Goal: Task Accomplishment & Management: Complete application form

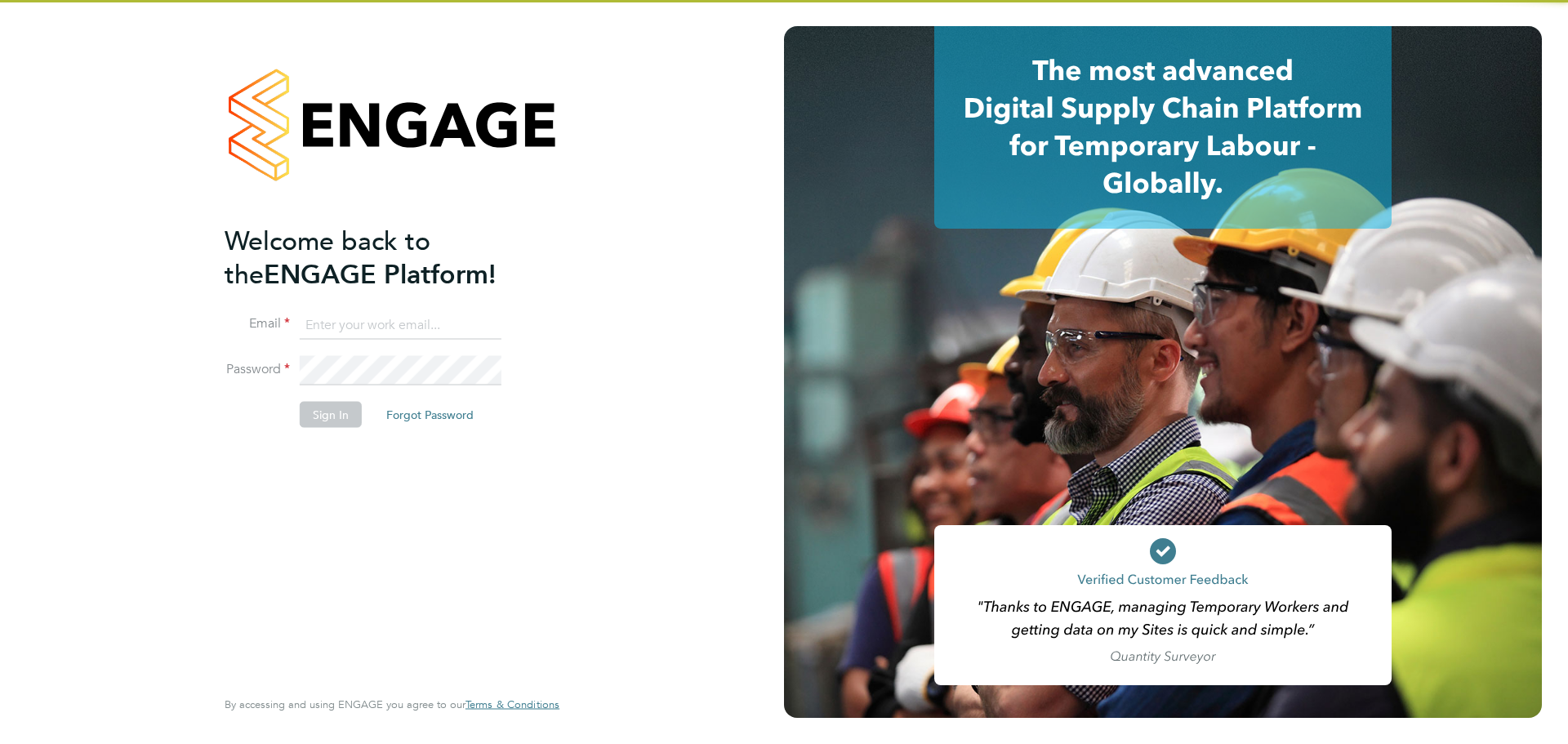
type input "mark@xede.co.uk"
click at [326, 313] on input "mark@xede.co.uk" at bounding box center [401, 324] width 202 height 29
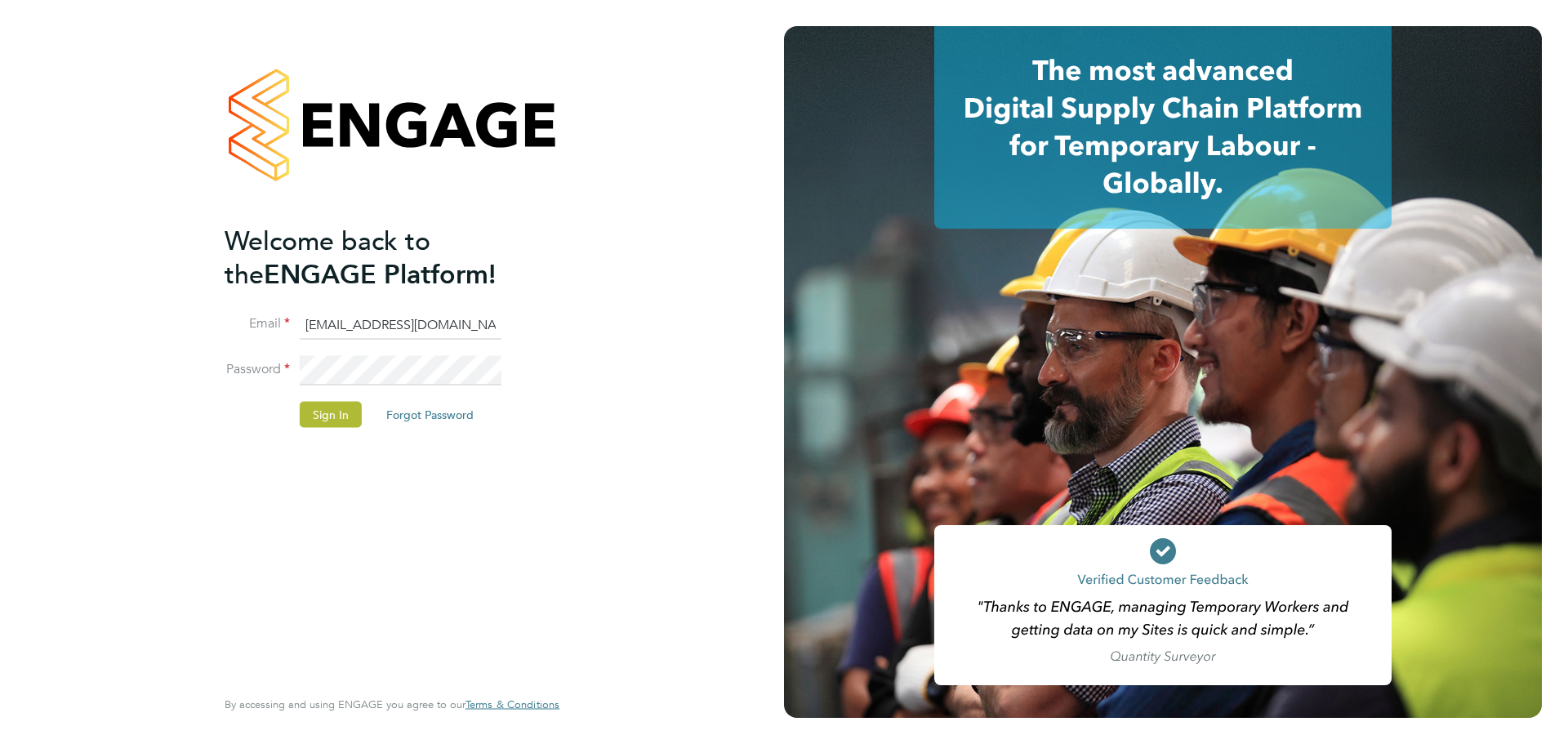
click at [334, 411] on button "Sign In" at bounding box center [330, 415] width 62 height 26
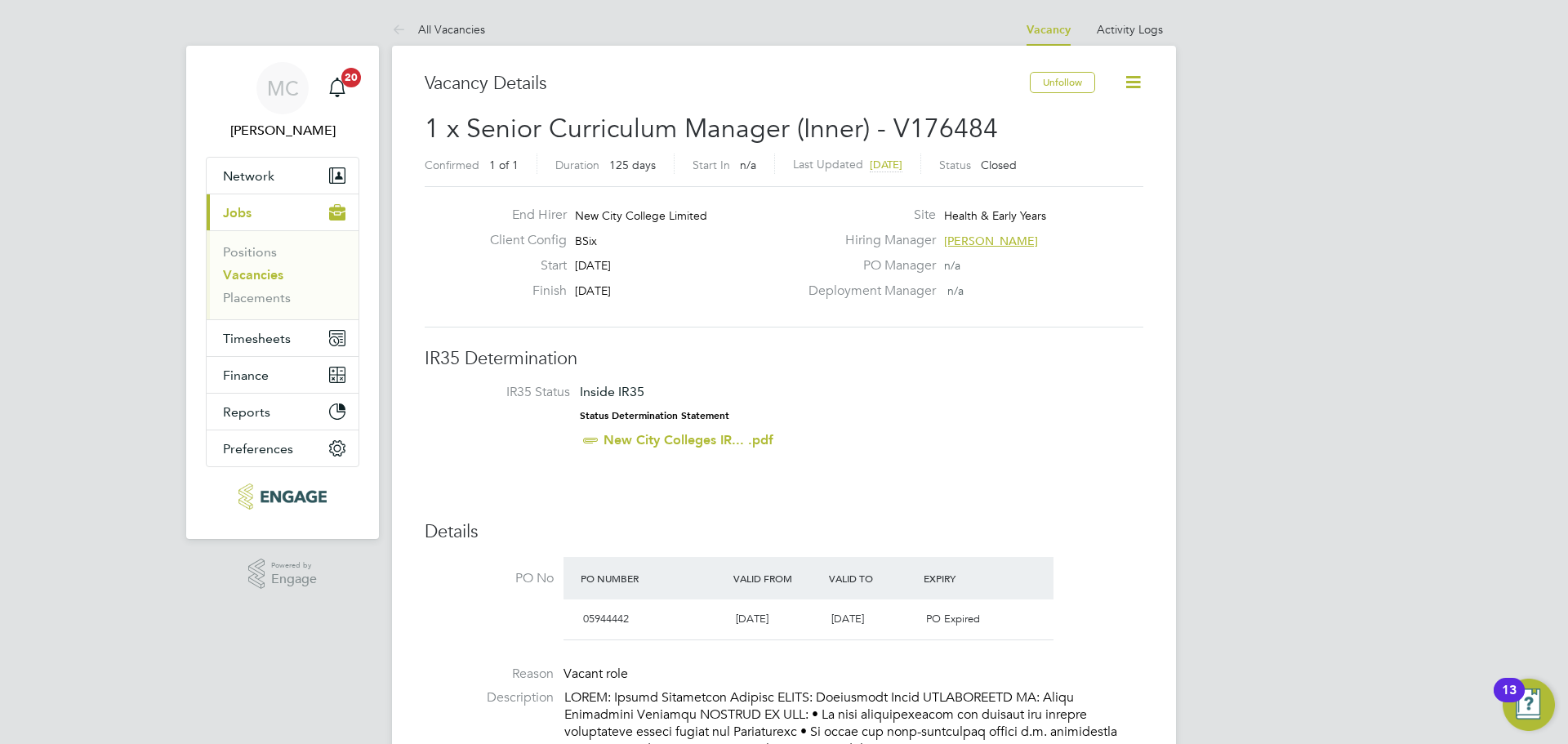
click at [270, 275] on link "Vacancies" at bounding box center [253, 274] width 61 height 16
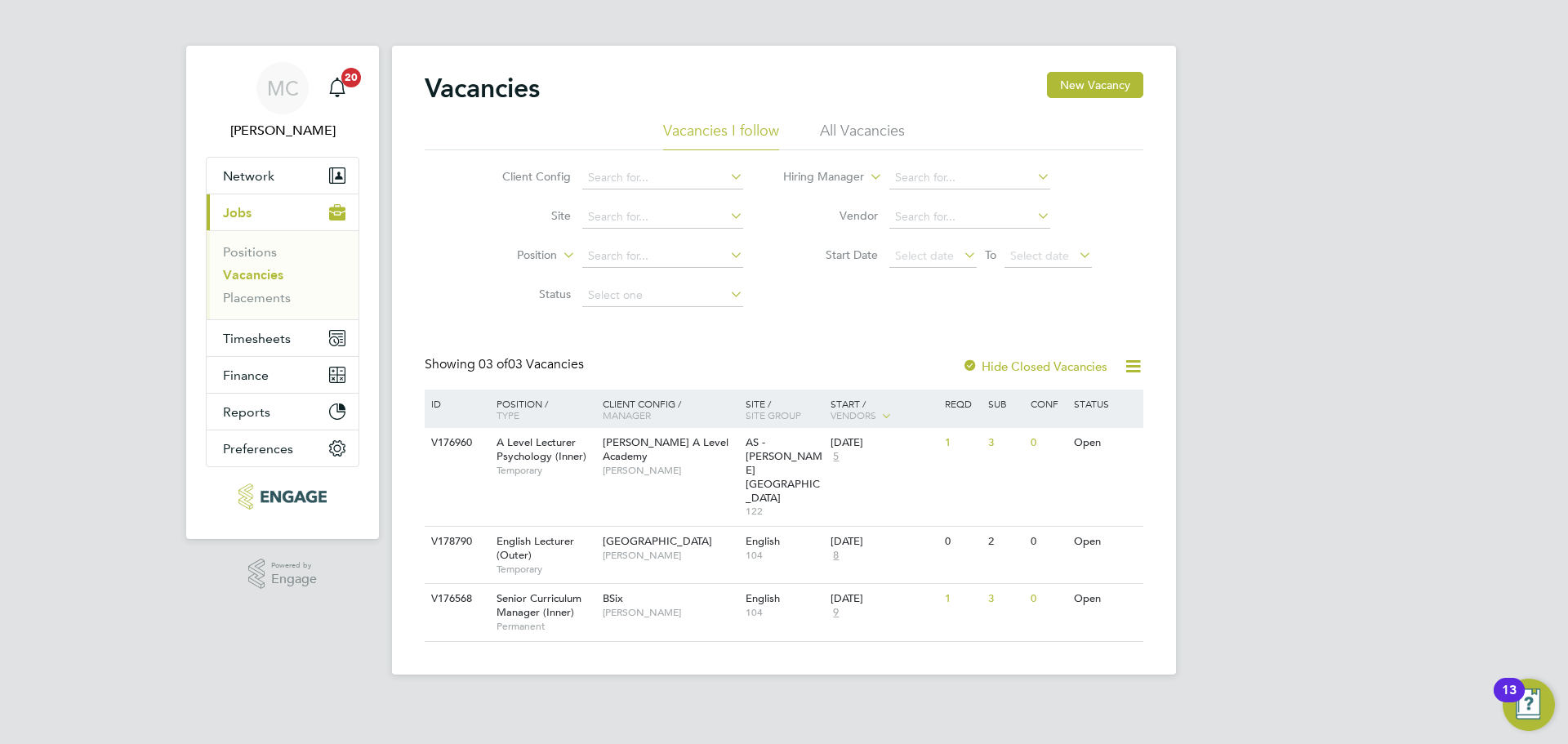
click at [794, 124] on ul "Vacancies I follow All Vacancies" at bounding box center [784, 135] width 719 height 29
click at [866, 125] on li "All Vacancies" at bounding box center [862, 135] width 85 height 29
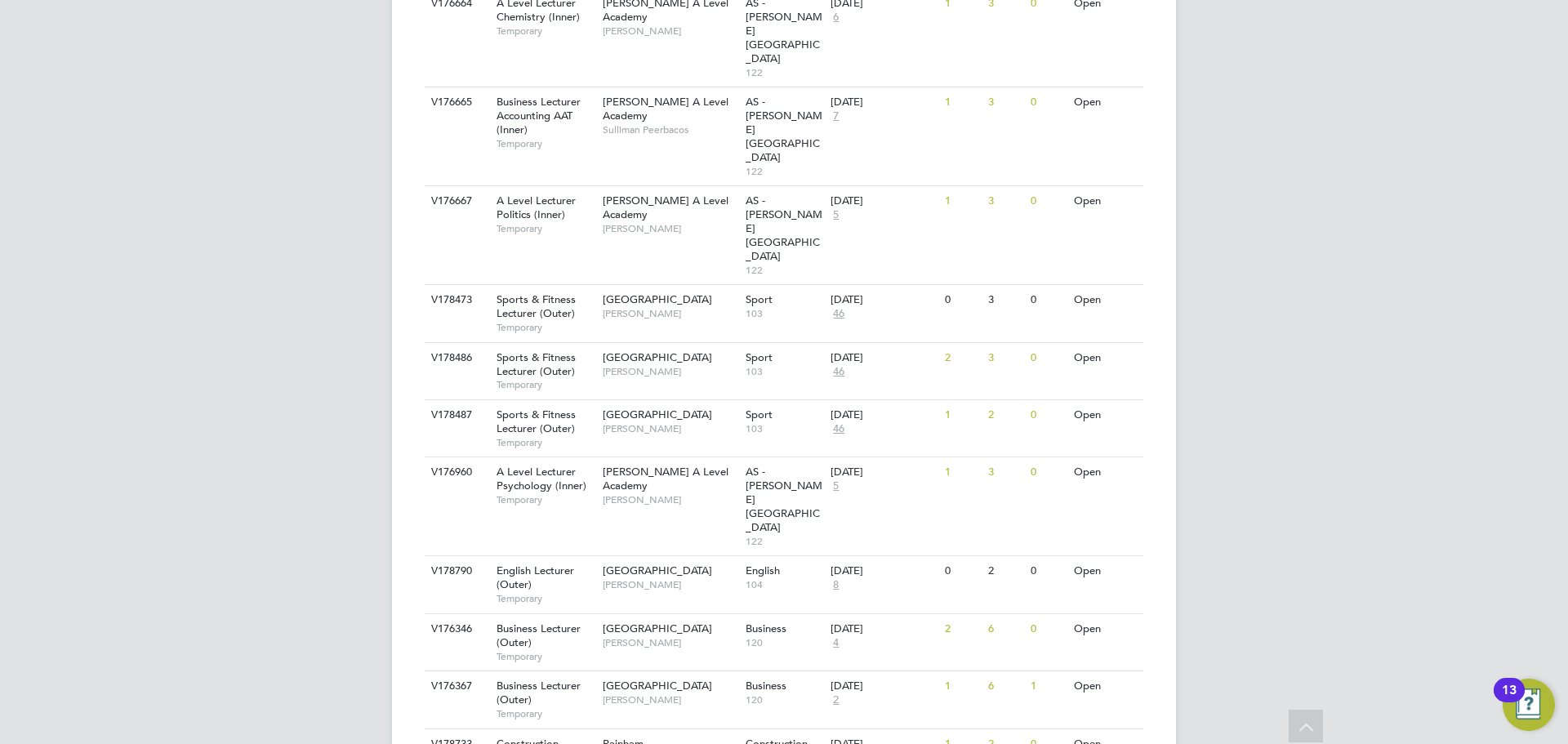
scroll to position [1626, 0]
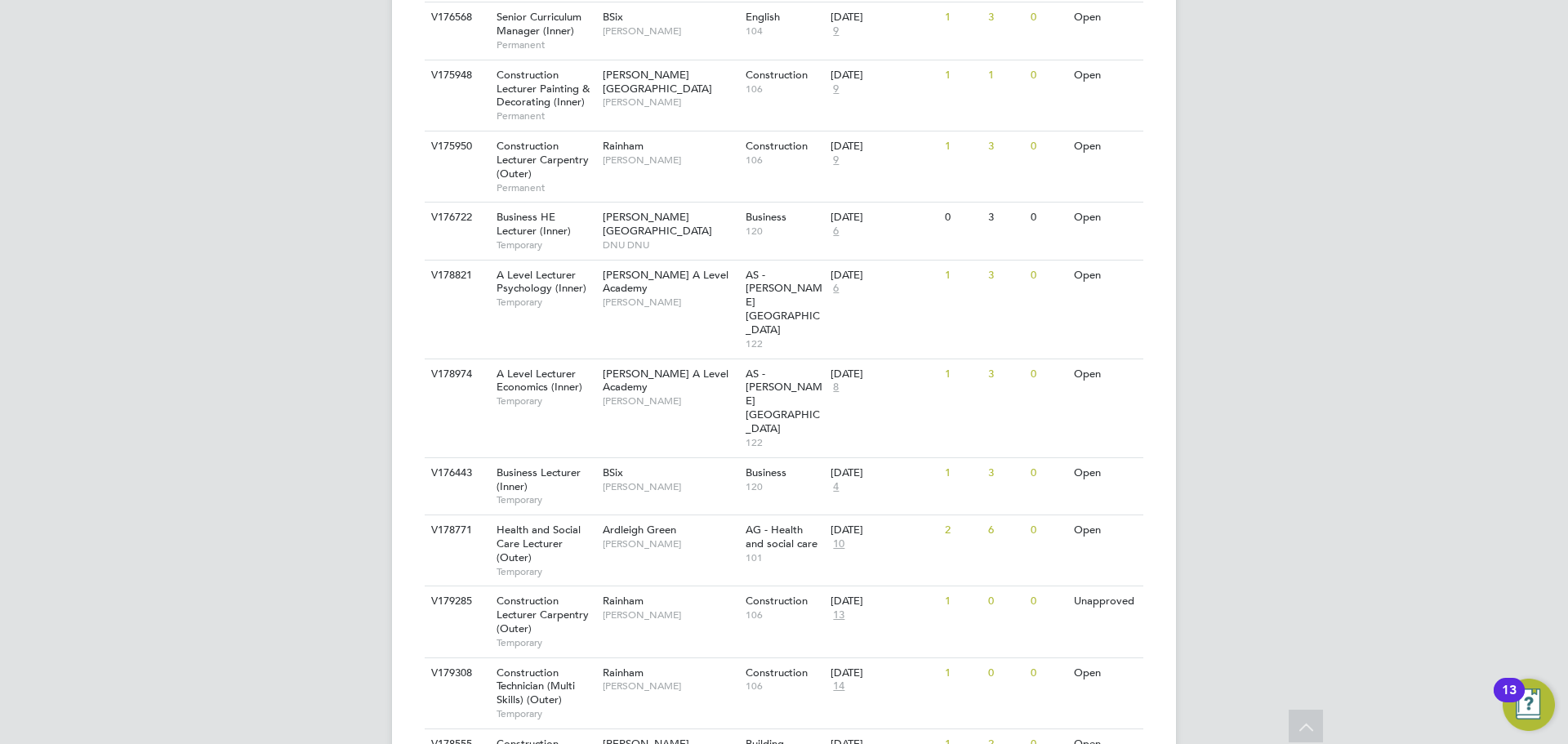
scroll to position [2224, 0]
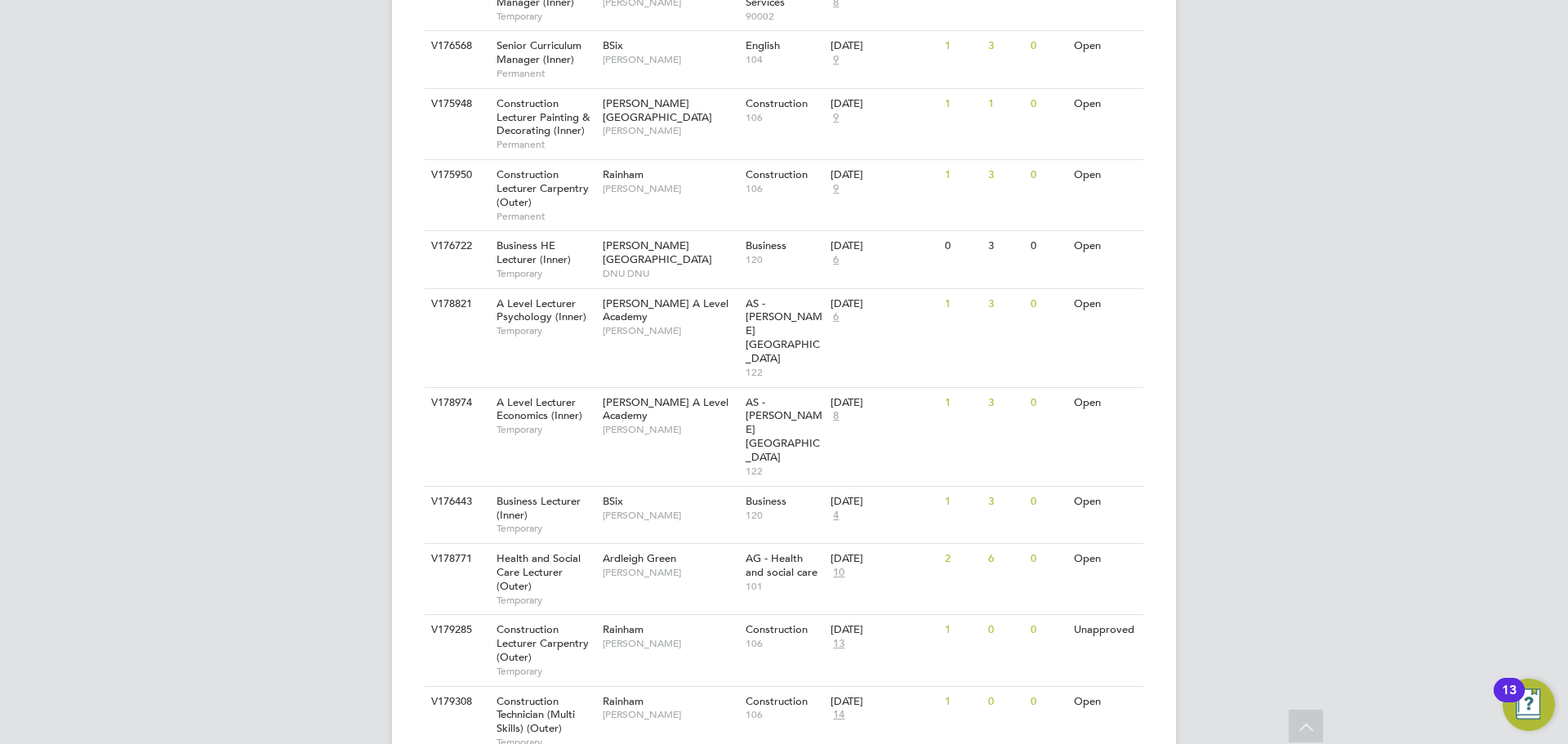
click at [653, 686] on div "Rainham Ian Rist" at bounding box center [670, 707] width 143 height 42
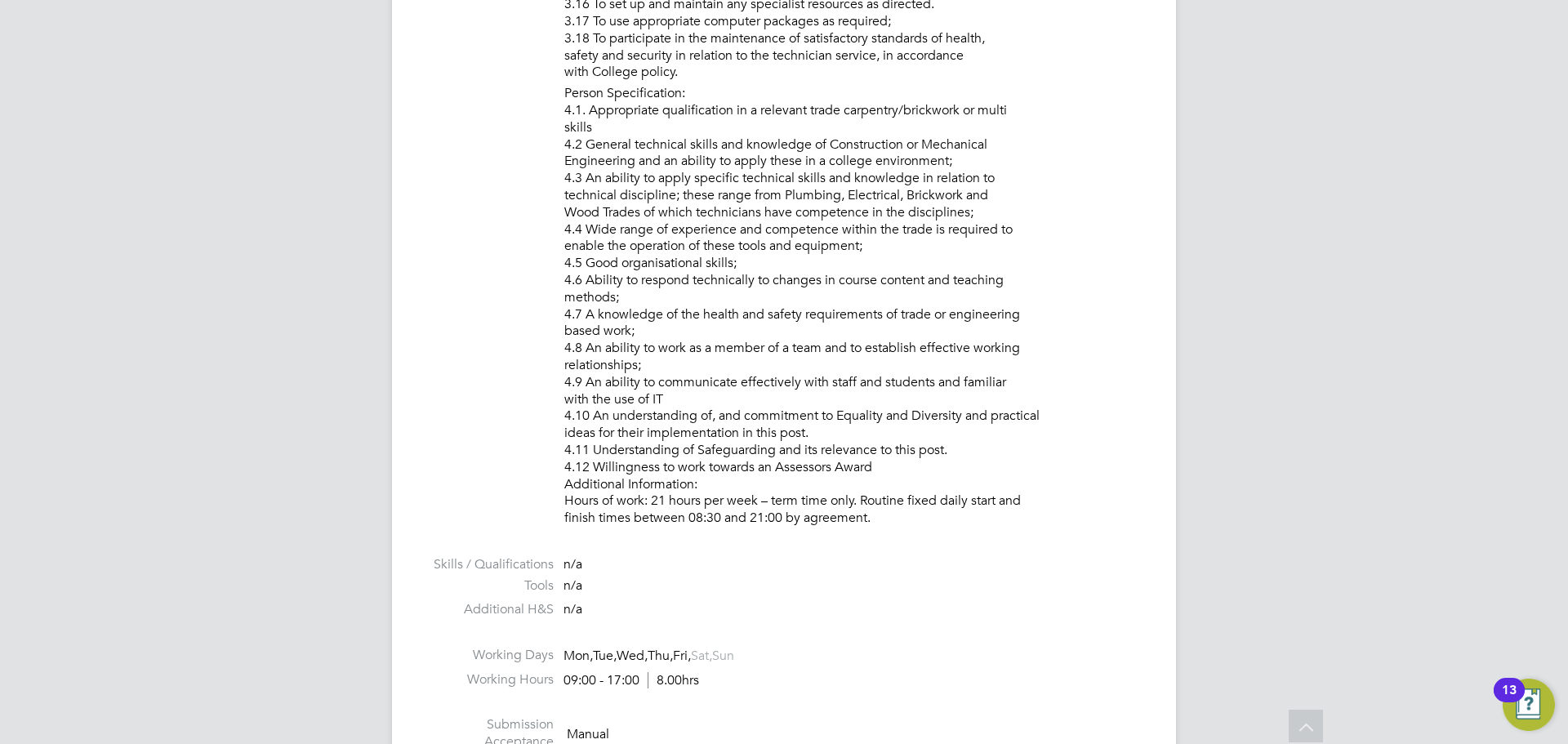
scroll to position [1632, 0]
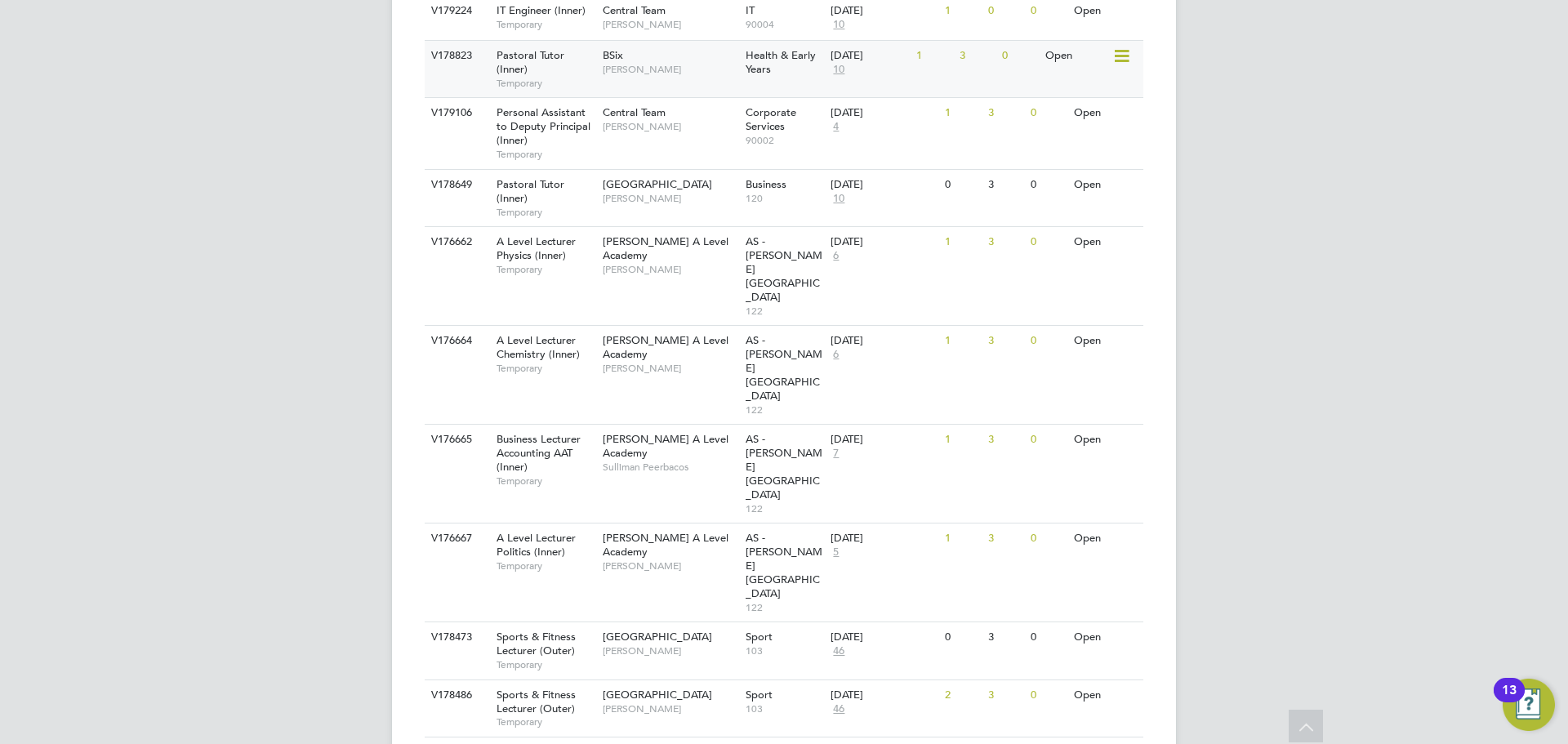
scroll to position [1626, 0]
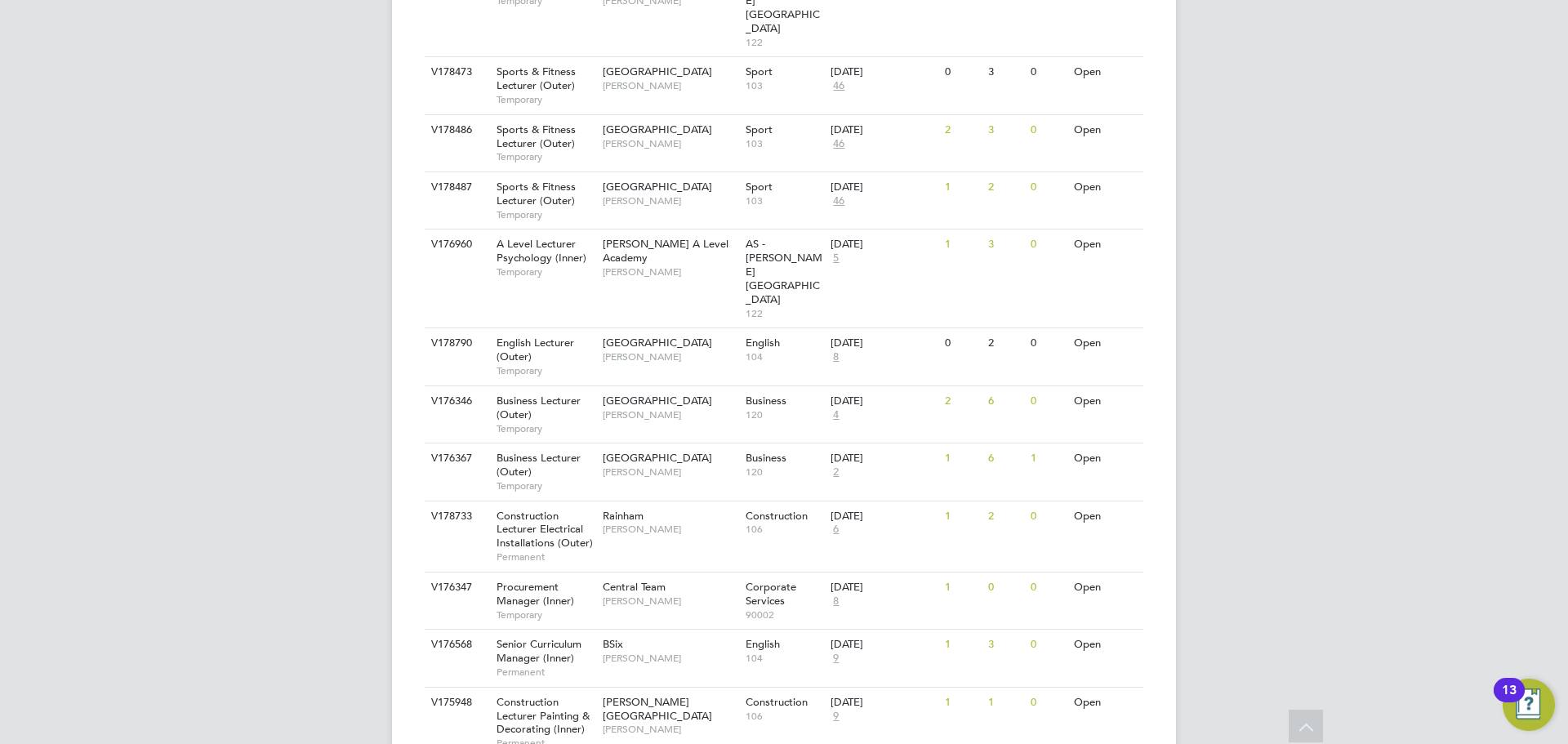
drag, startPoint x: 801, startPoint y: 659, endPoint x: 811, endPoint y: 656, distance: 10.4
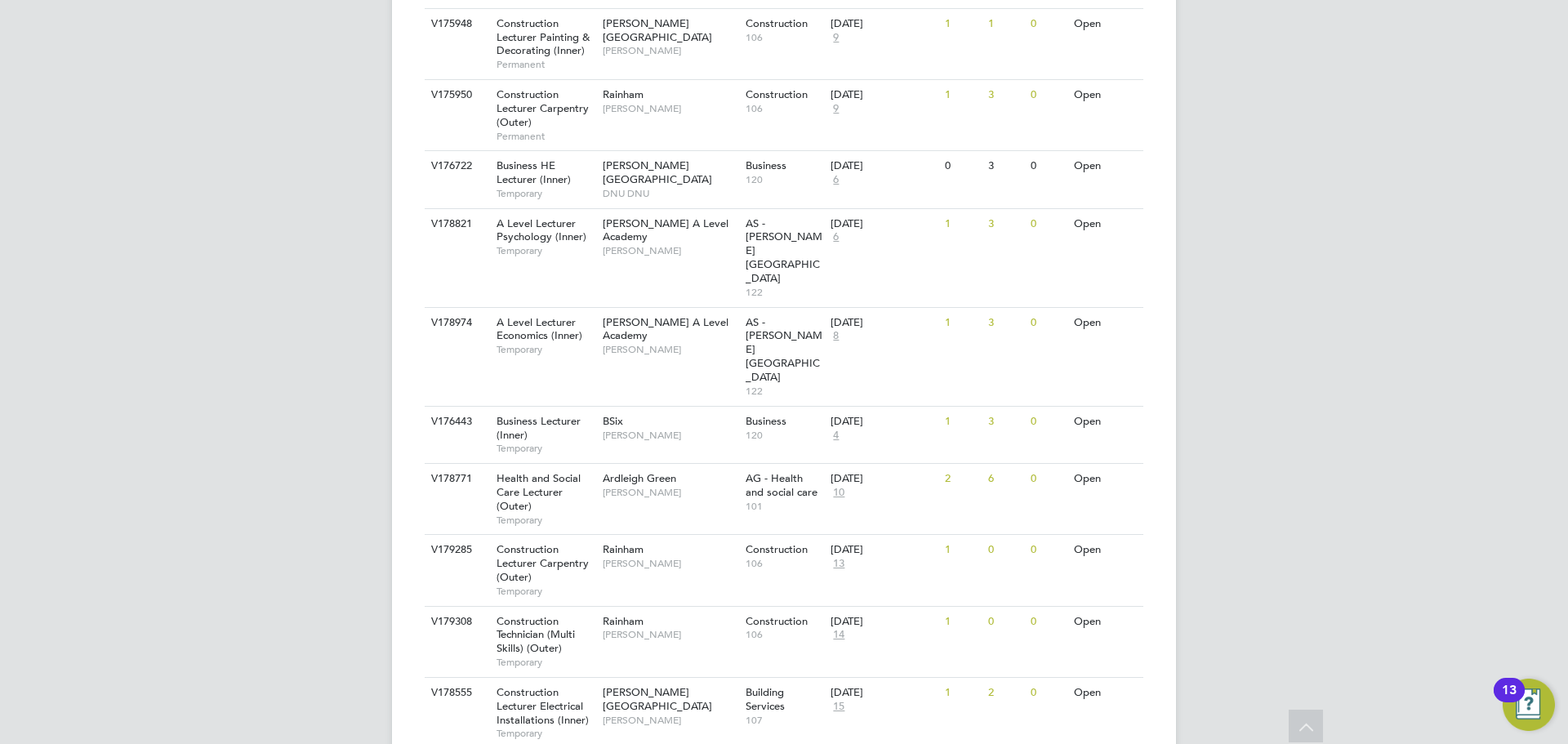
scroll to position [2306, 0]
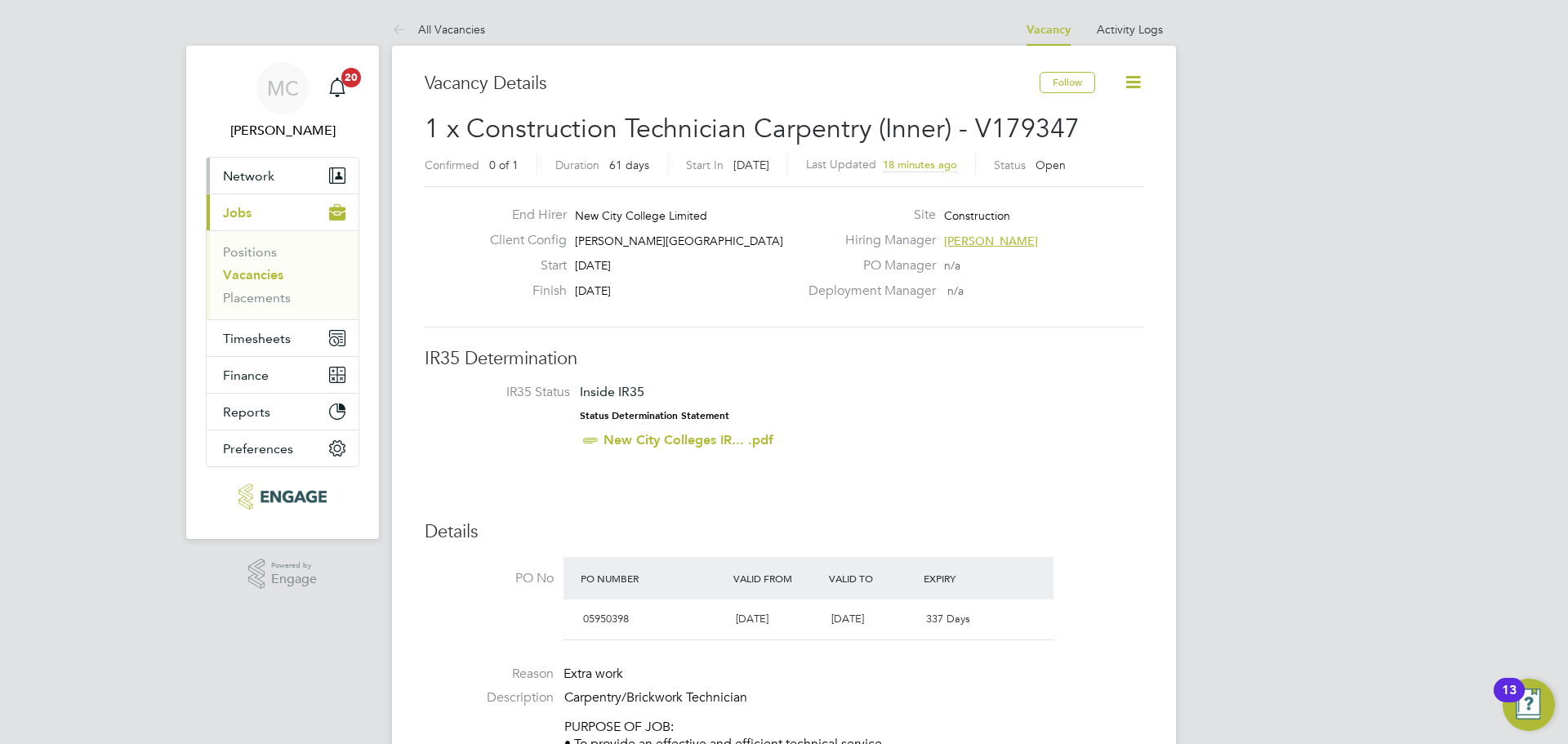
click at [264, 165] on button "Network" at bounding box center [282, 175] width 152 height 36
click at [260, 163] on button "Network" at bounding box center [282, 175] width 152 height 36
click at [344, 179] on icon "Main navigation" at bounding box center [340, 175] width 12 height 15
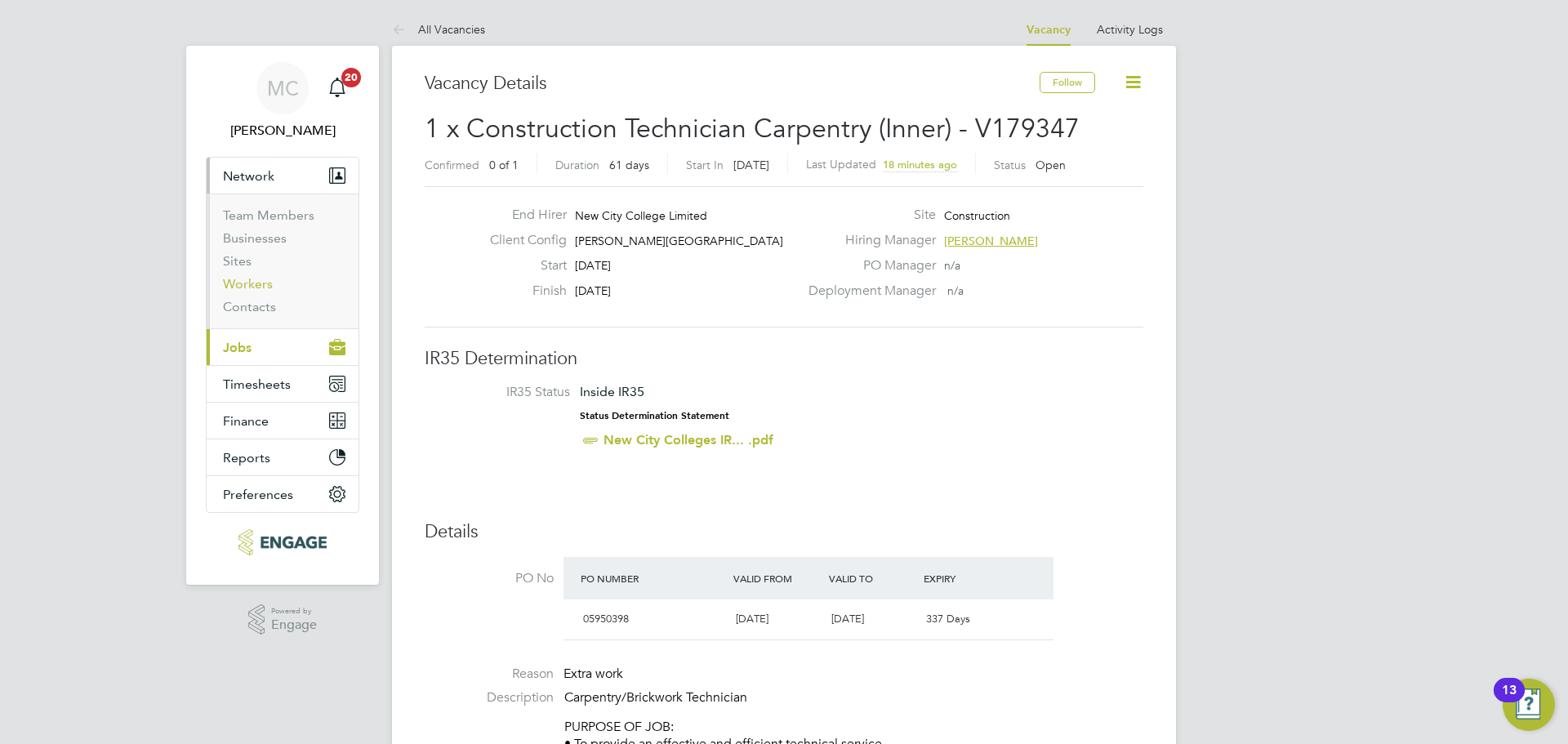
click at [245, 284] on link "Workers" at bounding box center [247, 283] width 50 height 16
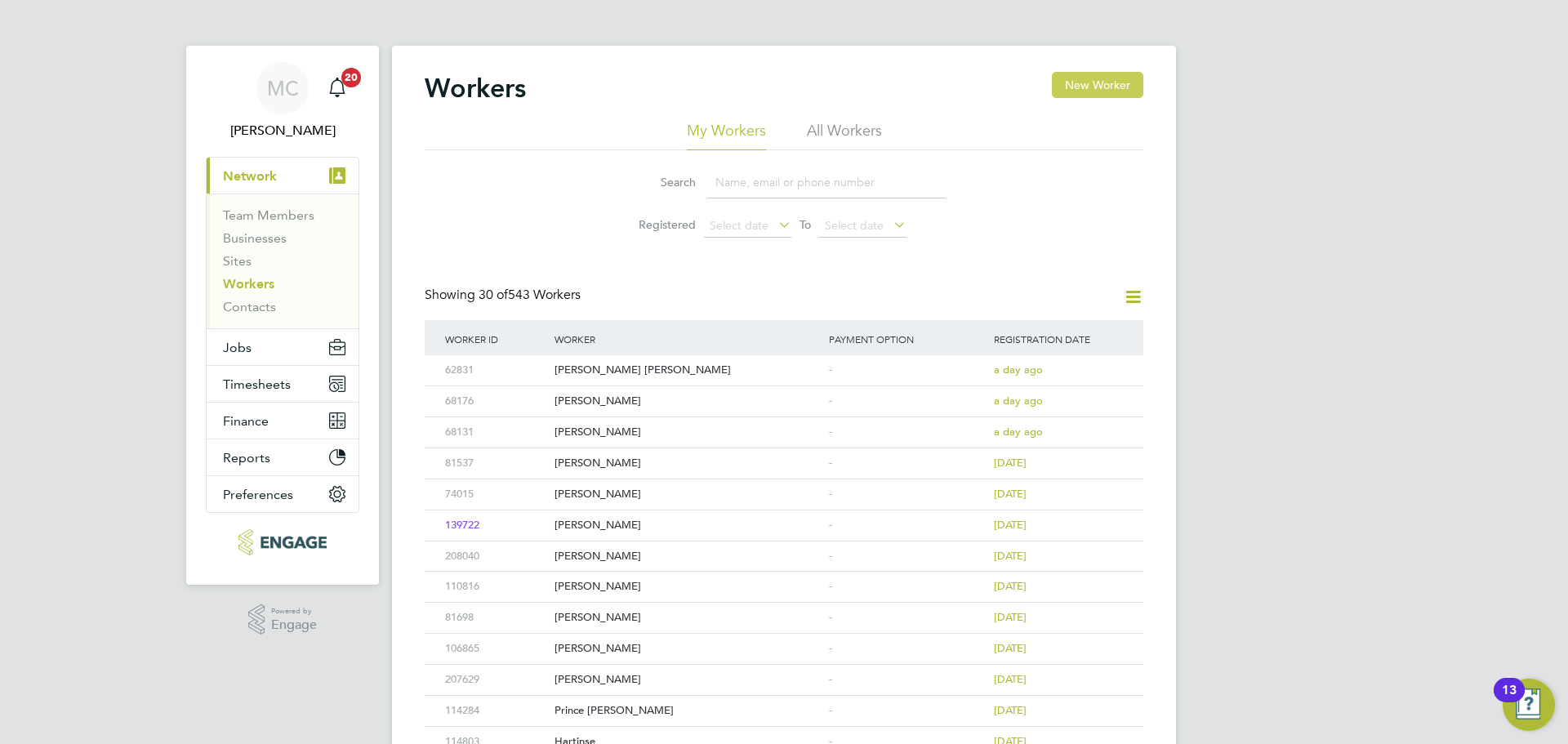
click at [1094, 82] on button "New Worker" at bounding box center [1096, 84] width 91 height 26
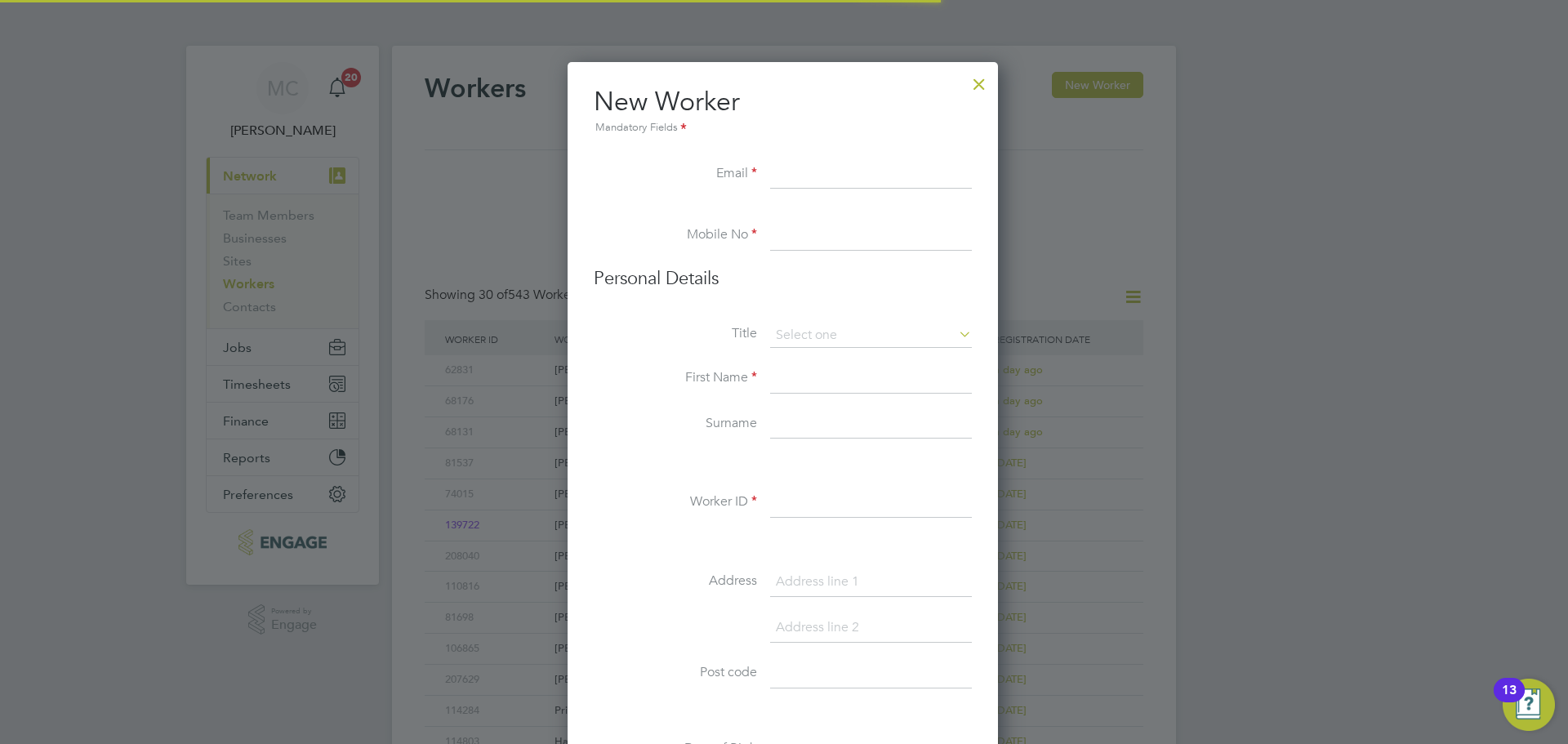
scroll to position [1389, 432]
paste input "[EMAIL_ADDRESS][DOMAIN_NAME]"
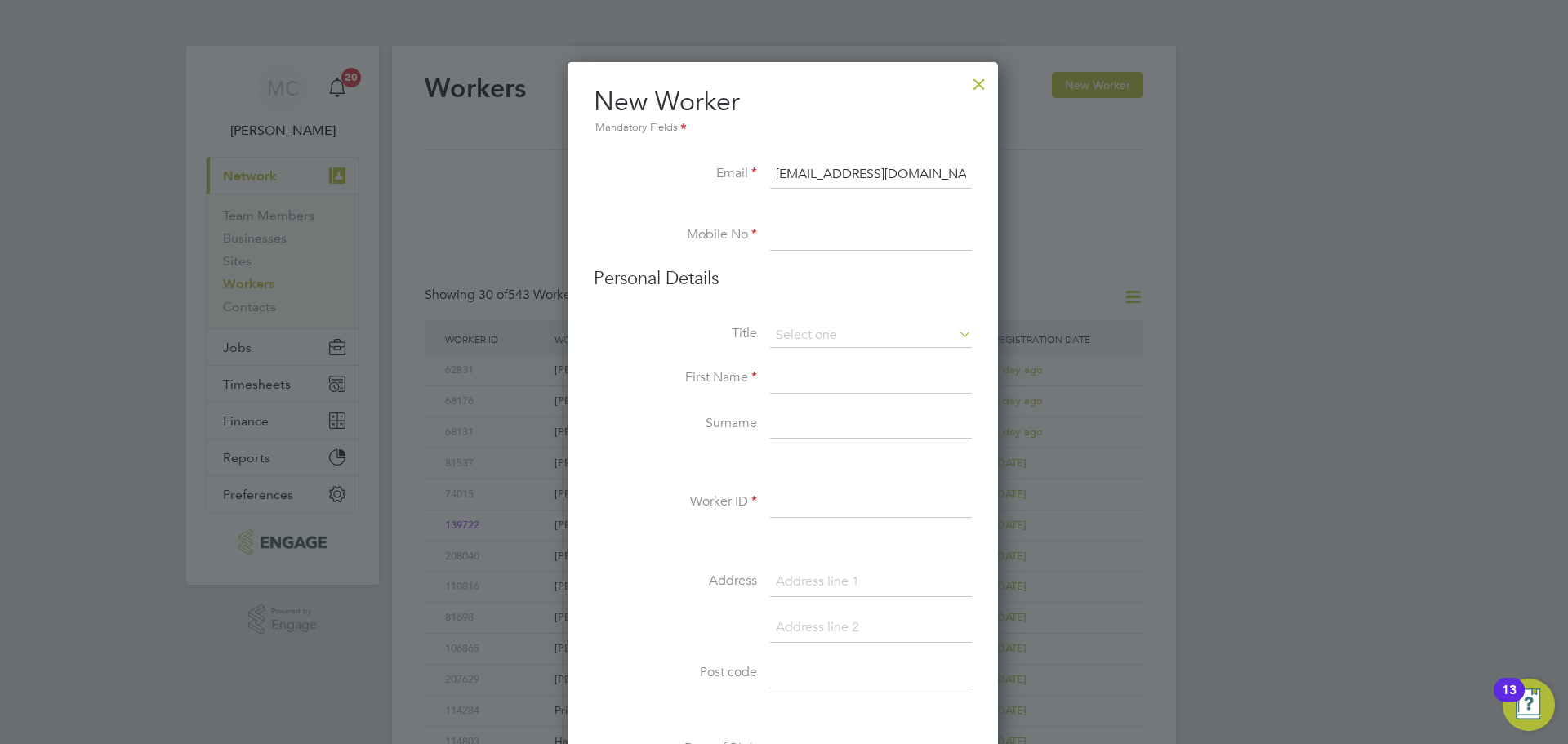
type input "[EMAIL_ADDRESS][DOMAIN_NAME]"
click at [800, 223] on input at bounding box center [871, 236] width 202 height 29
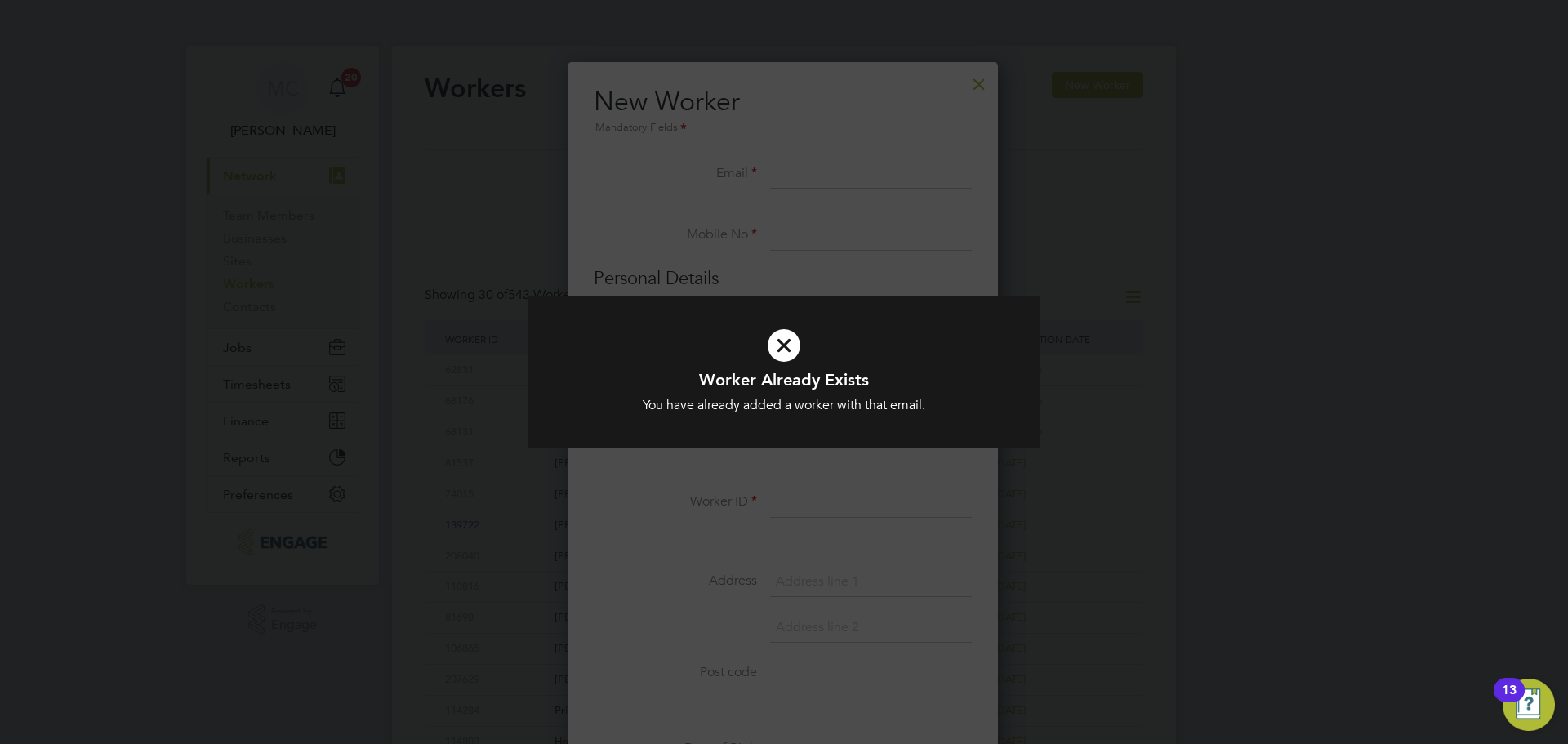
drag, startPoint x: 730, startPoint y: 468, endPoint x: 758, endPoint y: 385, distance: 87.6
click at [730, 468] on div "Worker Already Exists You have already added a worker with that email. Cancel O…" at bounding box center [784, 372] width 1568 height 744
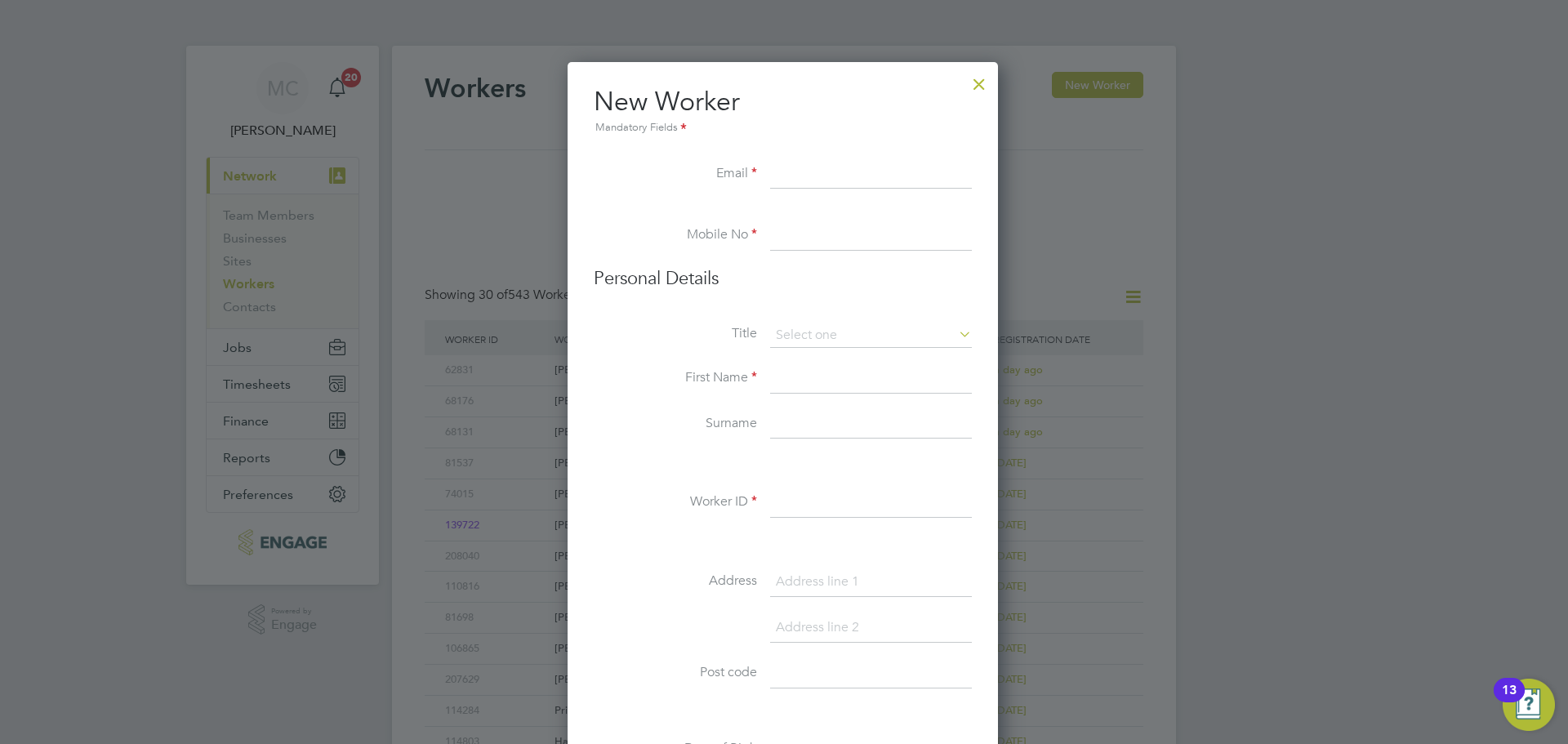
click at [989, 80] on div at bounding box center [979, 80] width 29 height 29
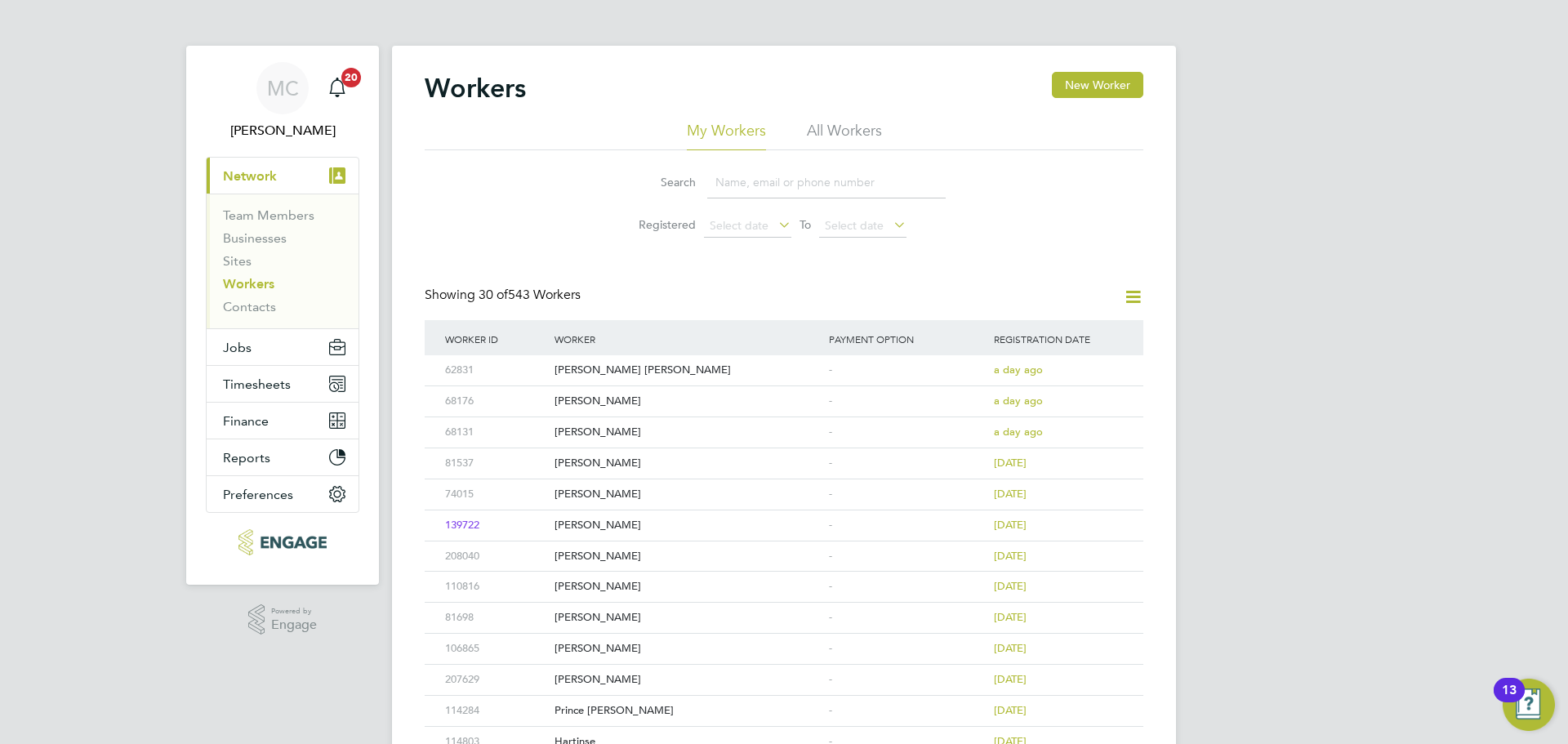
click at [266, 288] on link "Workers" at bounding box center [248, 283] width 51 height 16
click at [735, 188] on input at bounding box center [826, 182] width 238 height 31
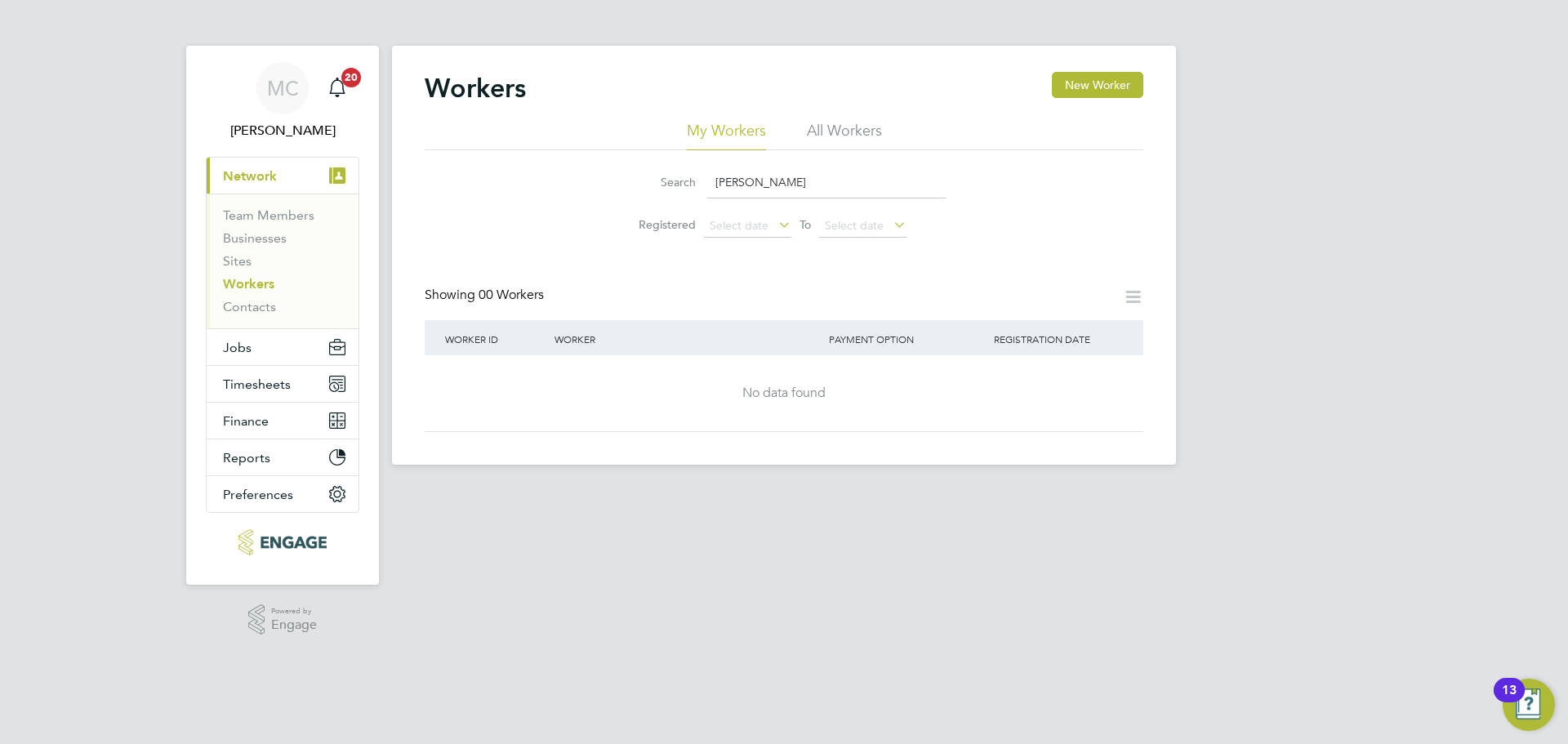
drag, startPoint x: 809, startPoint y: 346, endPoint x: 811, endPoint y: 335, distance: 11.2
click at [810, 342] on div "Worker" at bounding box center [687, 338] width 275 height 37
click at [770, 178] on input "lee brown" at bounding box center [826, 182] width 238 height 31
click at [769, 181] on input "lee brown" at bounding box center [826, 182] width 238 height 31
type input "lee"
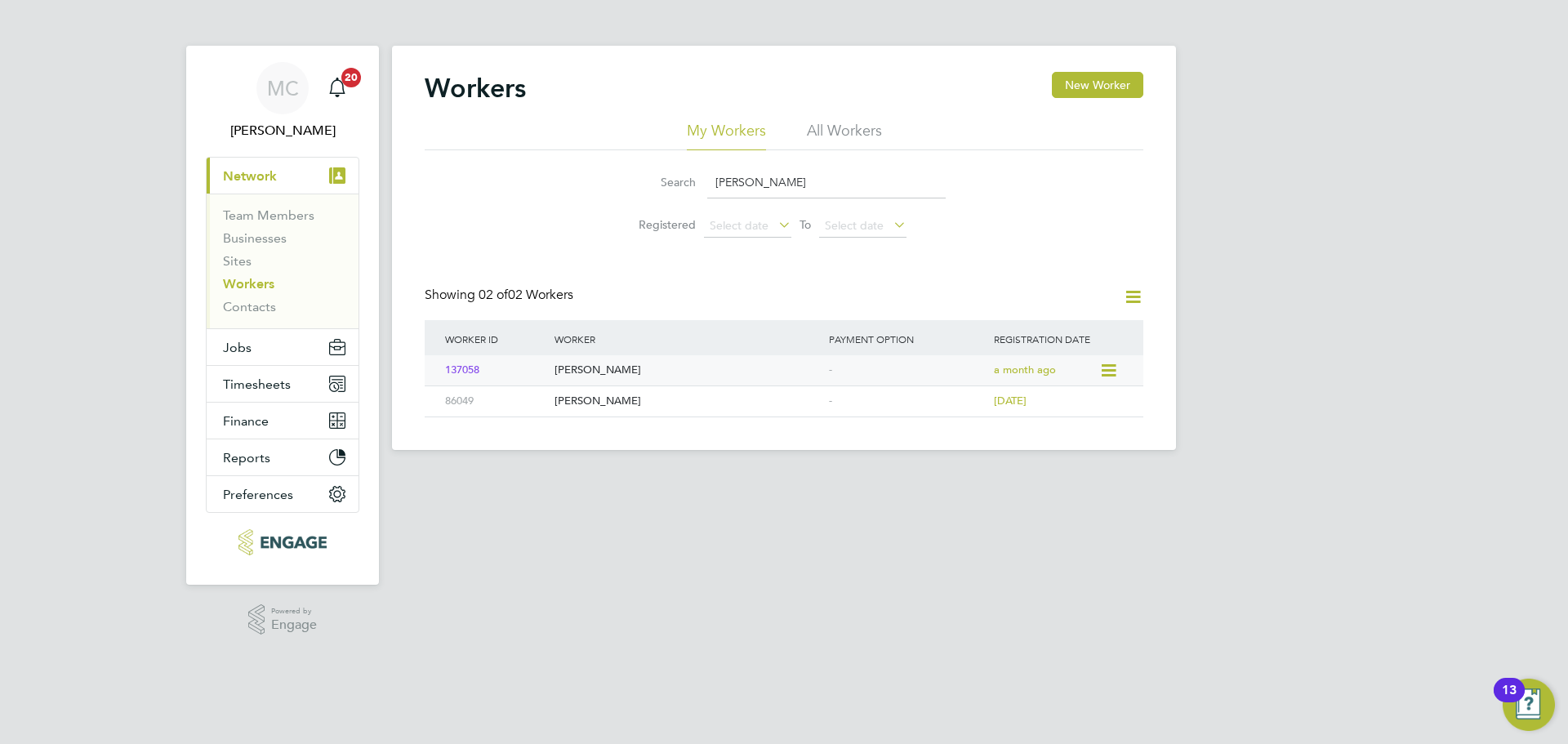
click at [1105, 372] on icon at bounding box center [1107, 371] width 17 height 20
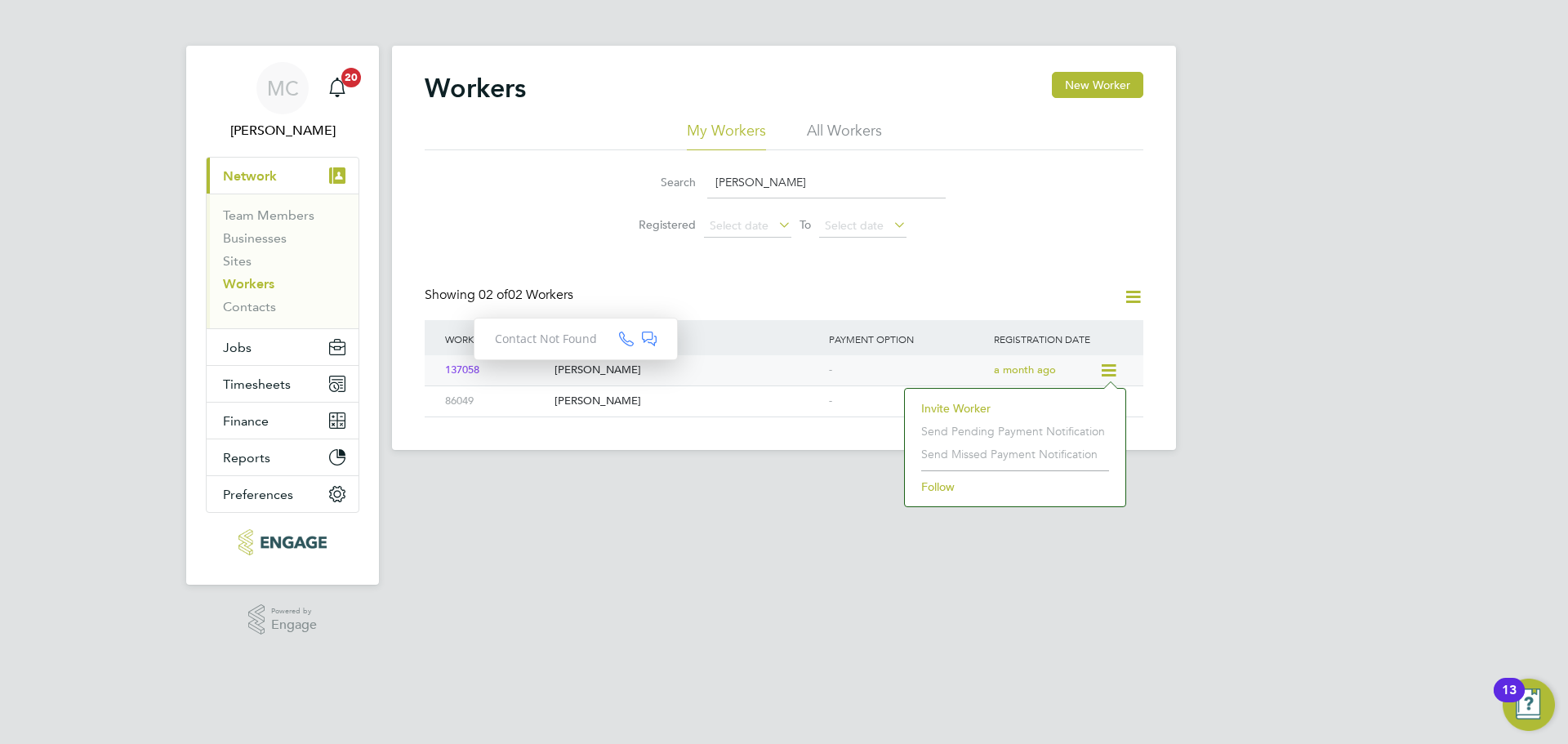
click at [456, 370] on span "137058" at bounding box center [462, 371] width 34 height 14
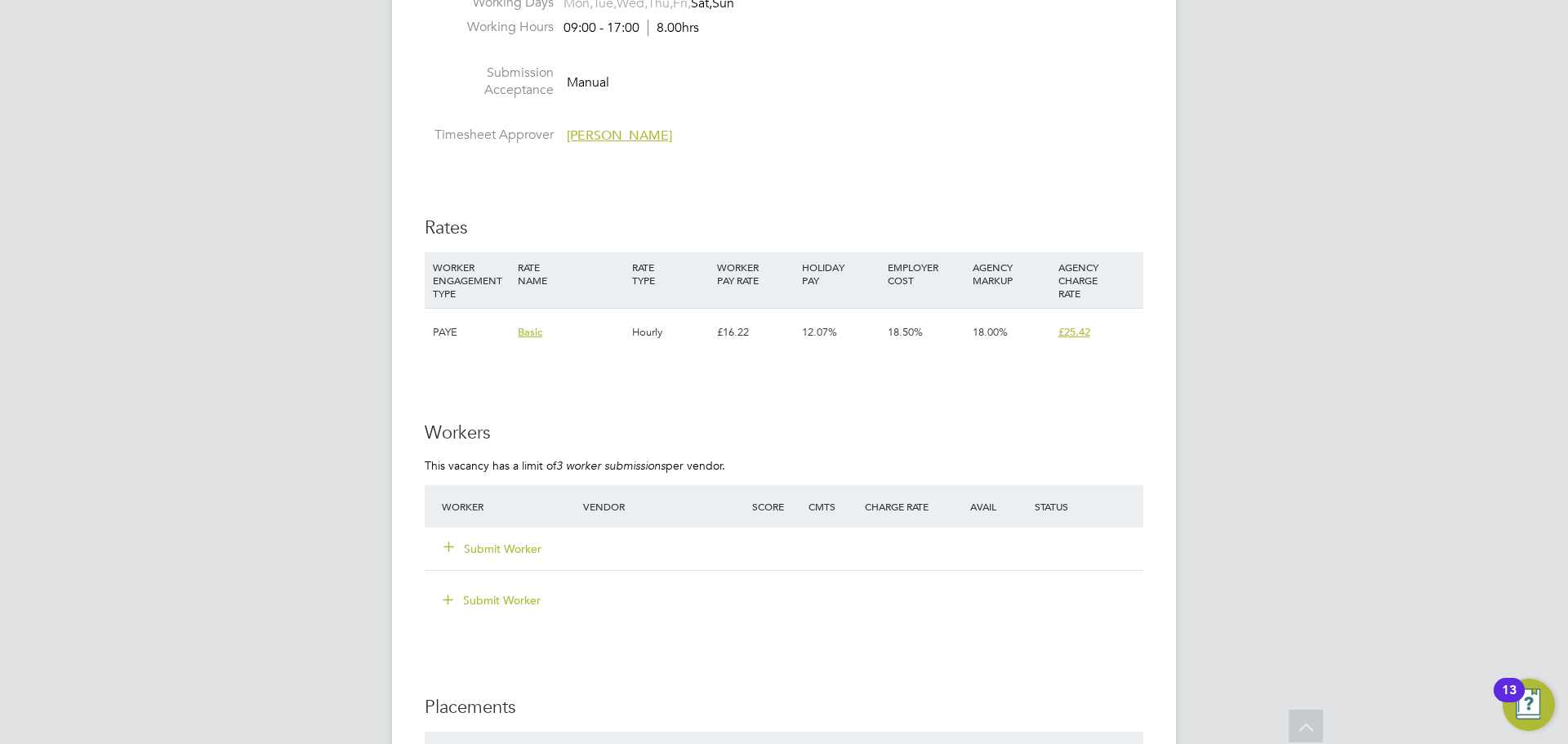
scroll to position [2612, 0]
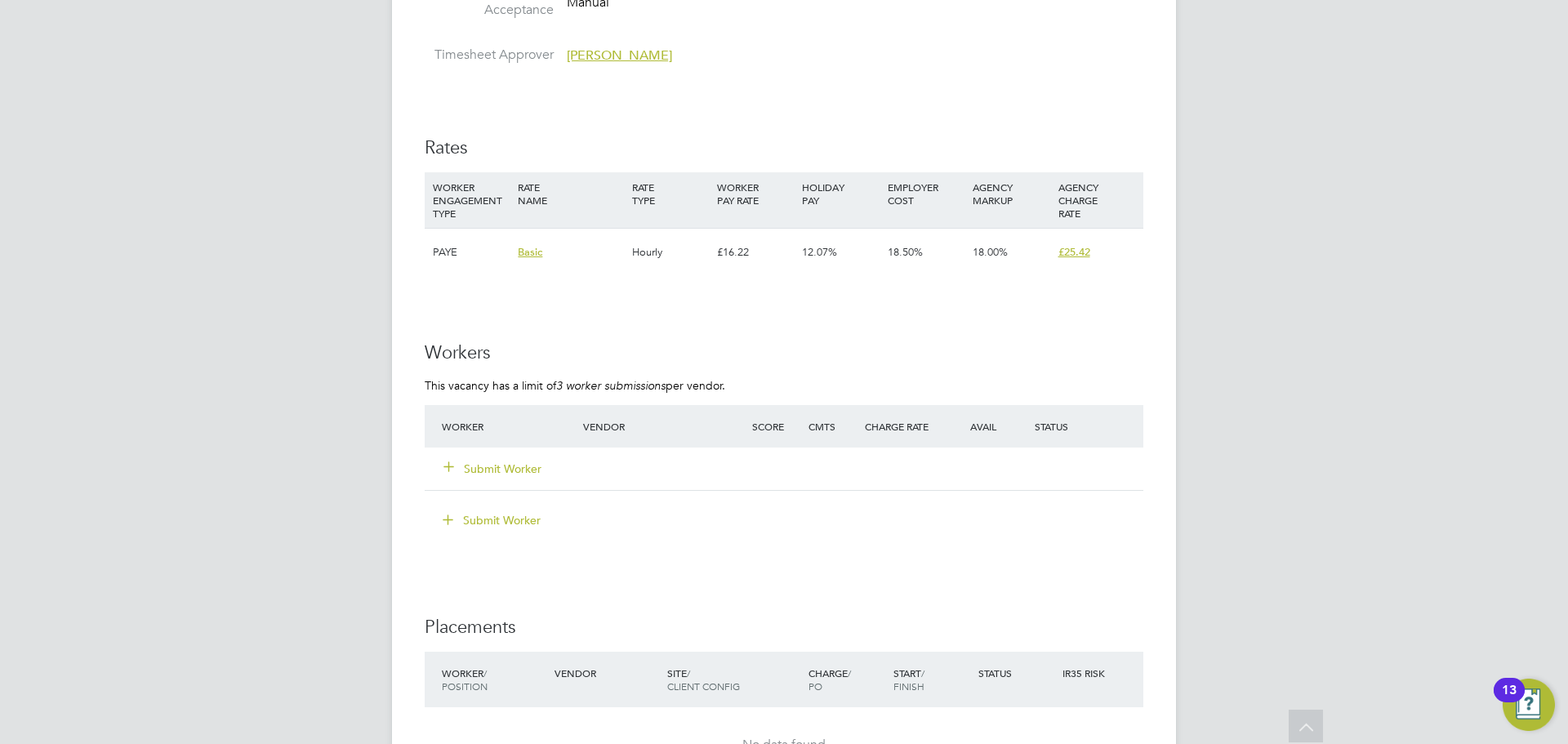
click at [479, 471] on button "Submit Worker" at bounding box center [493, 469] width 98 height 17
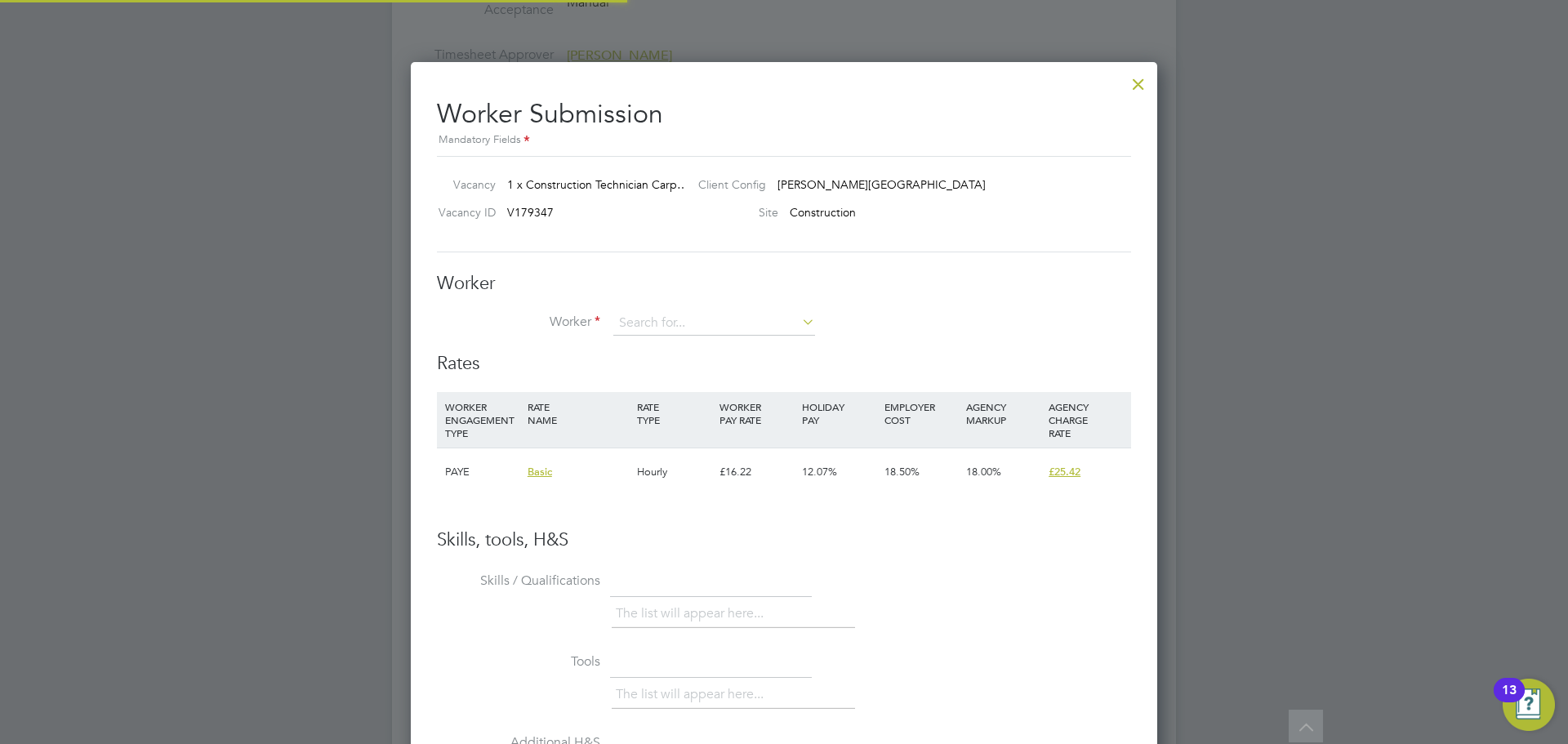
scroll to position [8, 8]
type input "lee brown"
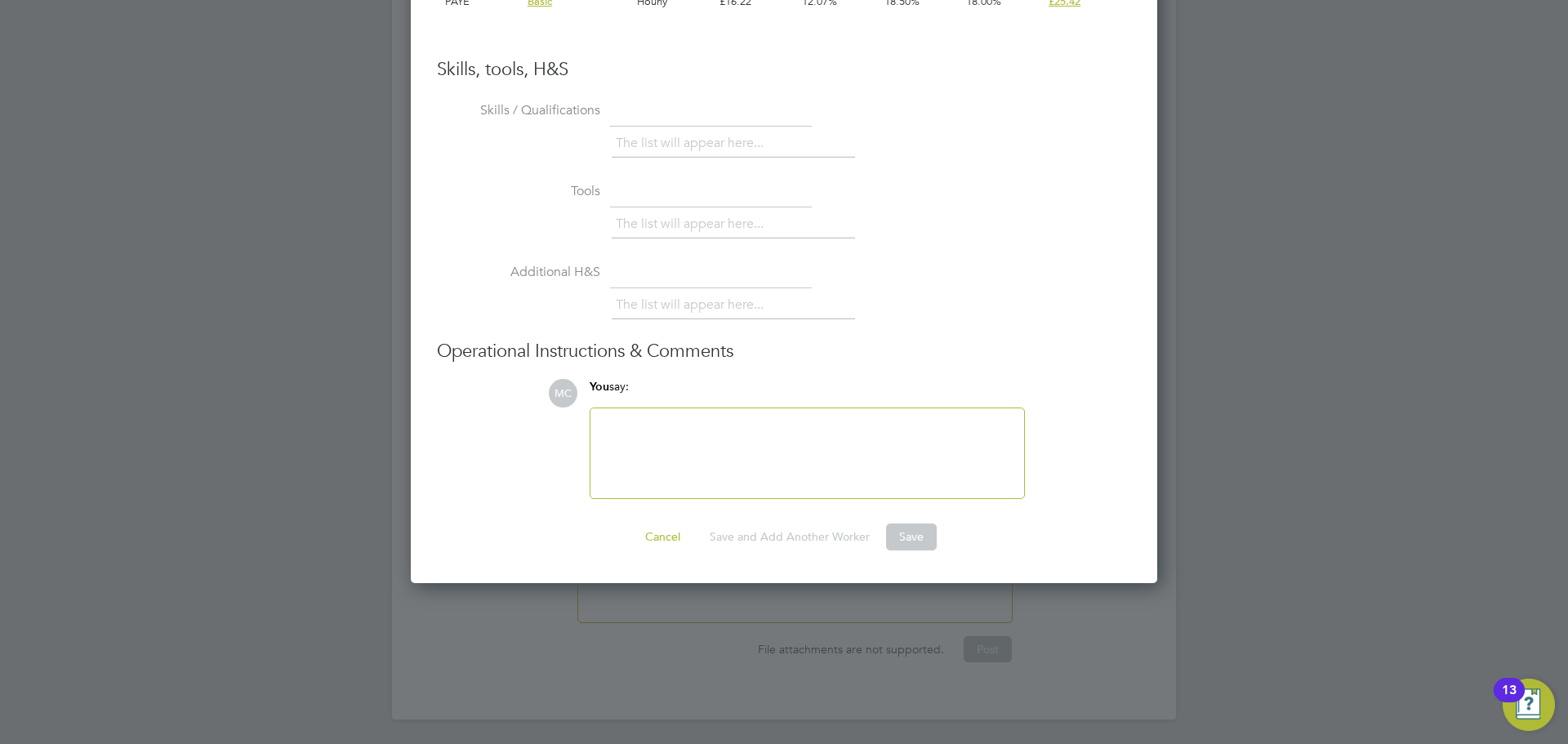
scroll to position [2674, 0]
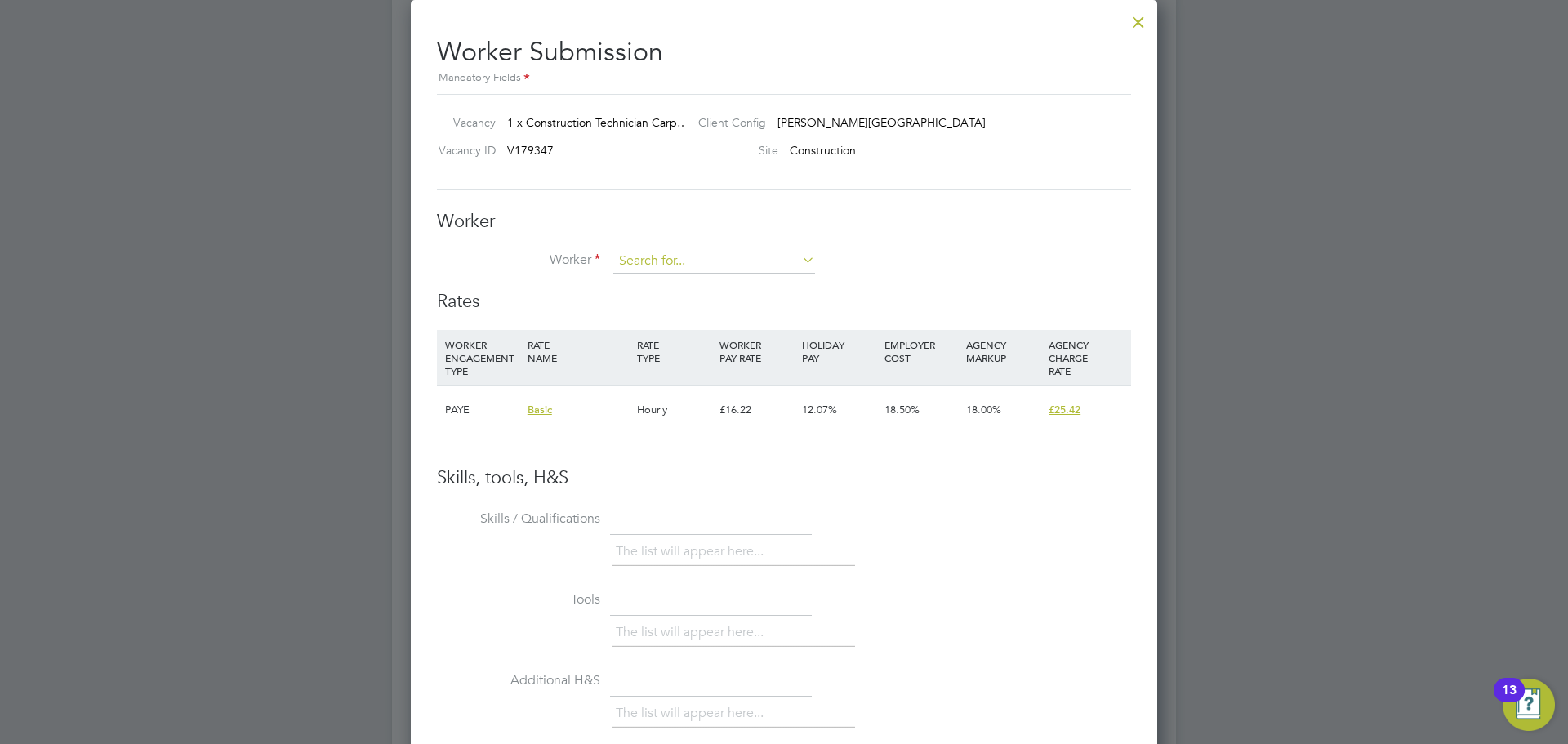
click at [710, 264] on input at bounding box center [714, 261] width 202 height 25
type input "lee brown"
click at [668, 304] on li "+ Add new" at bounding box center [714, 306] width 203 height 22
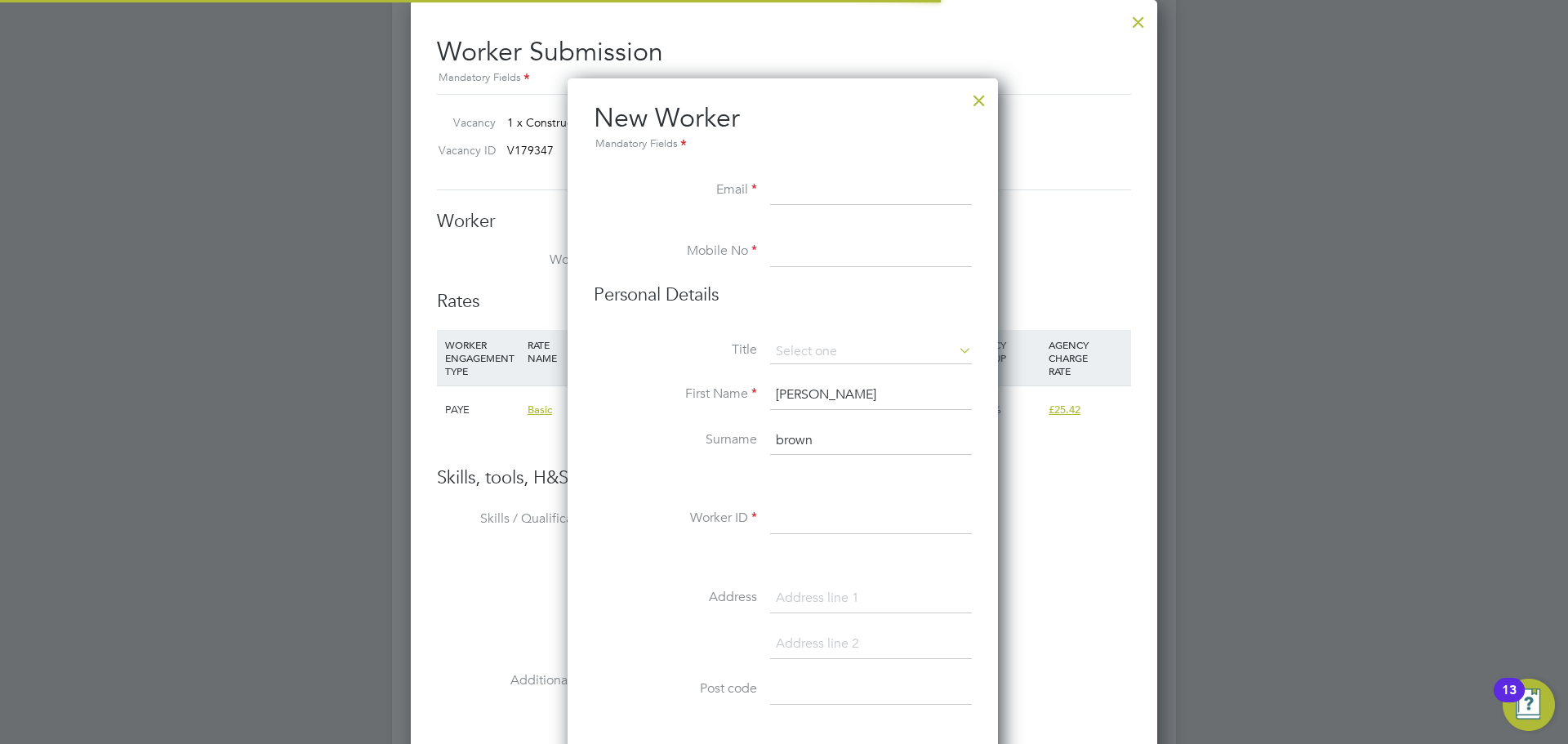
scroll to position [1389, 432]
paste input "[EMAIL_ADDRESS][DOMAIN_NAME]"
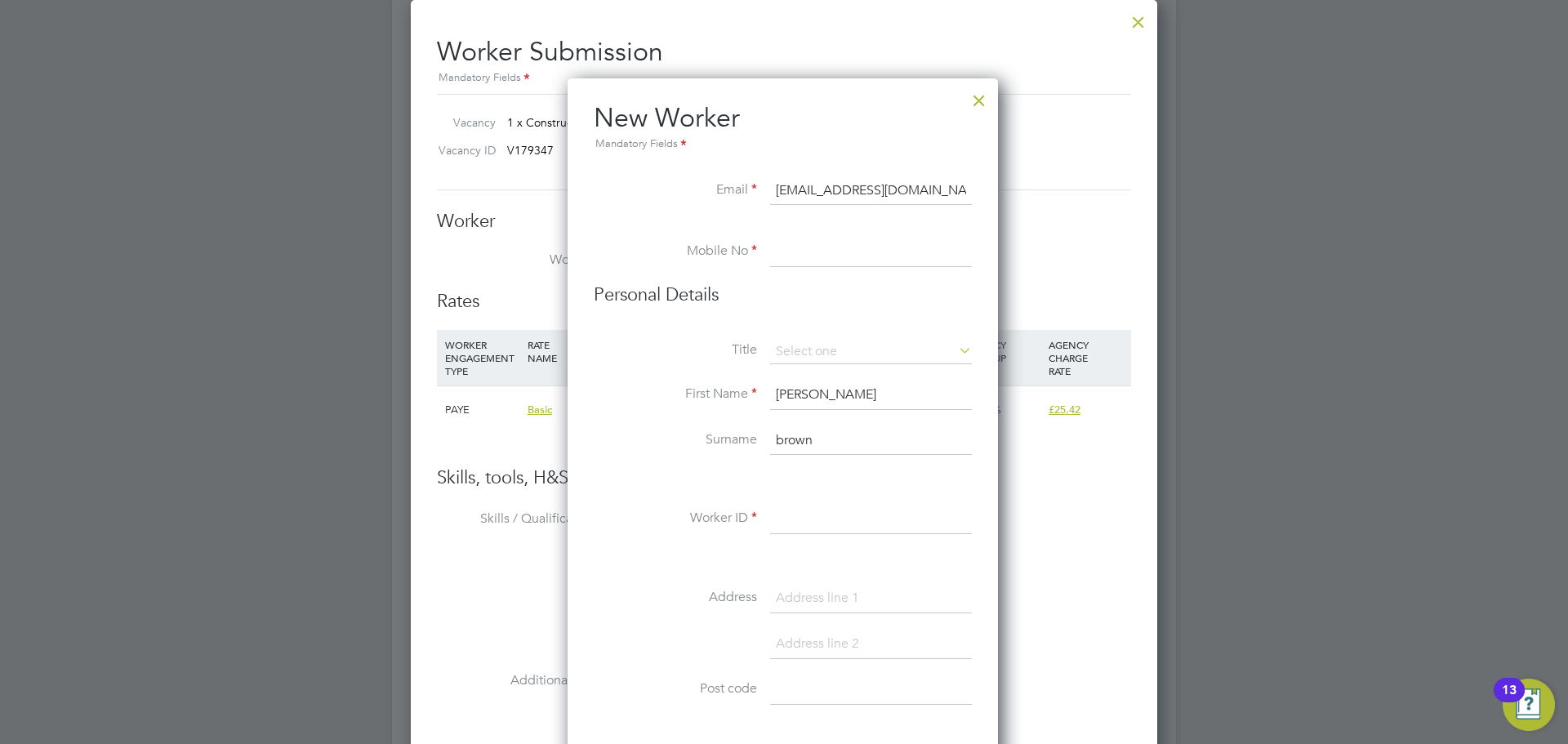
type input "[EMAIL_ADDRESS][DOMAIN_NAME]"
click at [791, 259] on input at bounding box center [871, 252] width 202 height 29
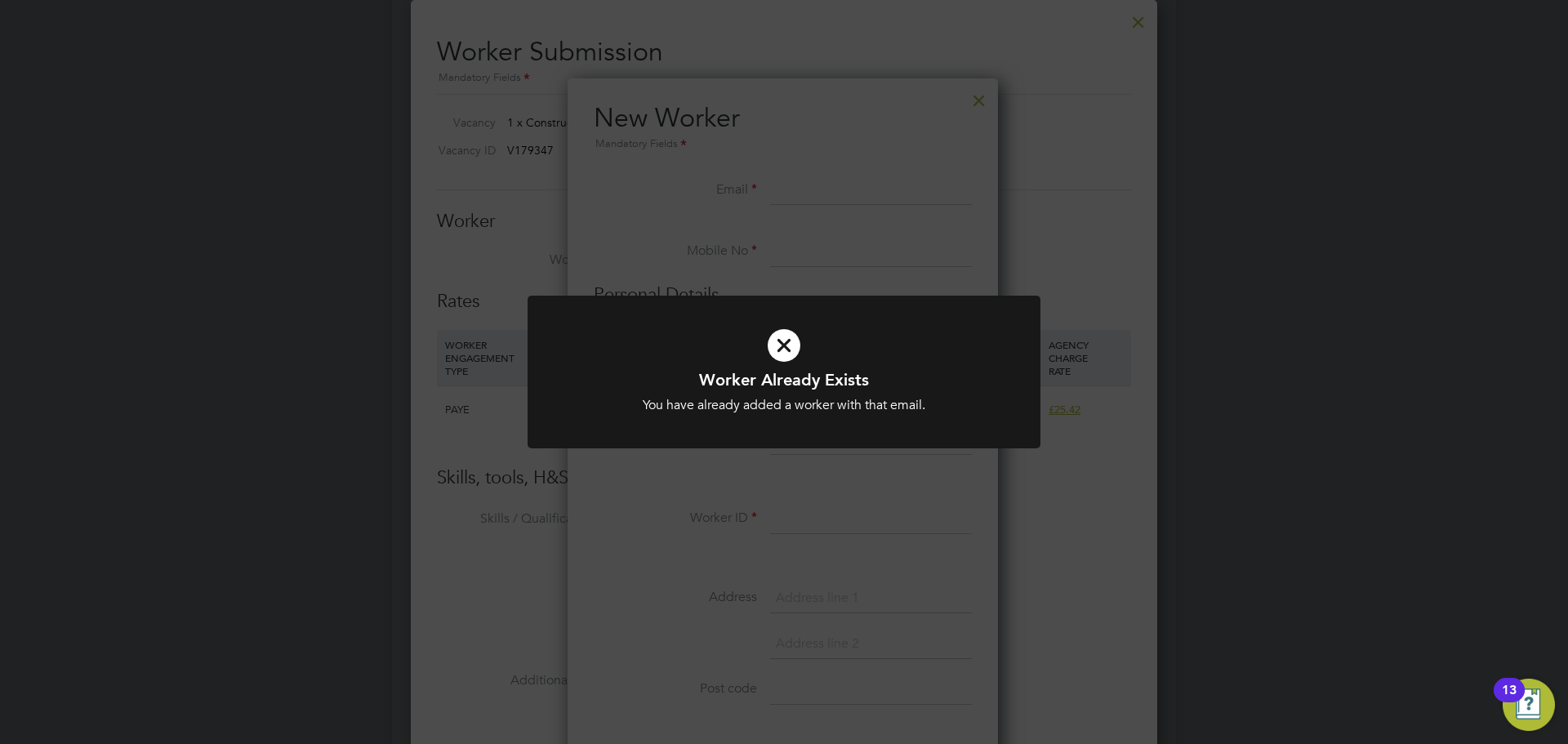
click at [798, 403] on div "You have already added a worker with that email." at bounding box center [784, 405] width 425 height 17
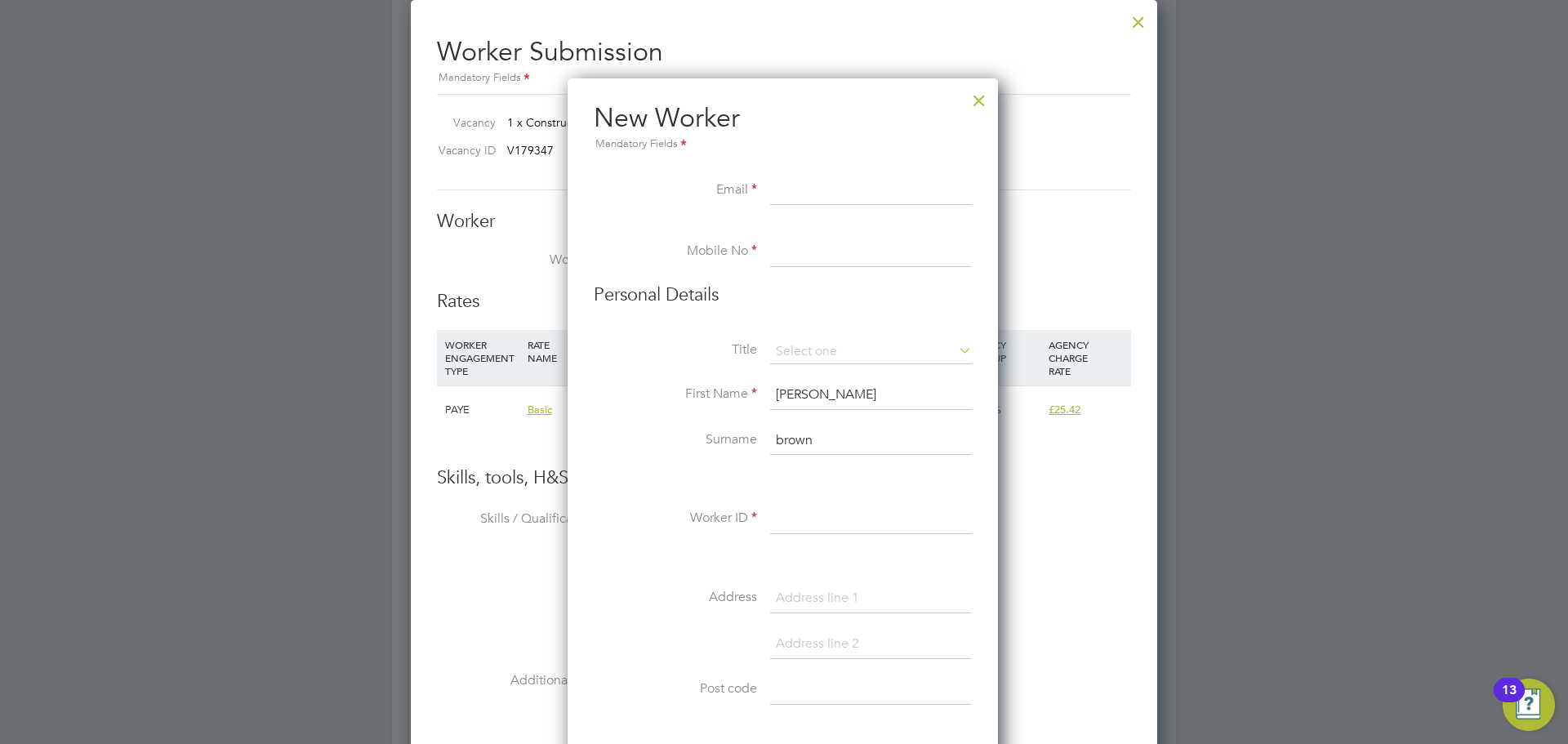
drag, startPoint x: 818, startPoint y: 271, endPoint x: 841, endPoint y: 173, distance: 100.7
click at [835, 263] on li "Mobile No" at bounding box center [783, 260] width 379 height 46
click at [836, 167] on li "New Worker Mandatory Fields" at bounding box center [783, 138] width 379 height 75
click at [808, 182] on input at bounding box center [871, 191] width 202 height 29
drag, startPoint x: 607, startPoint y: 431, endPoint x: 836, endPoint y: 205, distance: 321.7
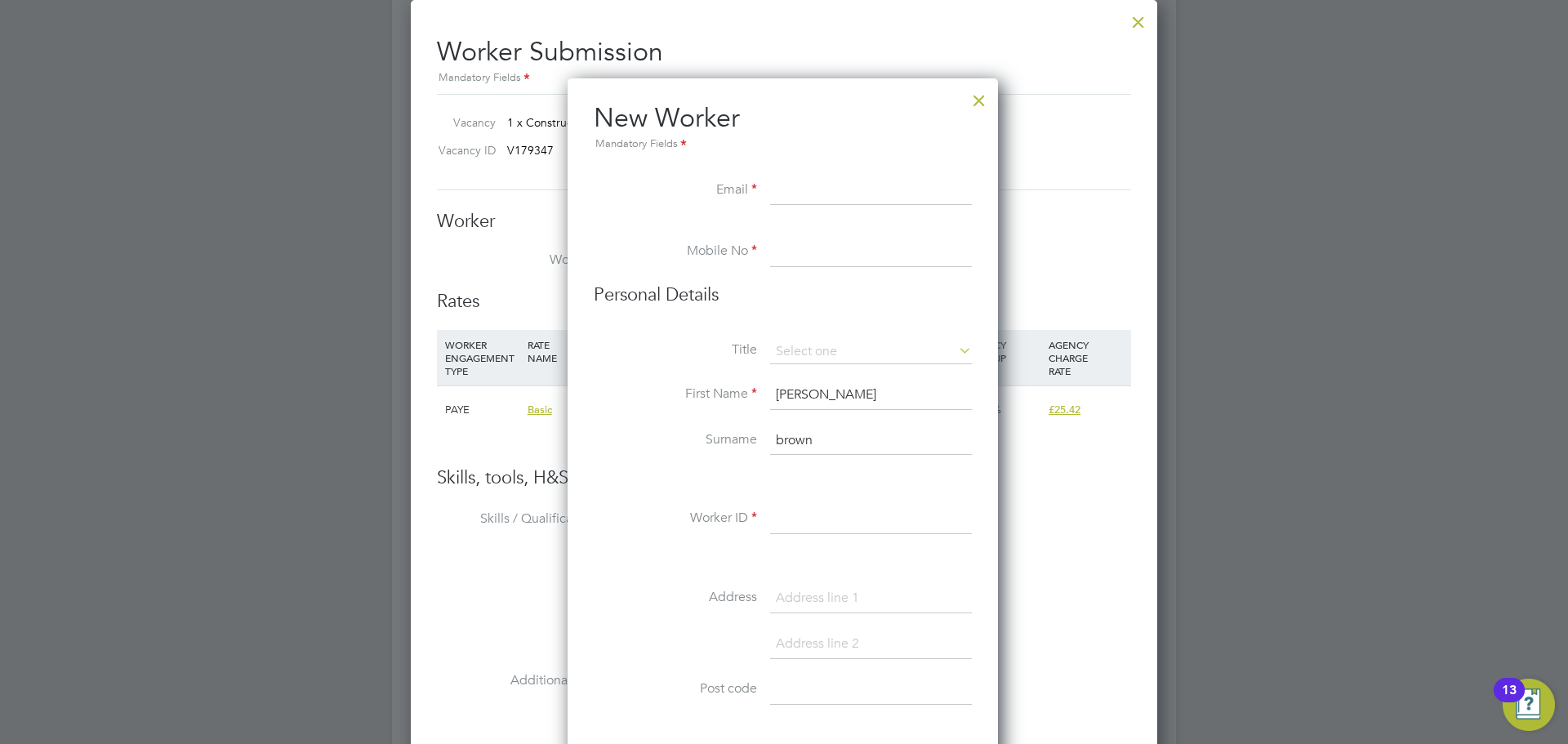
click at [617, 422] on div "Title First Name lee Surname brown Worker ID Address Post code Date of Birth Ge…" at bounding box center [783, 635] width 379 height 593
click at [793, 185] on input at bounding box center [871, 191] width 202 height 29
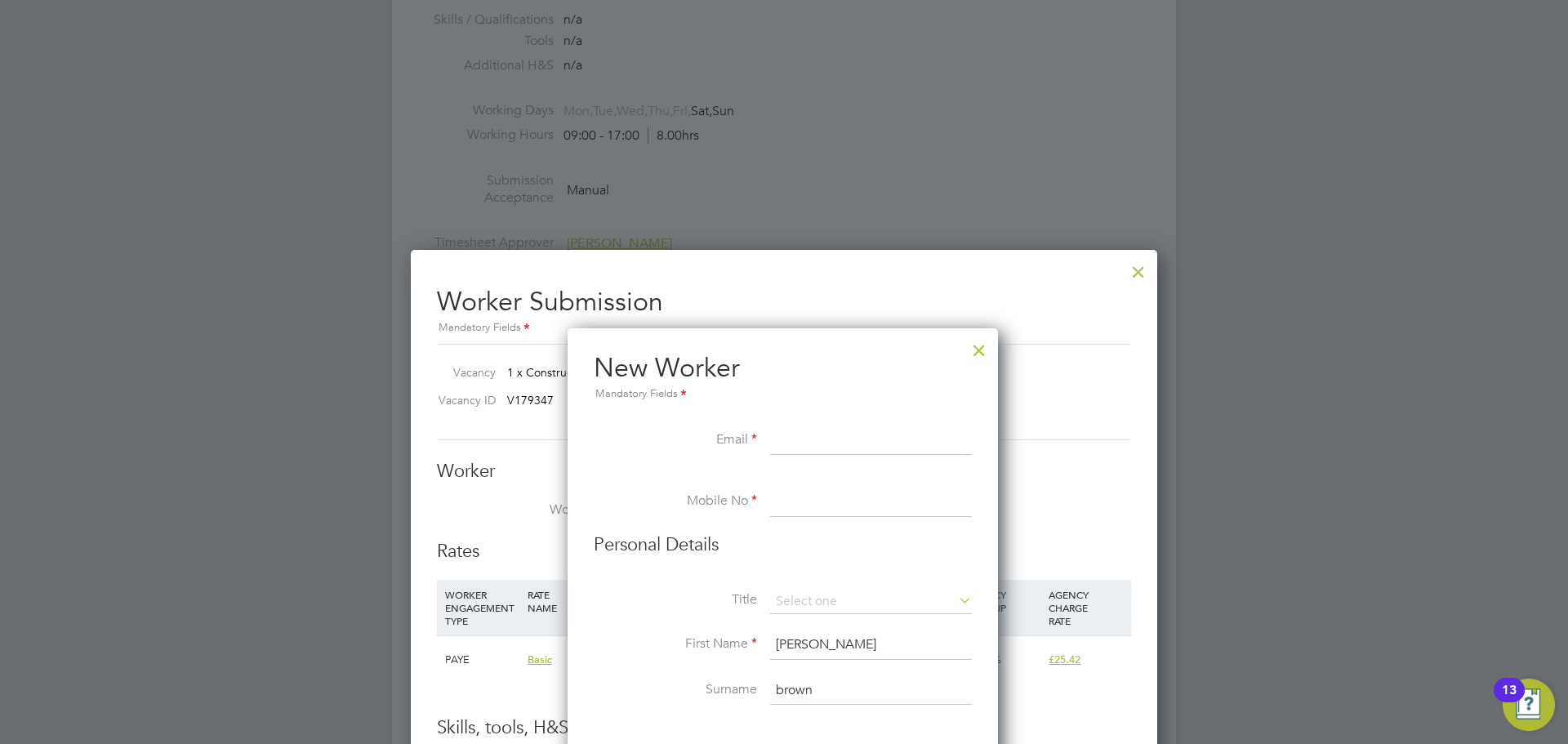
scroll to position [2417, 0]
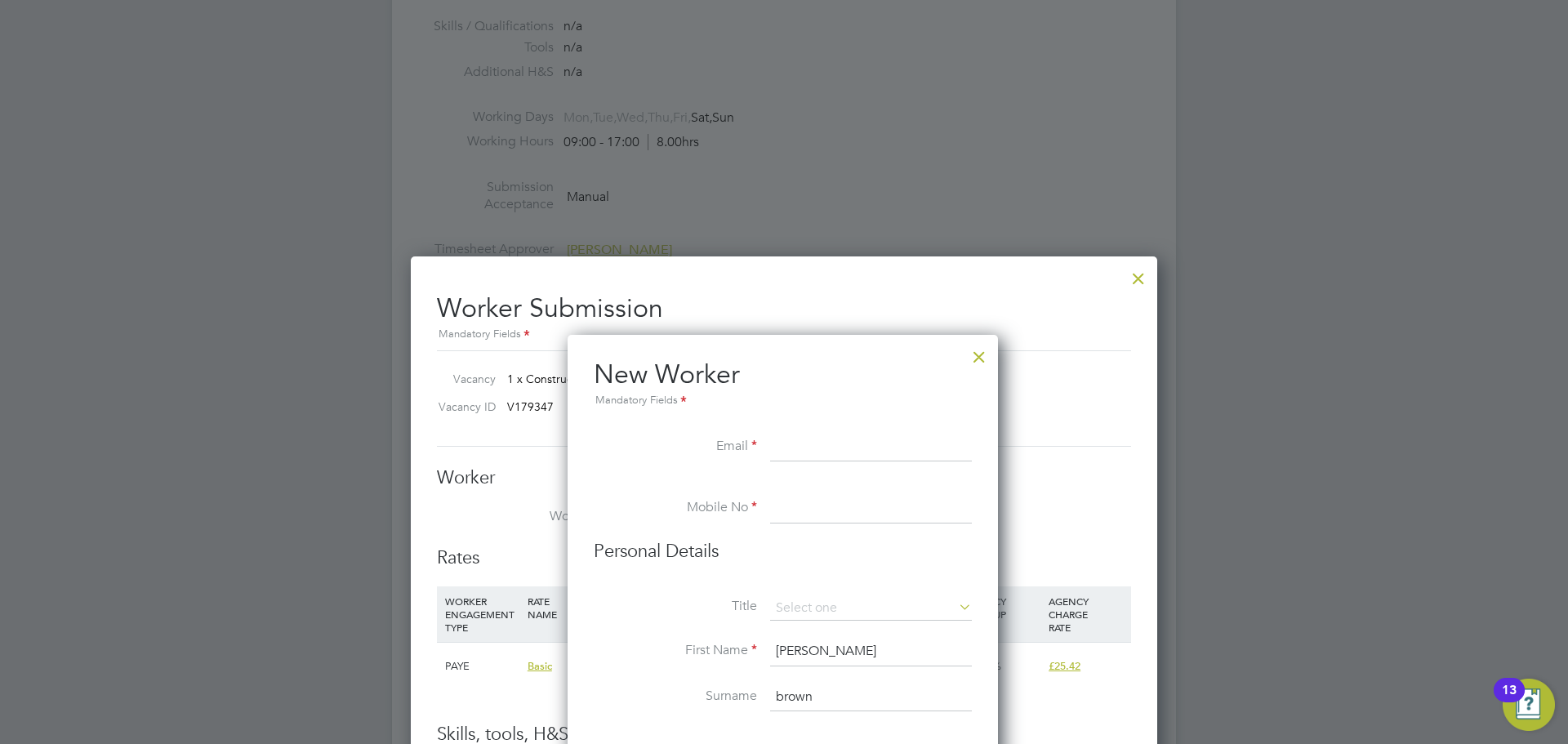
click at [802, 440] on input at bounding box center [871, 447] width 202 height 29
paste input "lwbrown85@icloud.com"
type input "lwbrown85@icloud.com"
click at [984, 356] on div at bounding box center [979, 353] width 29 height 29
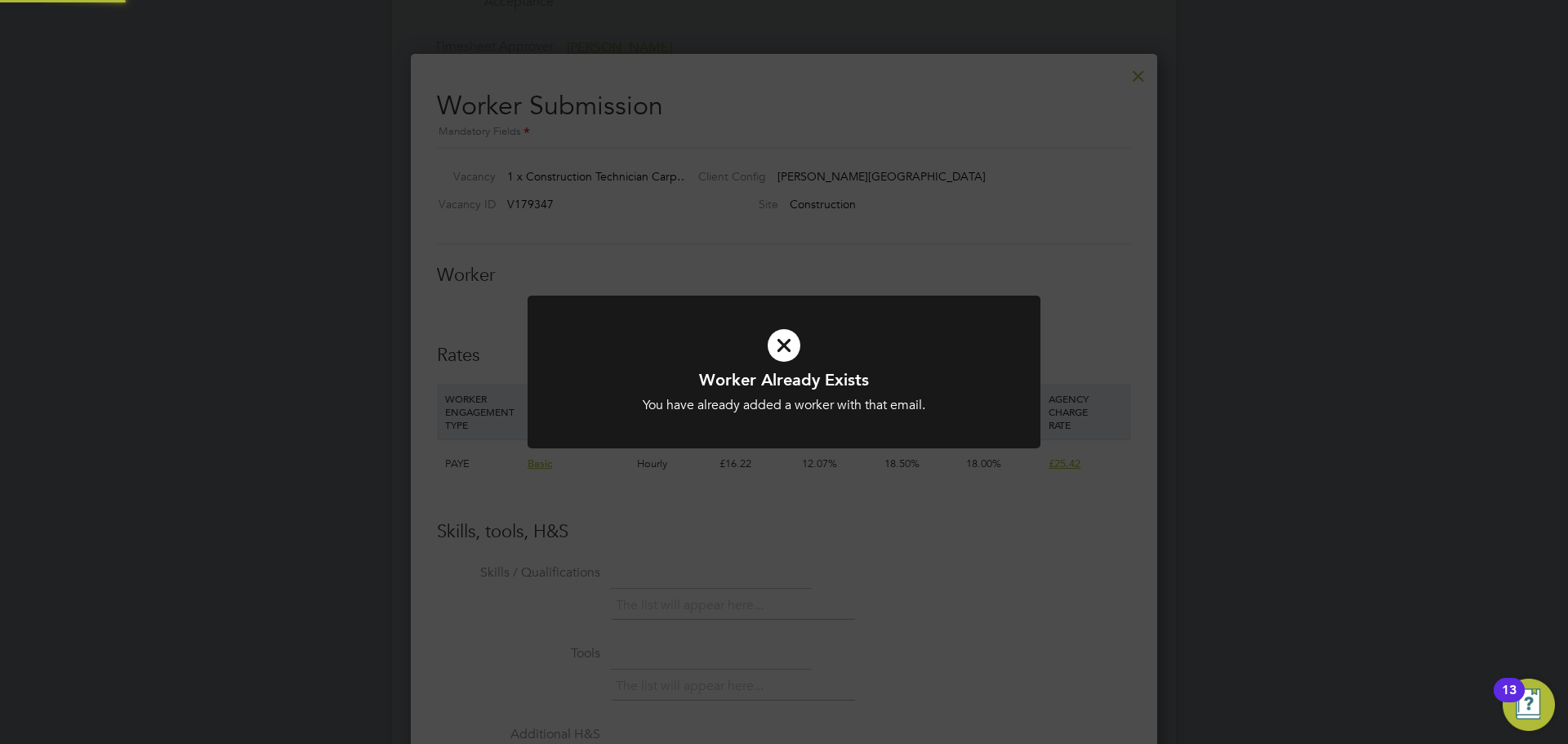
scroll to position [2674, 0]
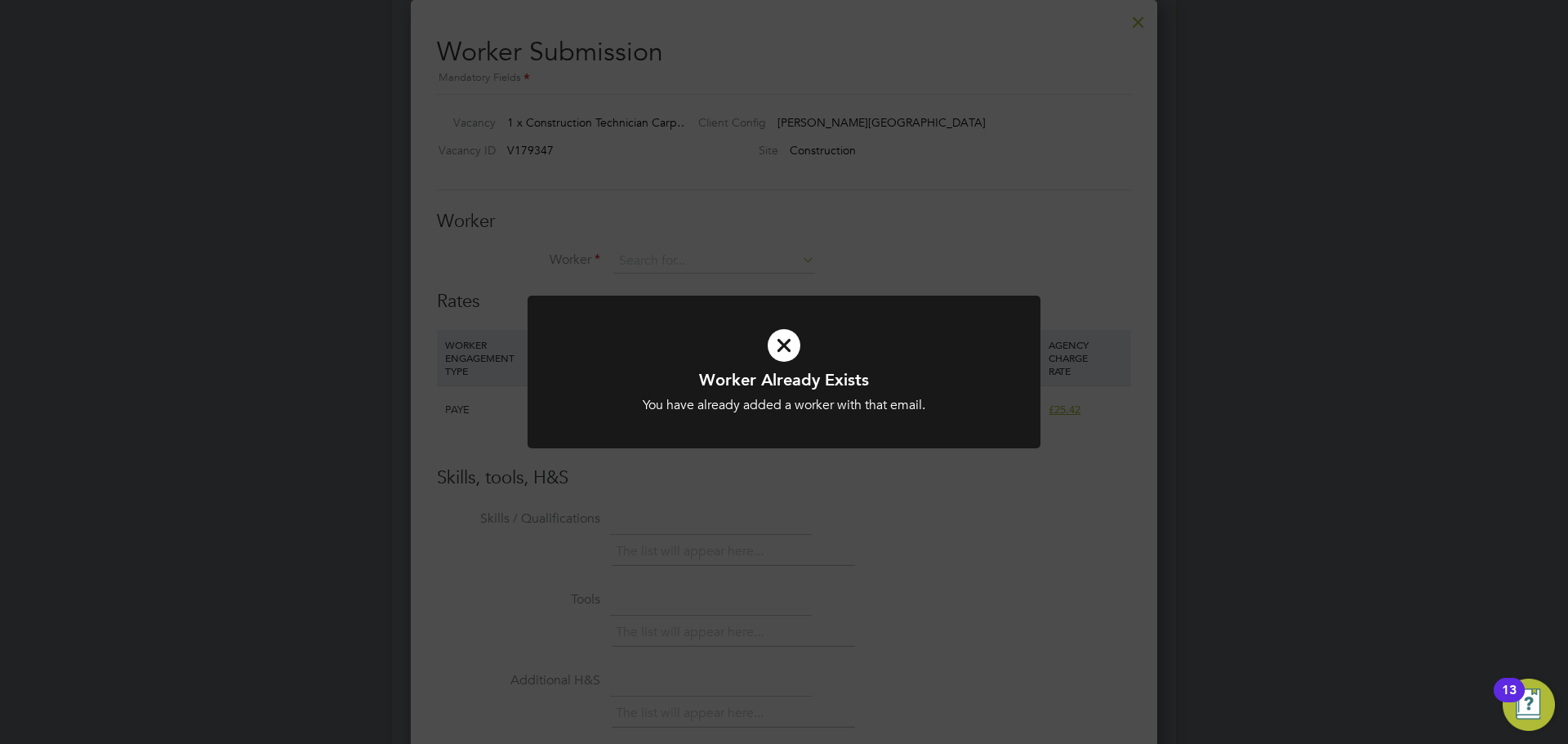
click at [807, 510] on div "Worker Already Exists You have already added a worker with that email. Cancel O…" at bounding box center [784, 372] width 1568 height 744
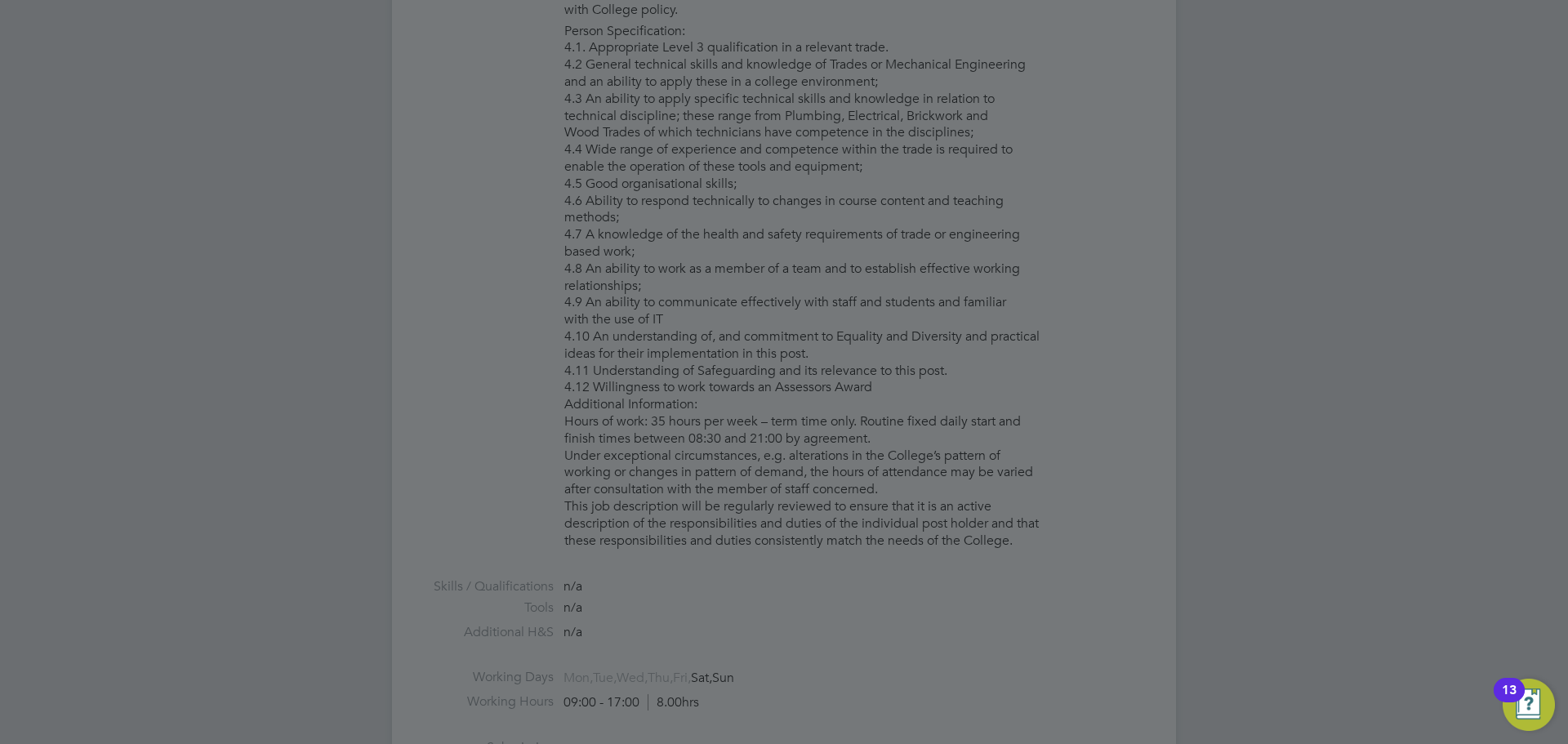
click at [854, 520] on div at bounding box center [784, 372] width 1568 height 744
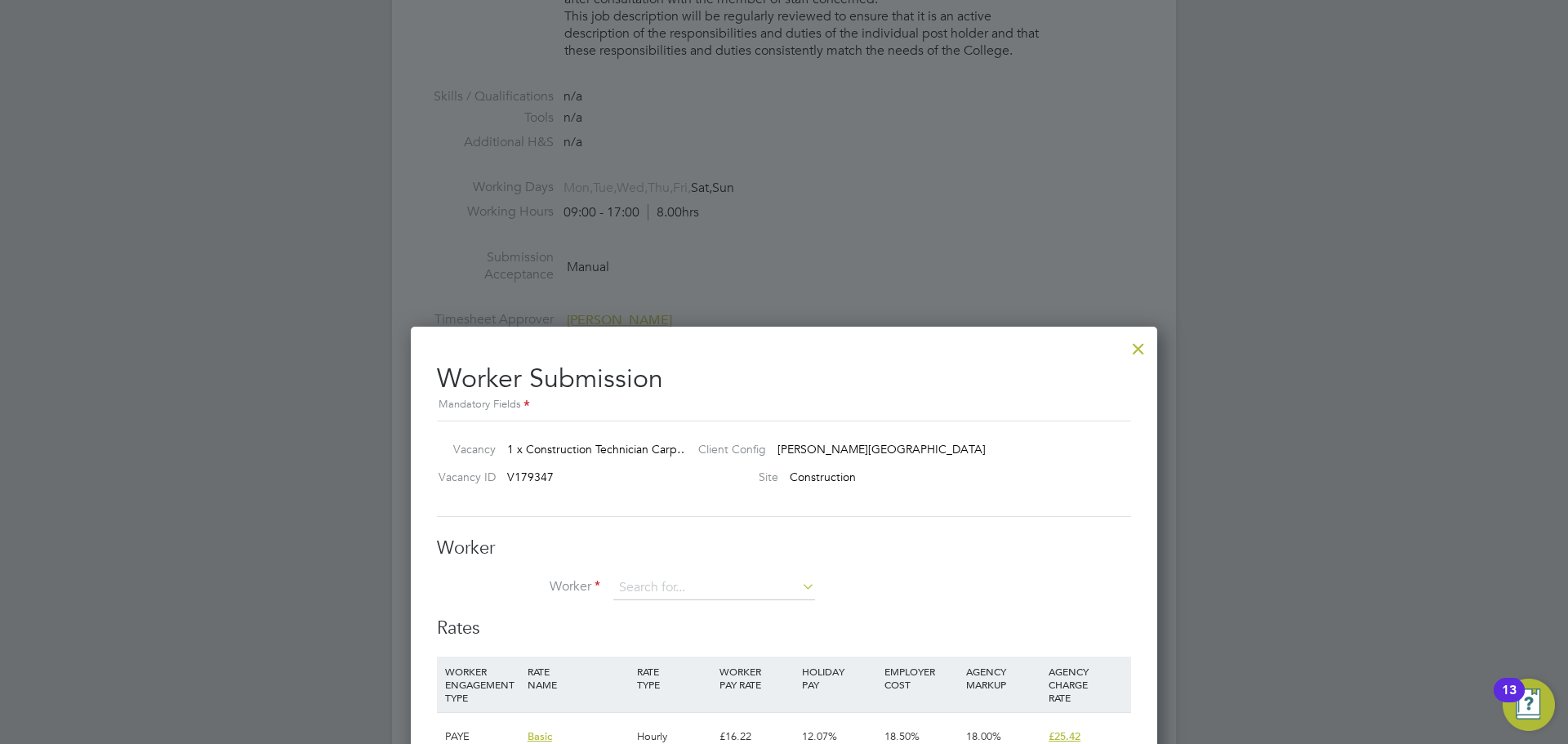
click at [1139, 346] on div at bounding box center [1138, 344] width 29 height 29
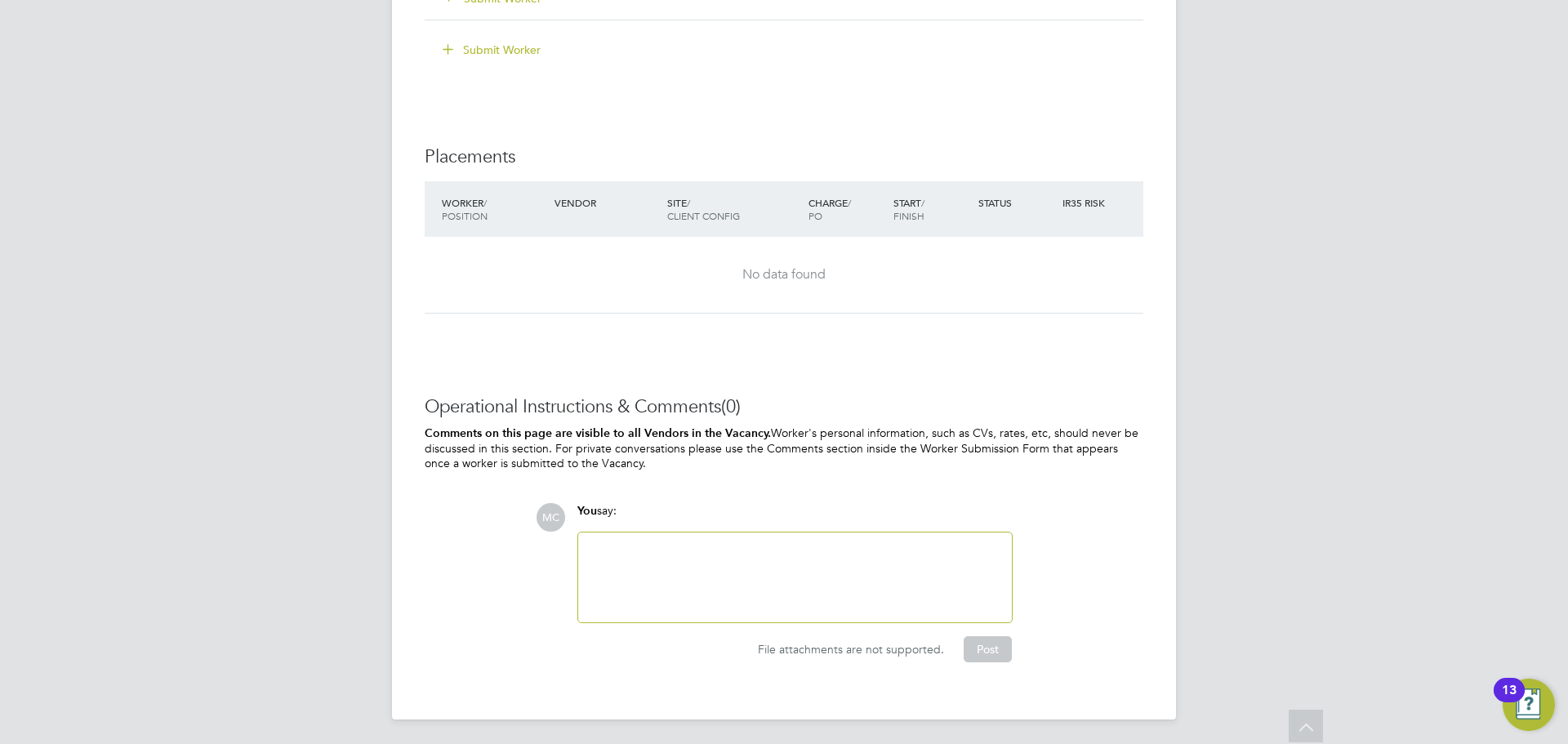
scroll to position [2510, 0]
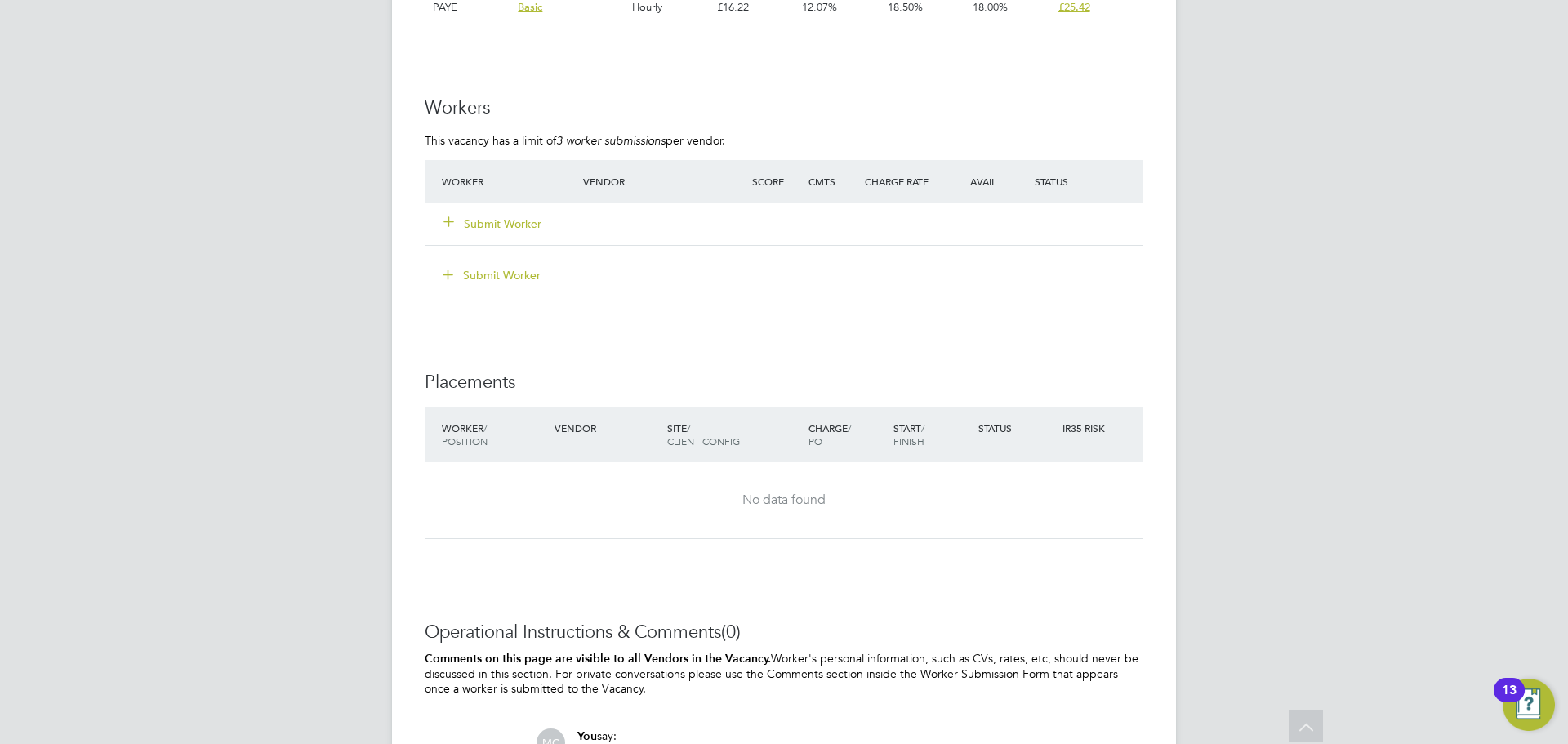
click at [510, 221] on button "Submit Worker" at bounding box center [493, 223] width 98 height 17
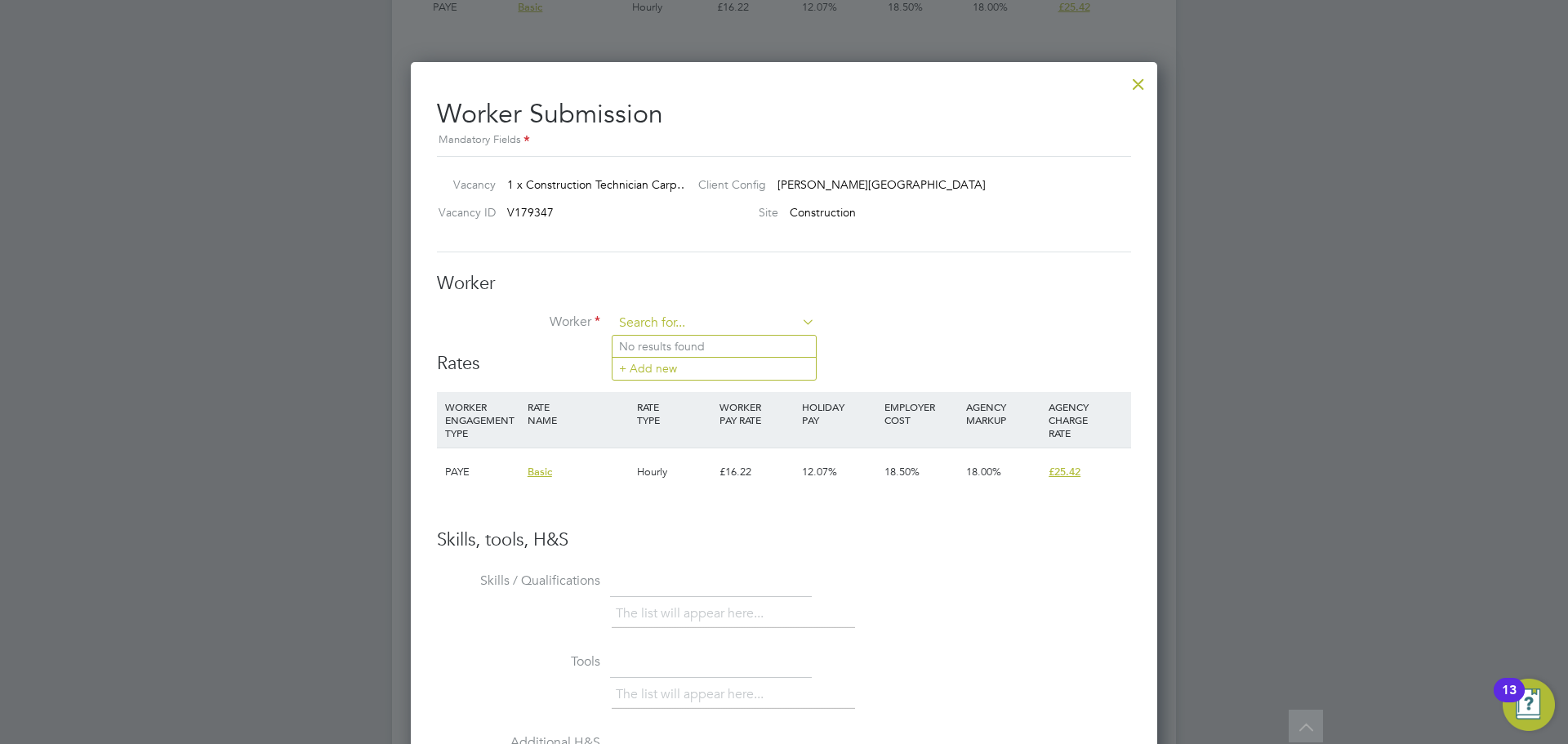
click at [659, 324] on input at bounding box center [714, 322] width 202 height 25
type input "lee"
click at [616, 366] on li "Lee (137058 )" at bounding box center [717, 369] width 208 height 22
type input "Lee (137058)"
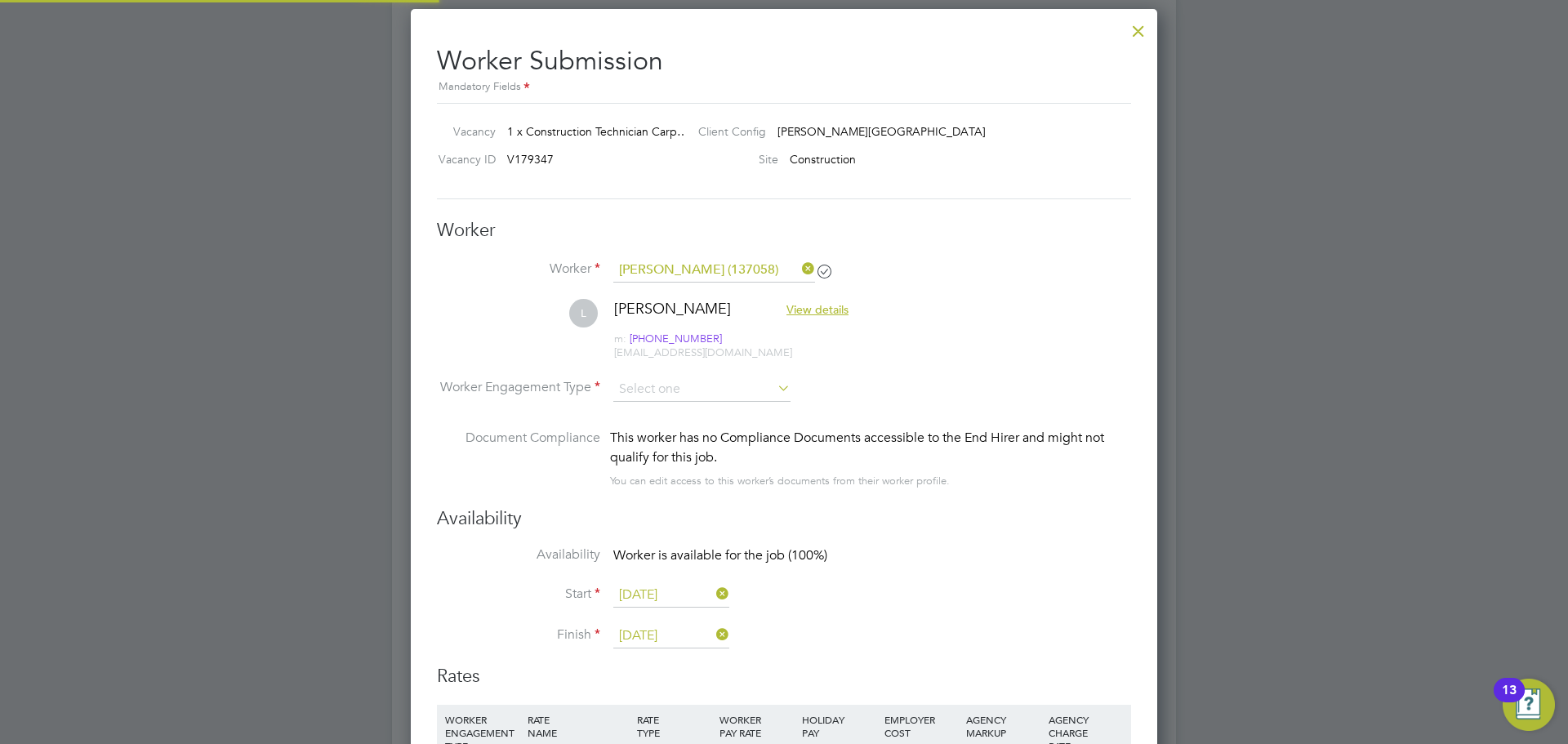
scroll to position [3020, 0]
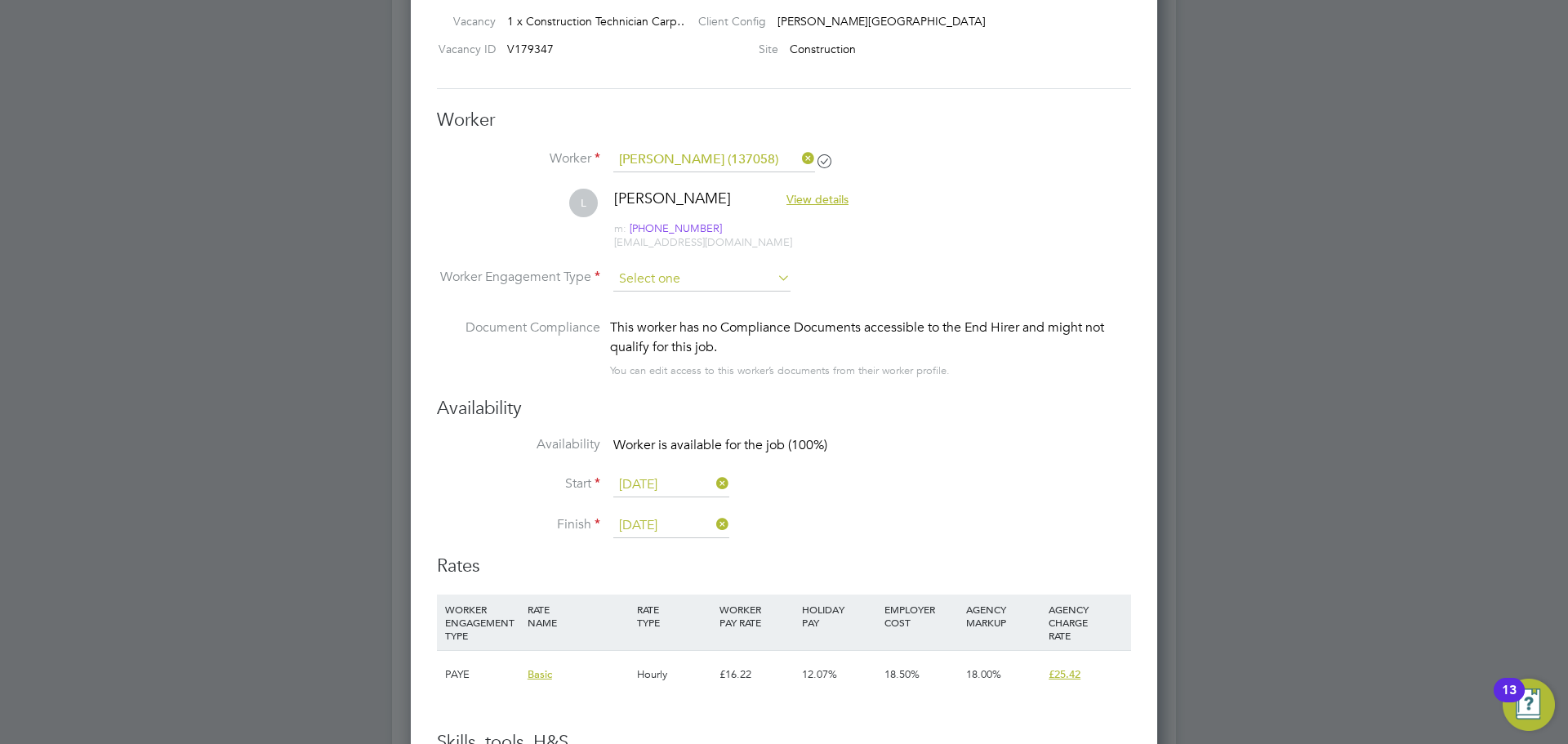
click at [671, 275] on input at bounding box center [701, 278] width 177 height 25
click at [633, 322] on li "PAYE" at bounding box center [702, 322] width 178 height 22
type input "PAYE"
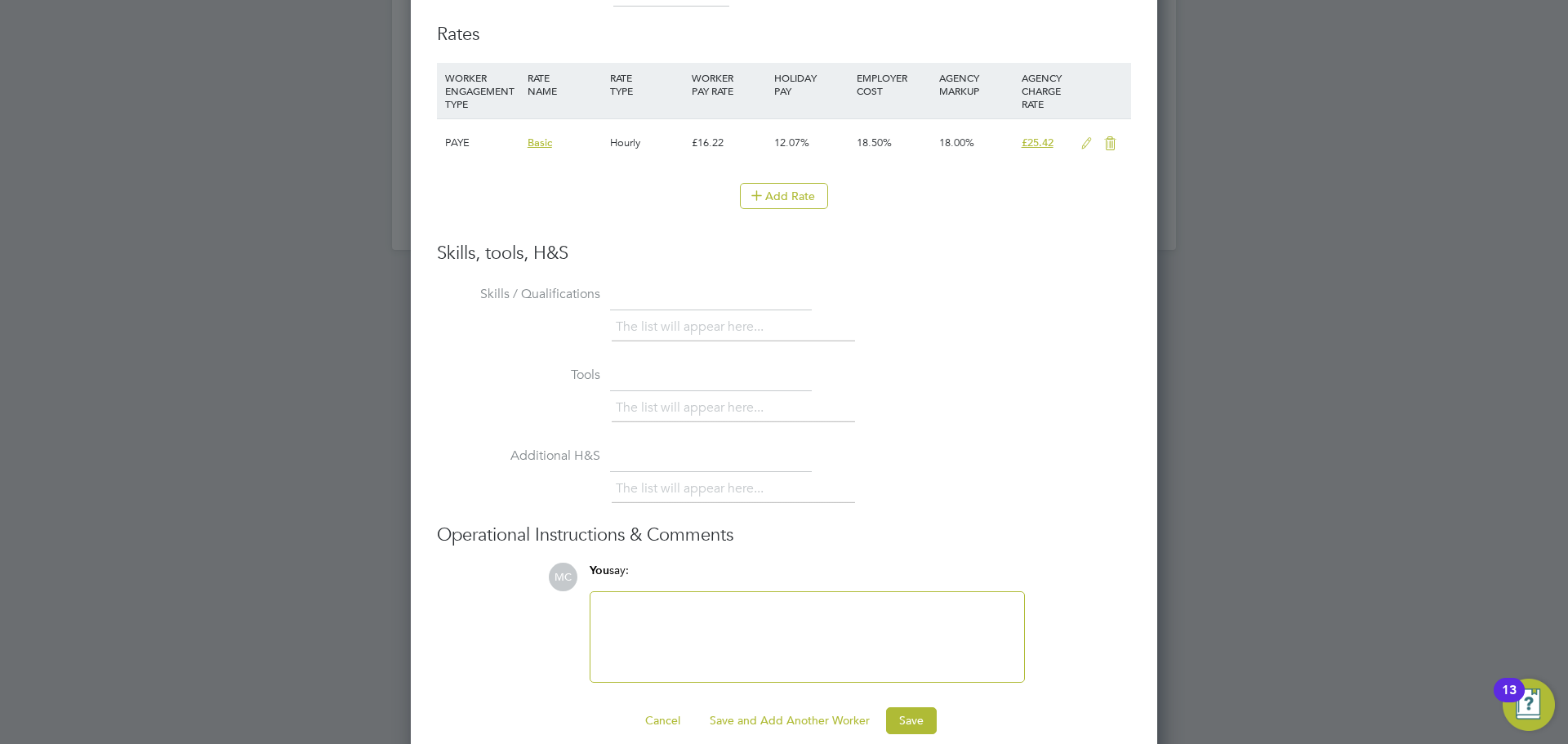
scroll to position [3573, 0]
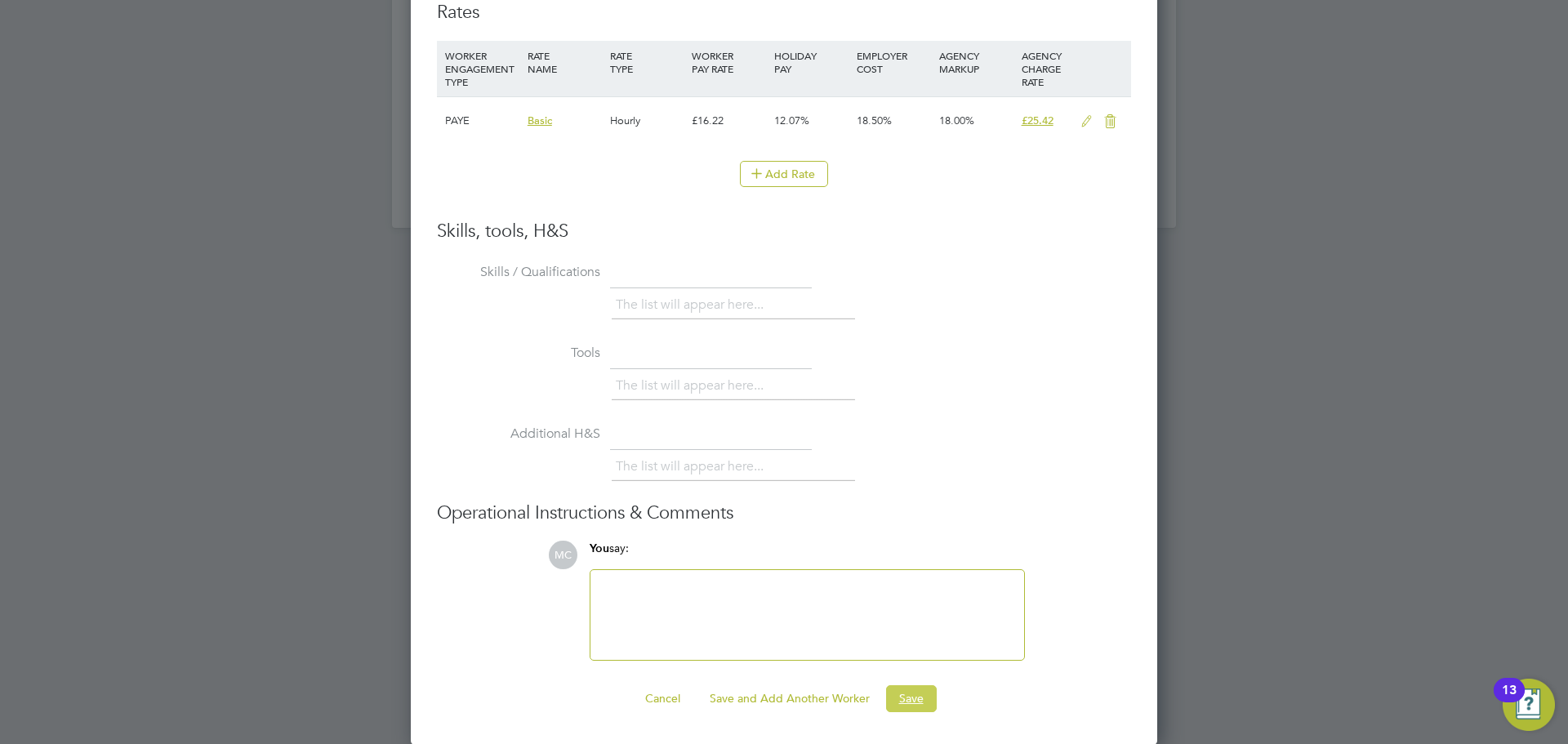
click at [897, 702] on button "Save" at bounding box center [911, 698] width 51 height 26
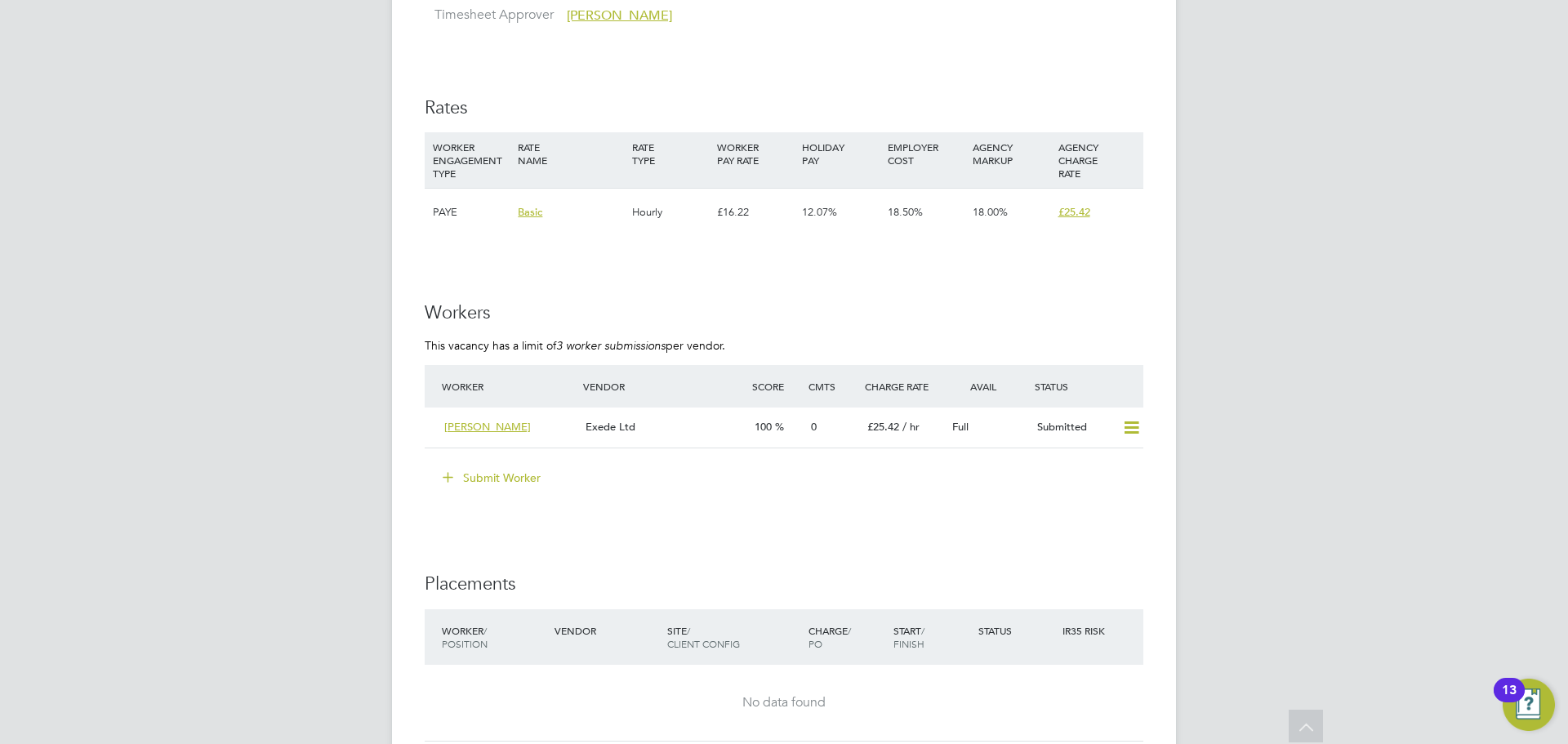
scroll to position [2835, 0]
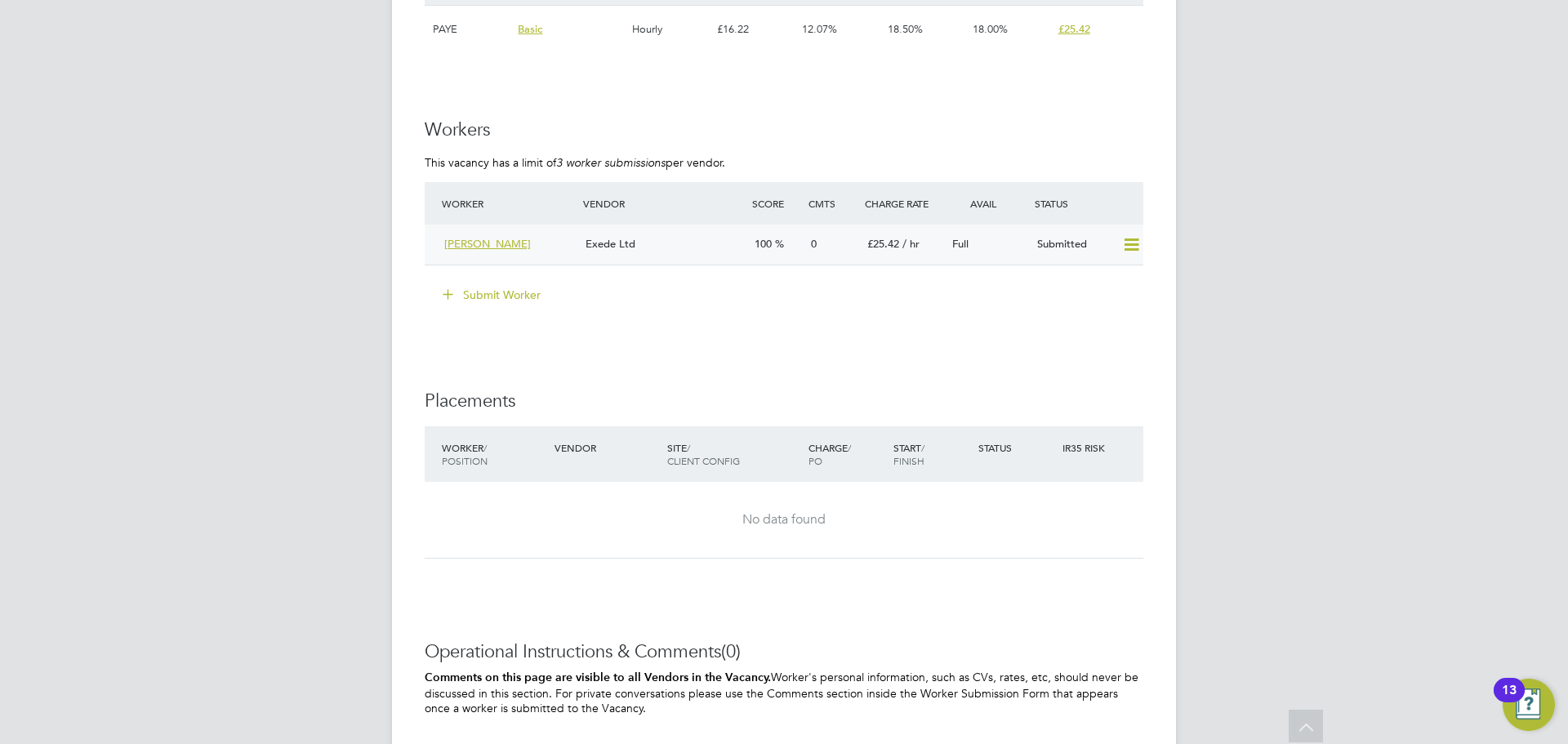
click at [545, 237] on div "[PERSON_NAME]" at bounding box center [508, 244] width 141 height 26
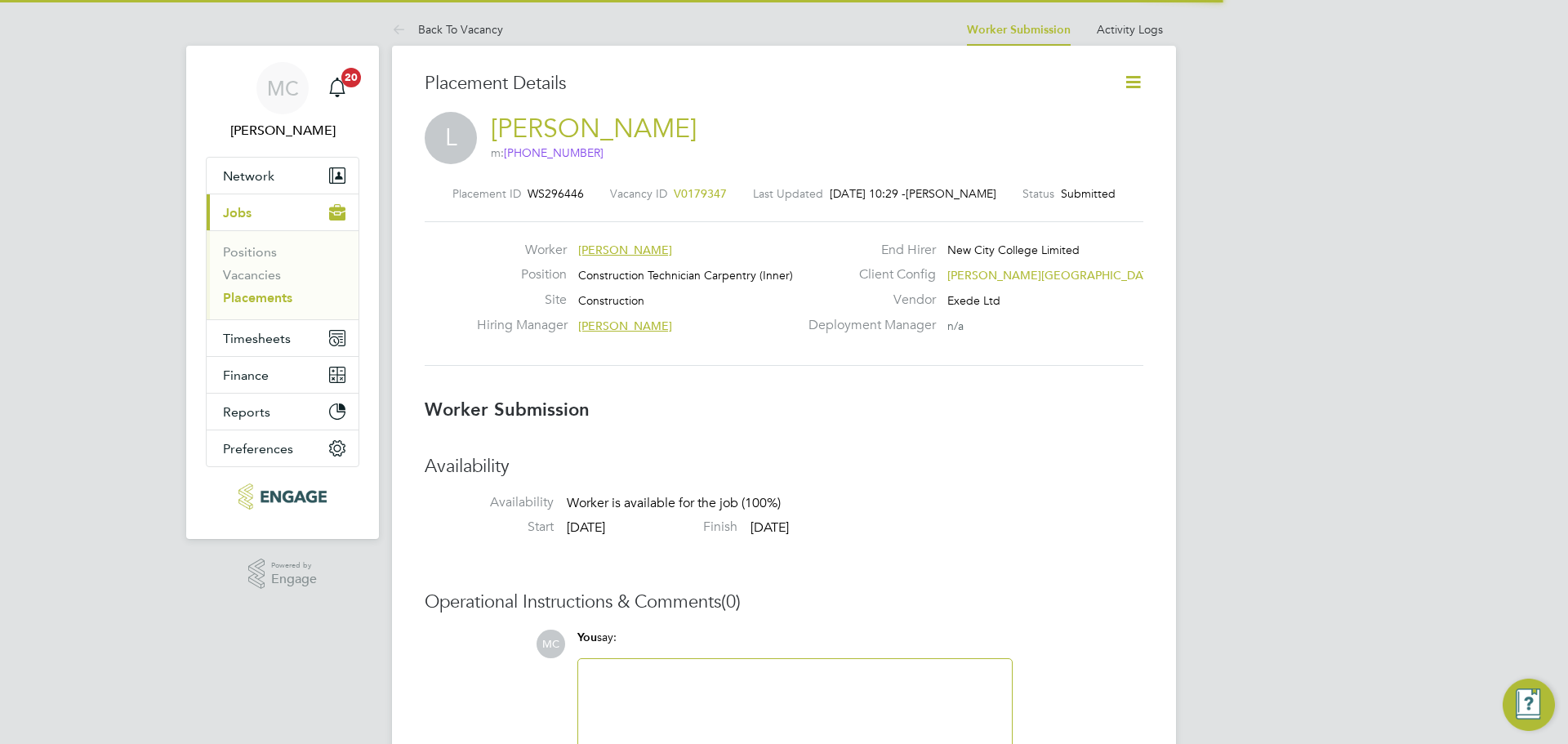
scroll to position [8, 8]
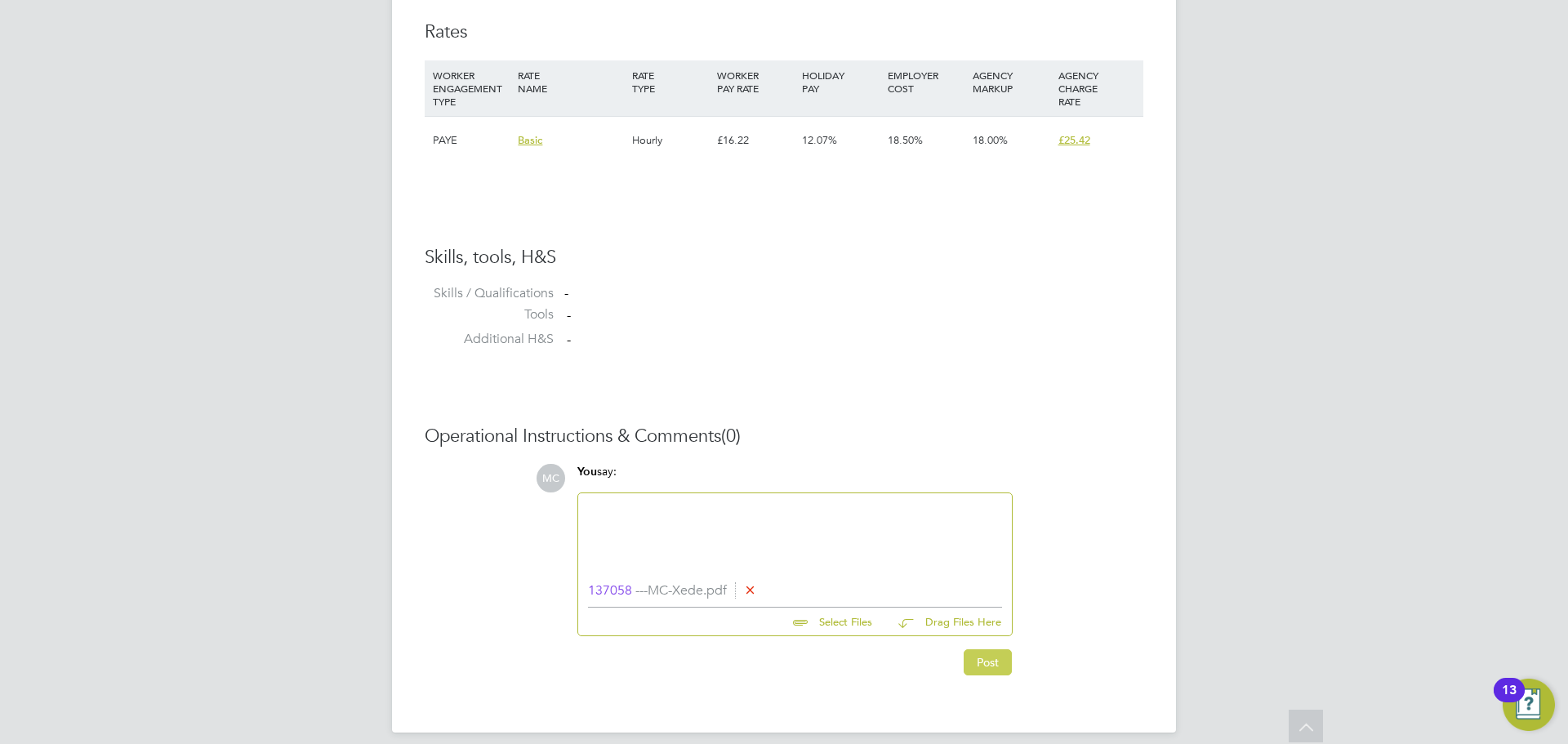
drag, startPoint x: 991, startPoint y: 663, endPoint x: 954, endPoint y: 664, distance: 37.0
click at [991, 665] on button "Post" at bounding box center [987, 662] width 48 height 26
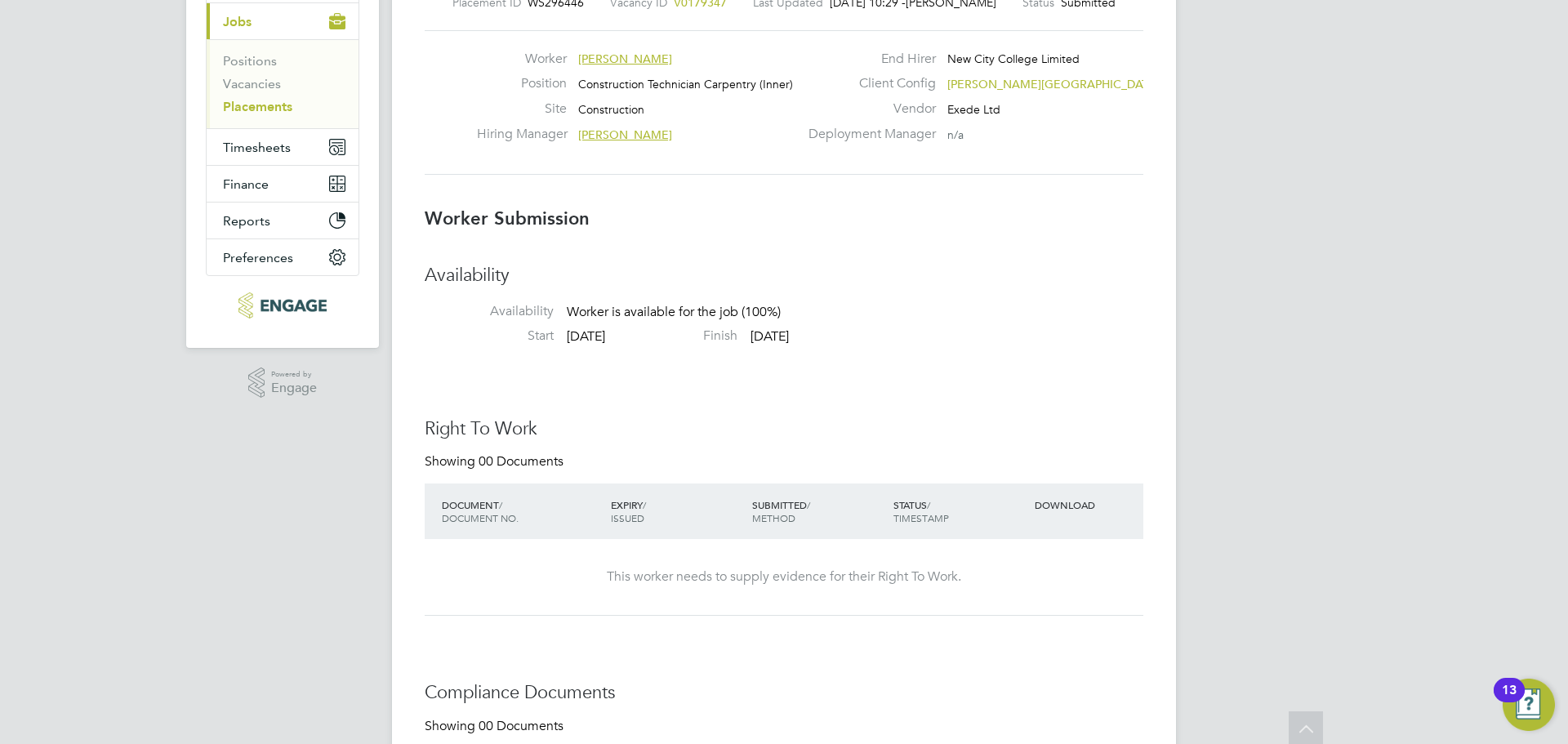
scroll to position [0, 0]
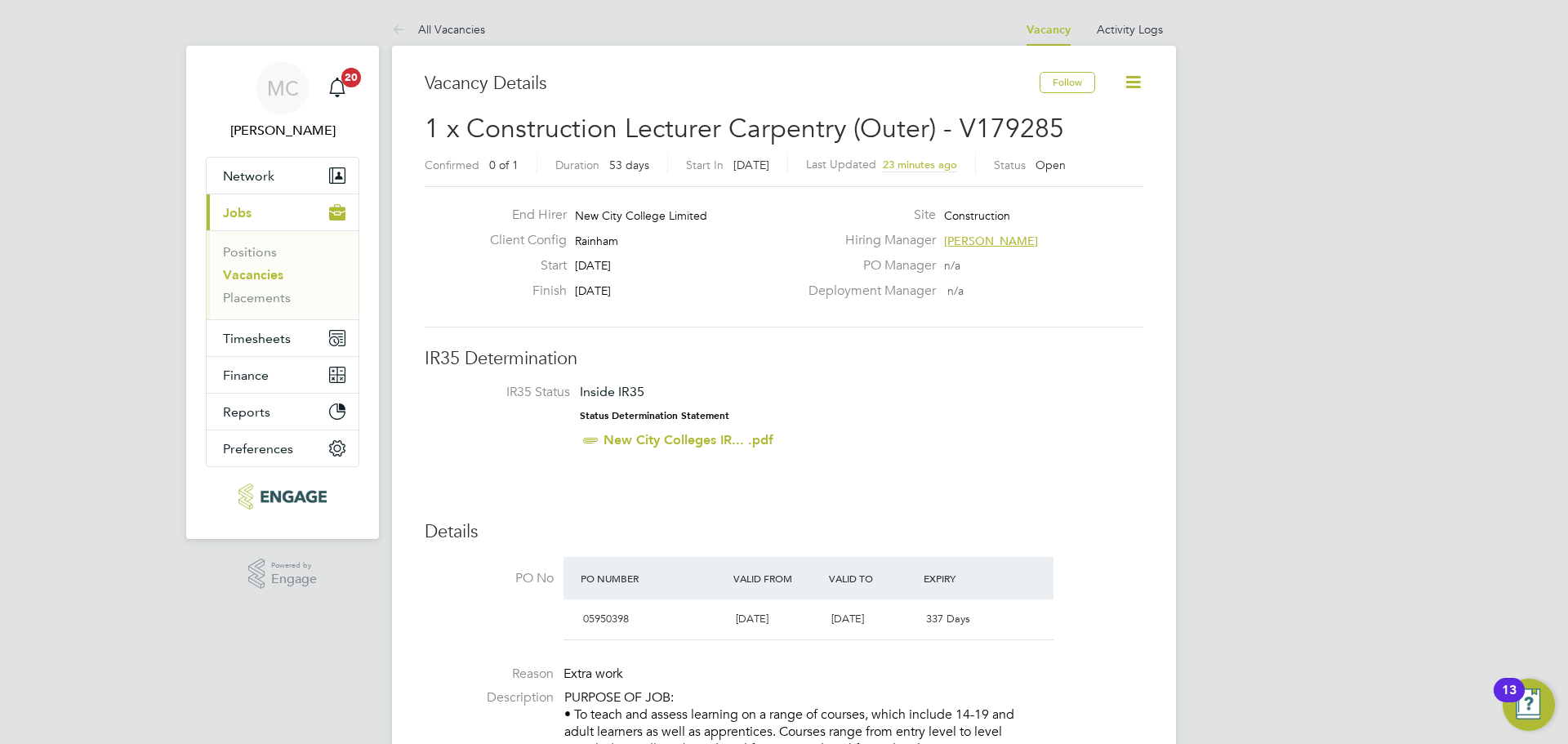
click at [261, 271] on link "Vacancies" at bounding box center [253, 274] width 61 height 16
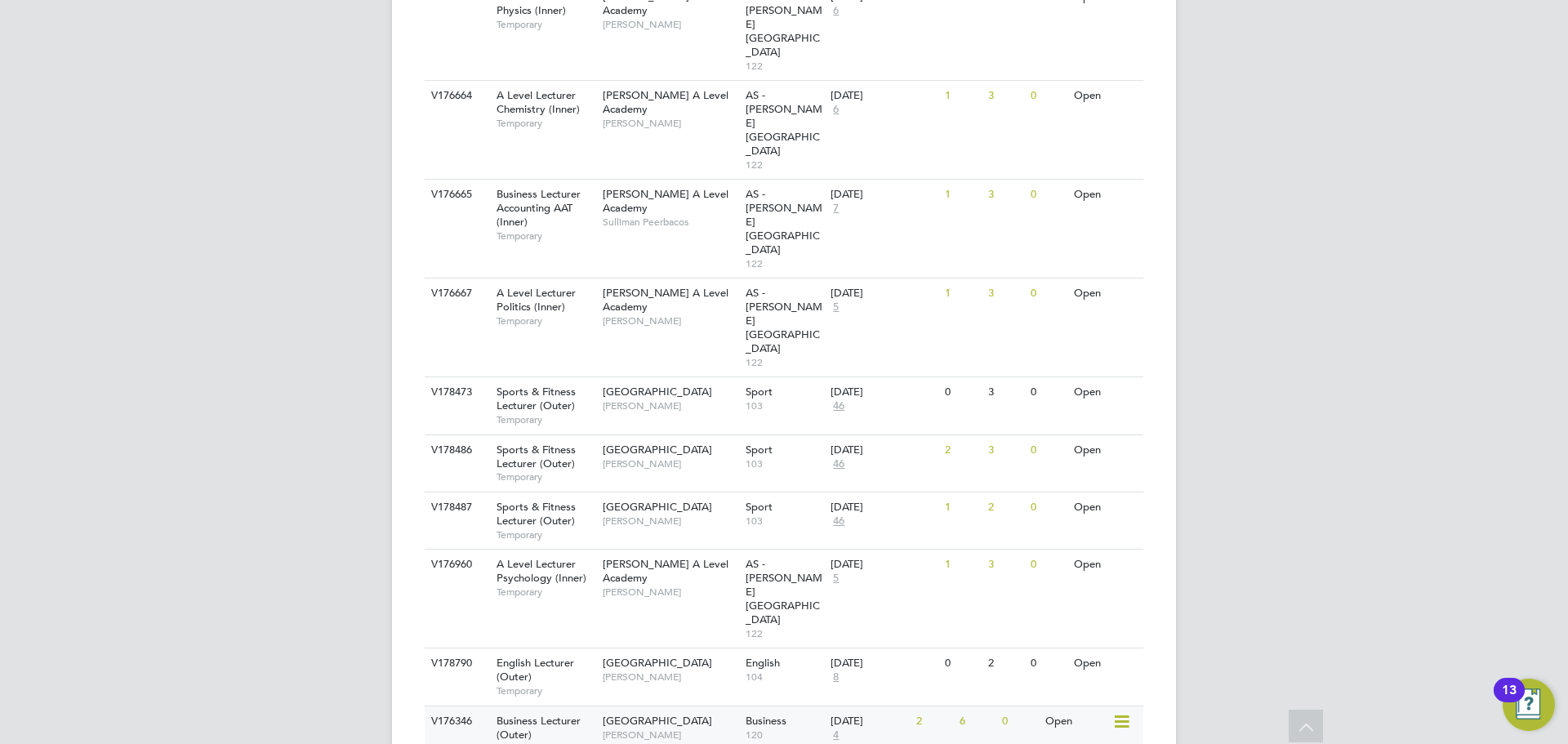
scroll to position [1626, 0]
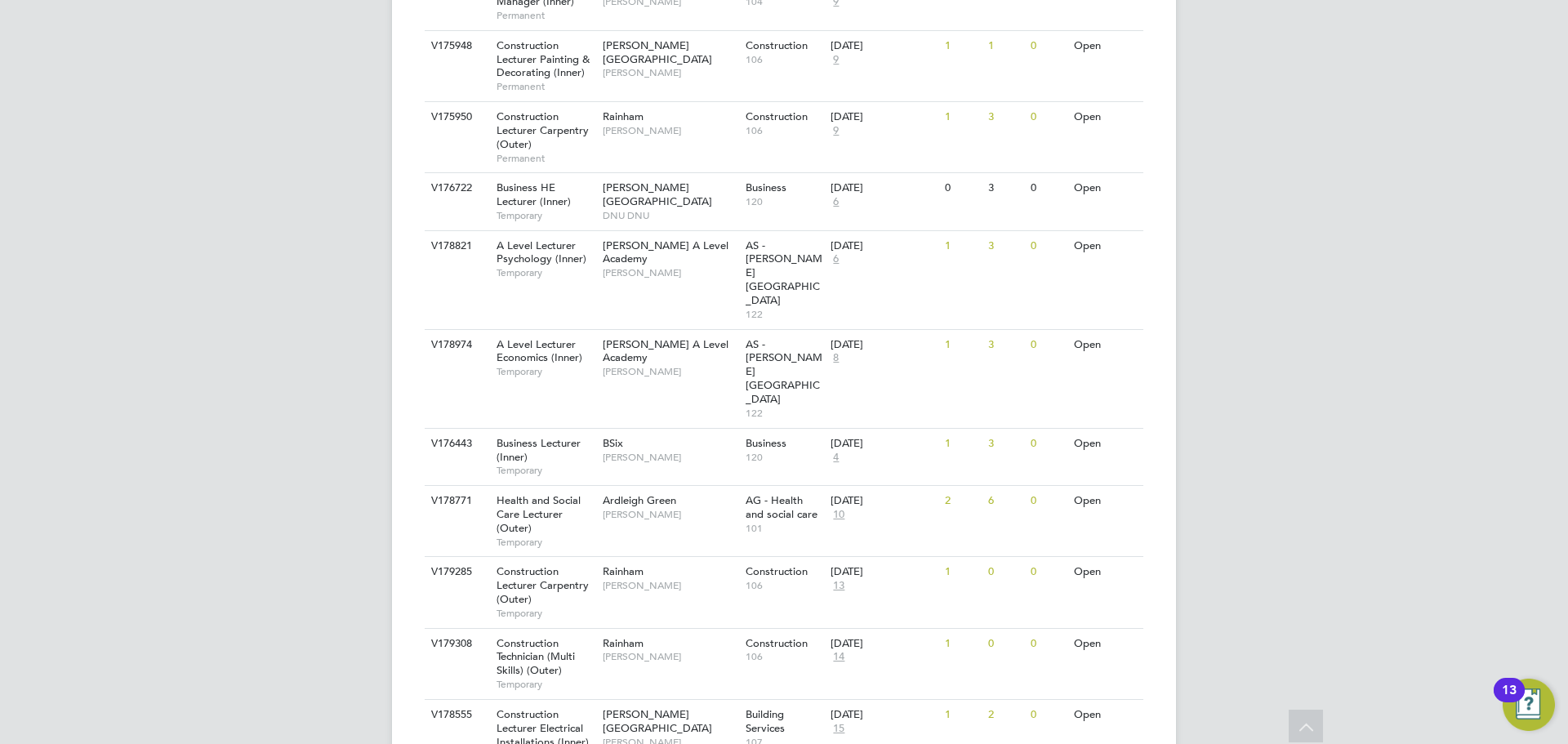
scroll to position [2306, 0]
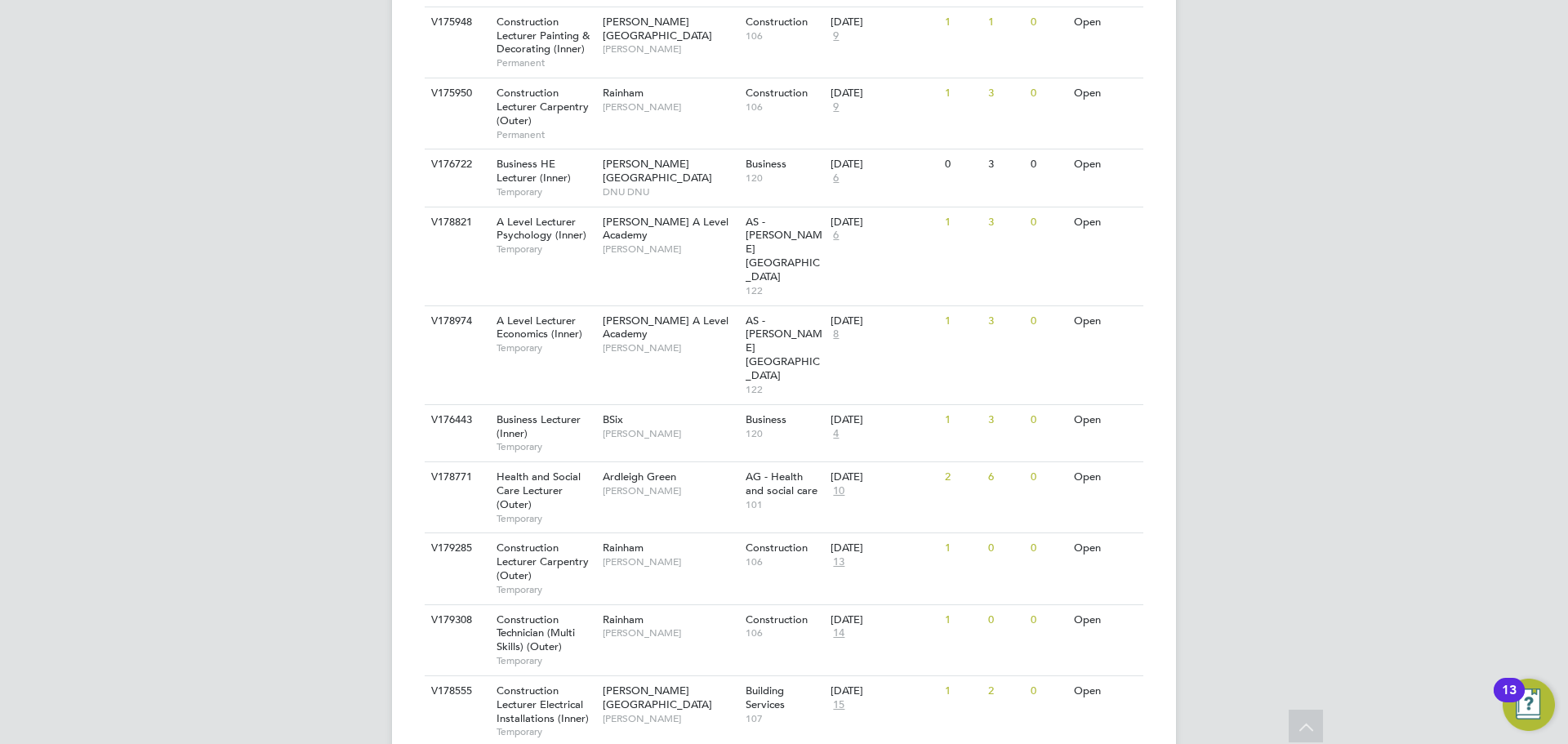
drag, startPoint x: 1377, startPoint y: 669, endPoint x: 1371, endPoint y: 661, distance: 10.0
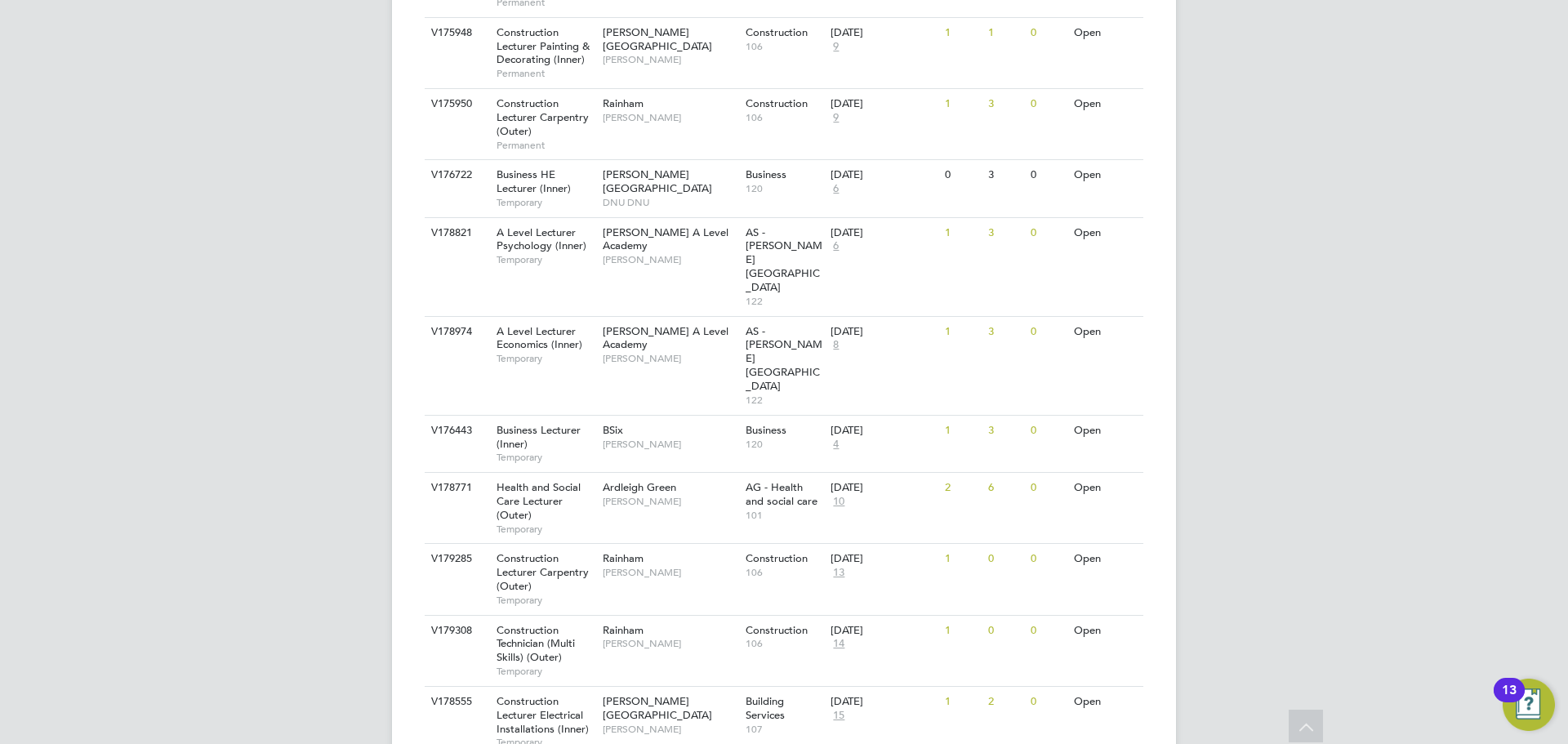
scroll to position [2143, 0]
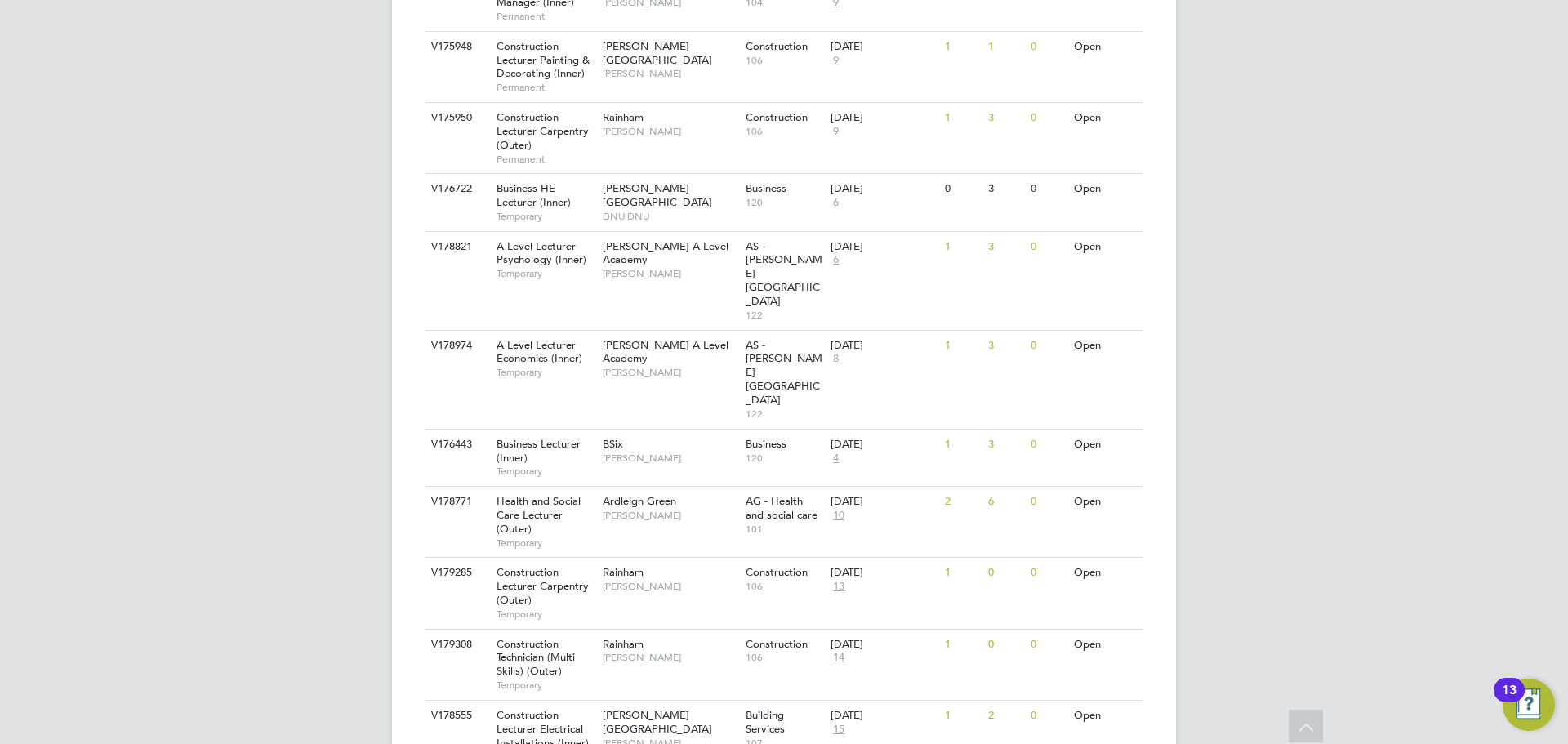
scroll to position [2306, 0]
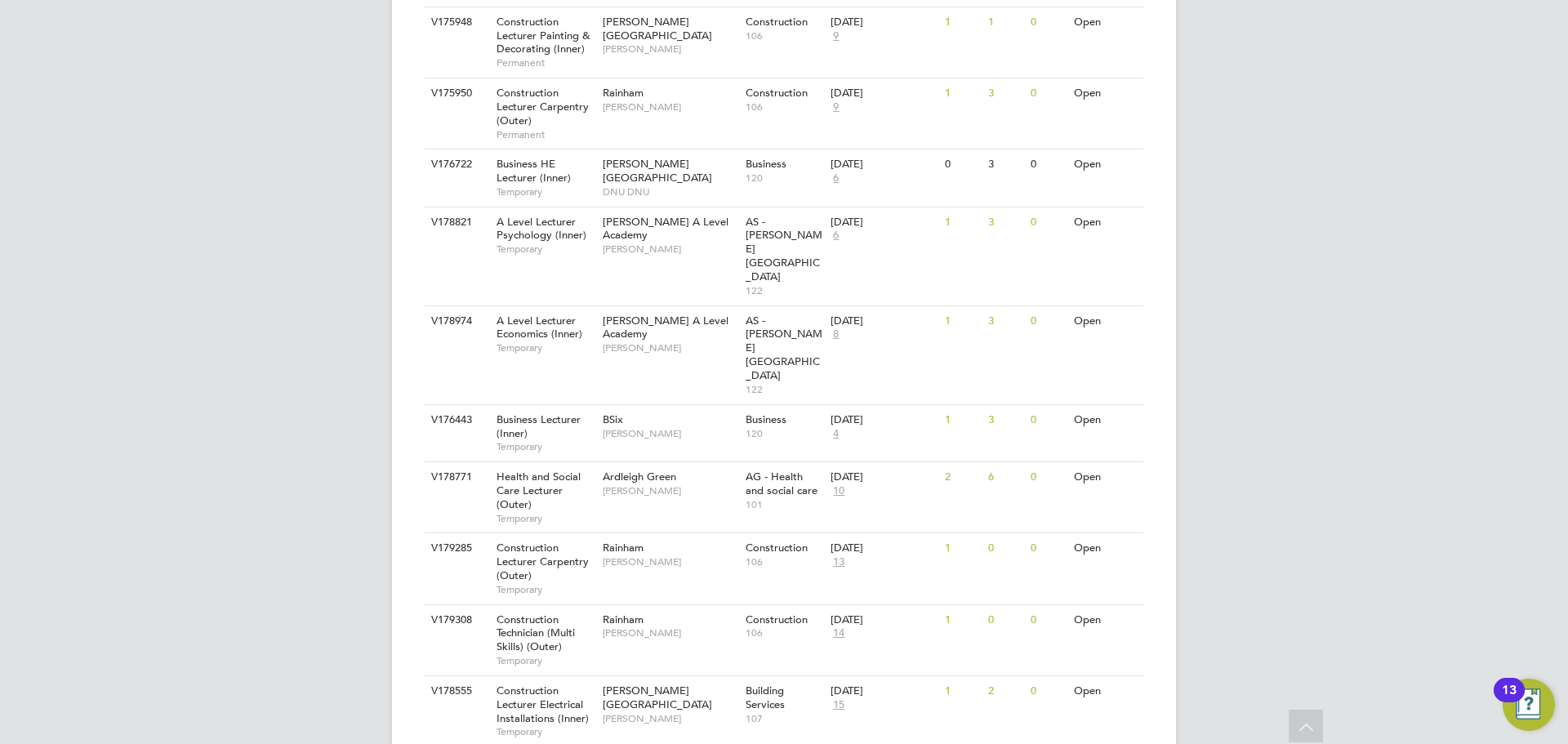
drag, startPoint x: 293, startPoint y: 447, endPoint x: 403, endPoint y: 498, distance: 121.2
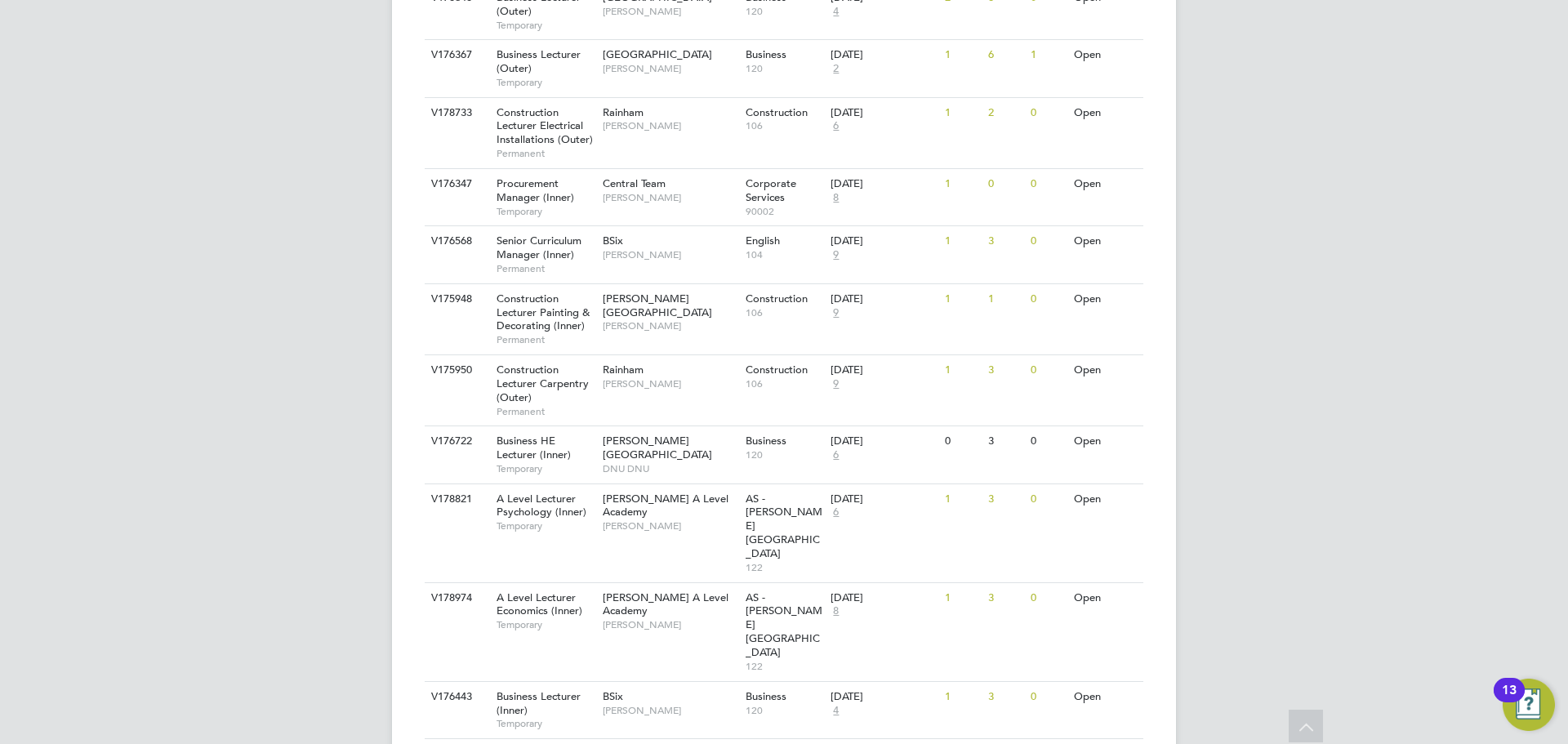
scroll to position [1734, 0]
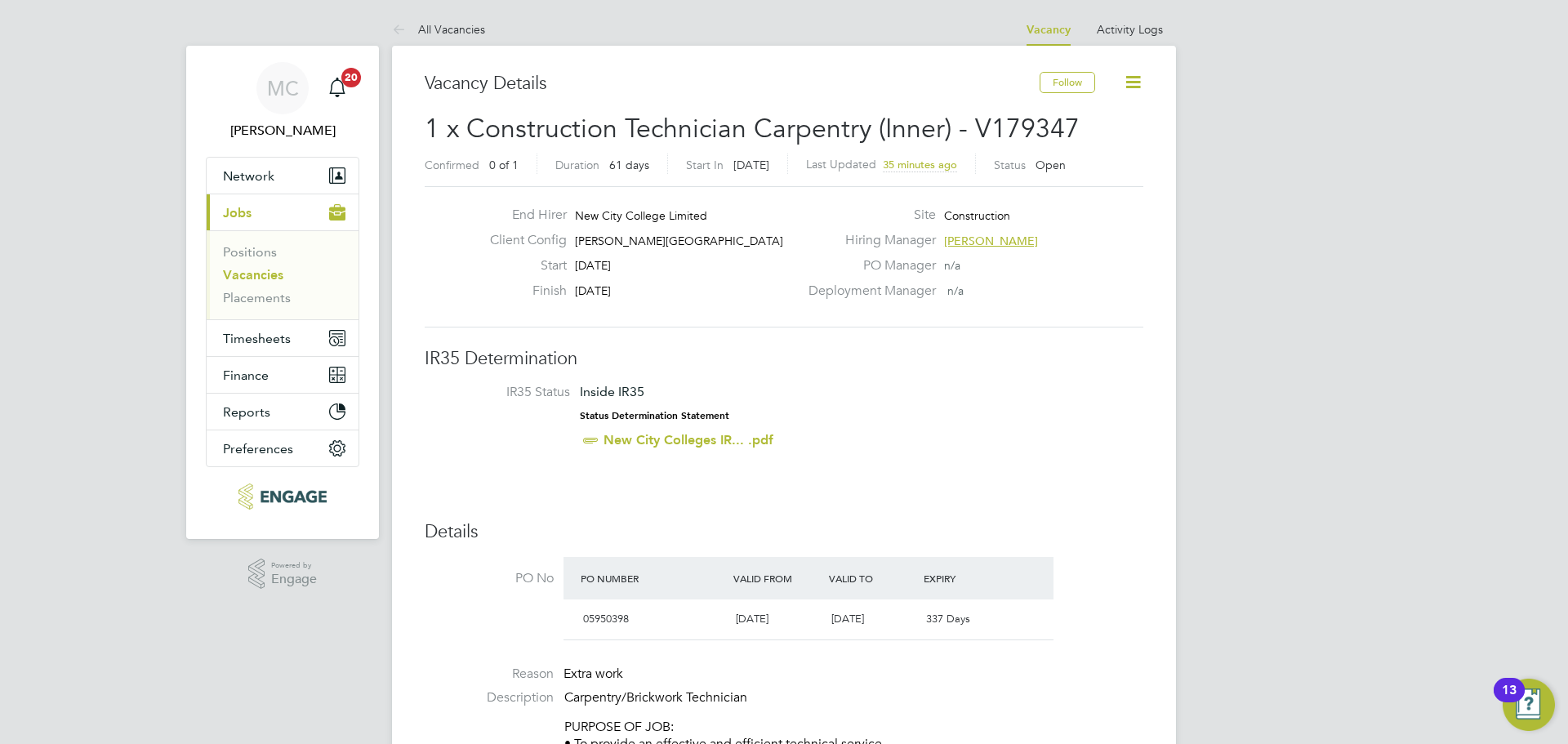
click at [980, 244] on span "[PERSON_NAME]" at bounding box center [991, 240] width 94 height 15
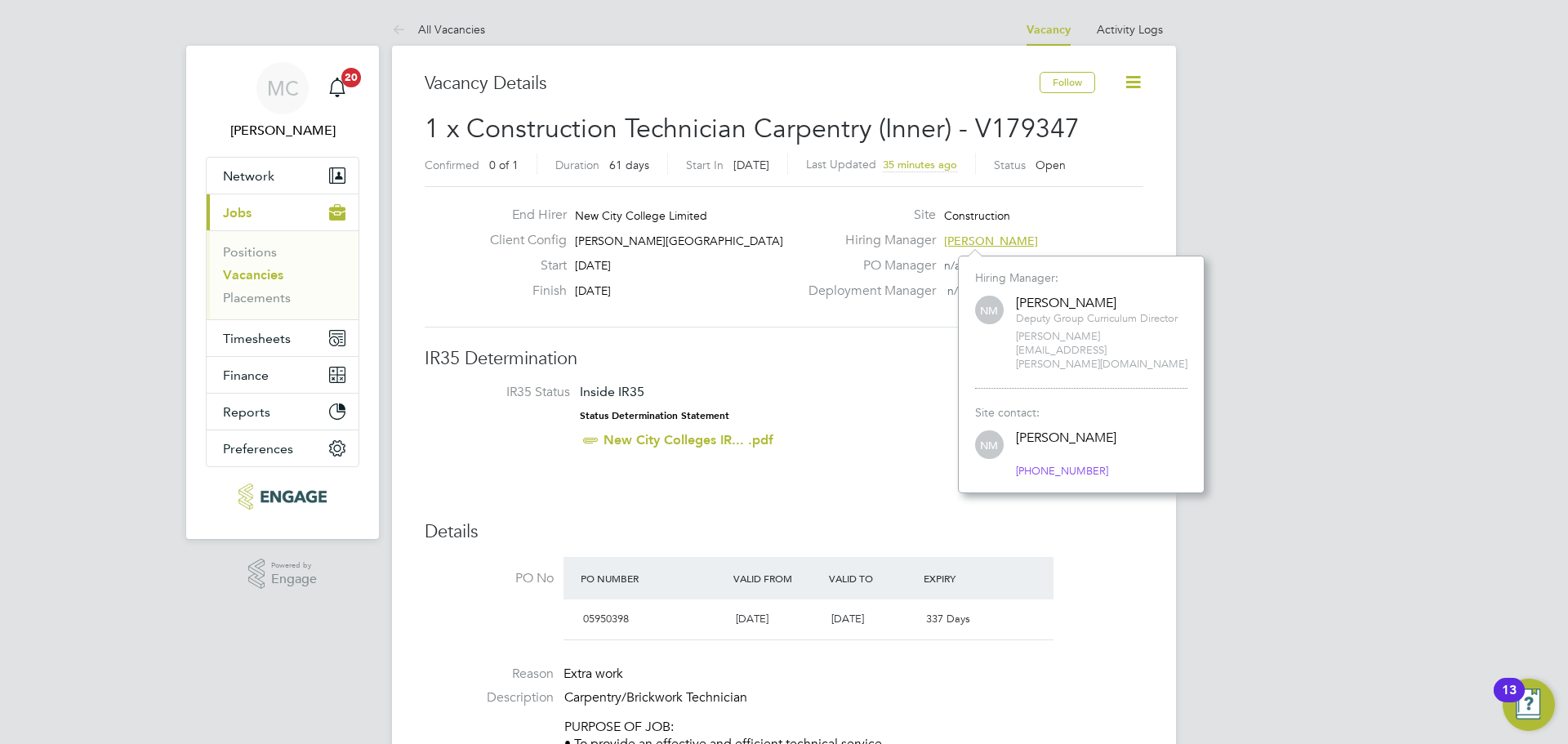
scroll to position [209, 246]
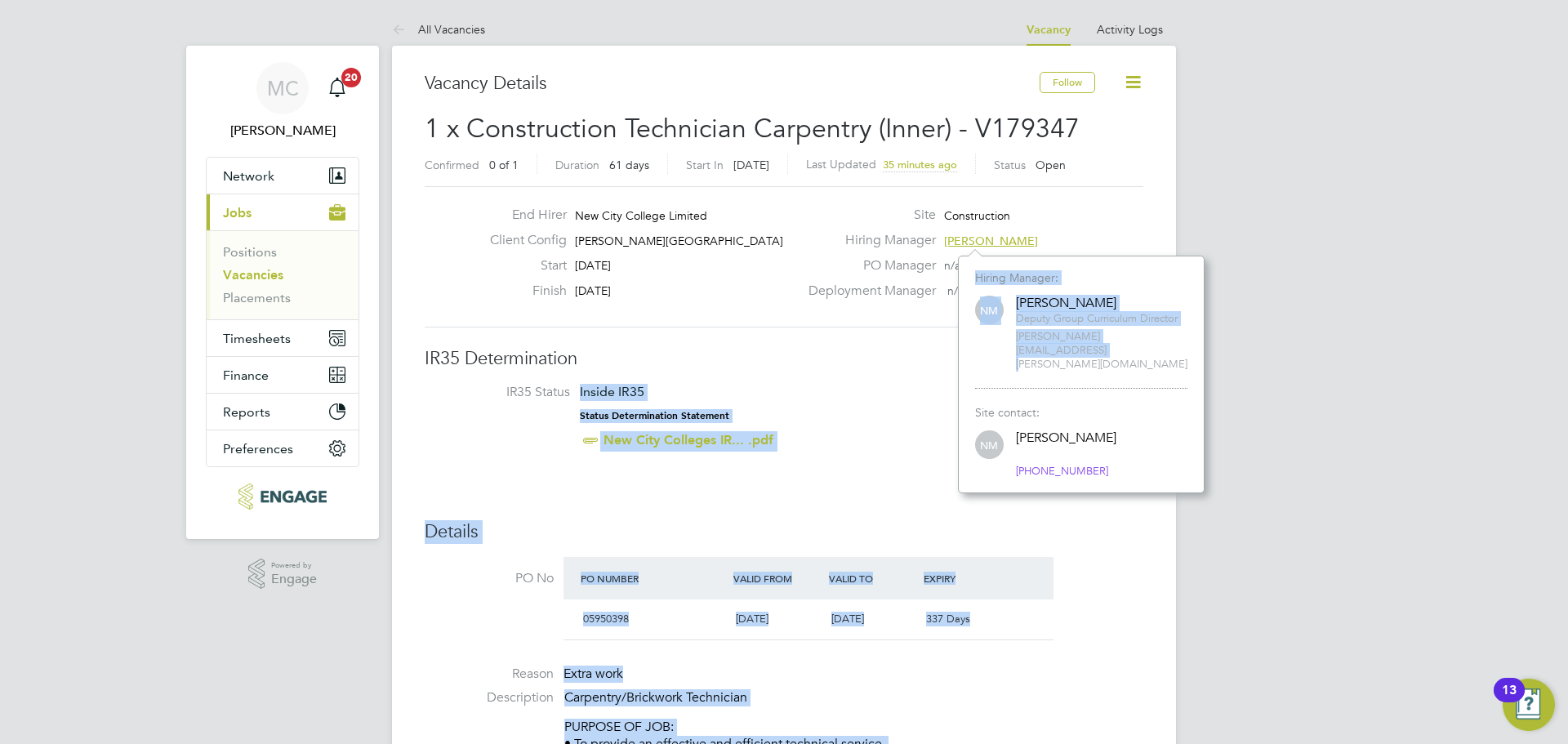
drag, startPoint x: 1177, startPoint y: 343, endPoint x: 956, endPoint y: 339, distance: 221.0
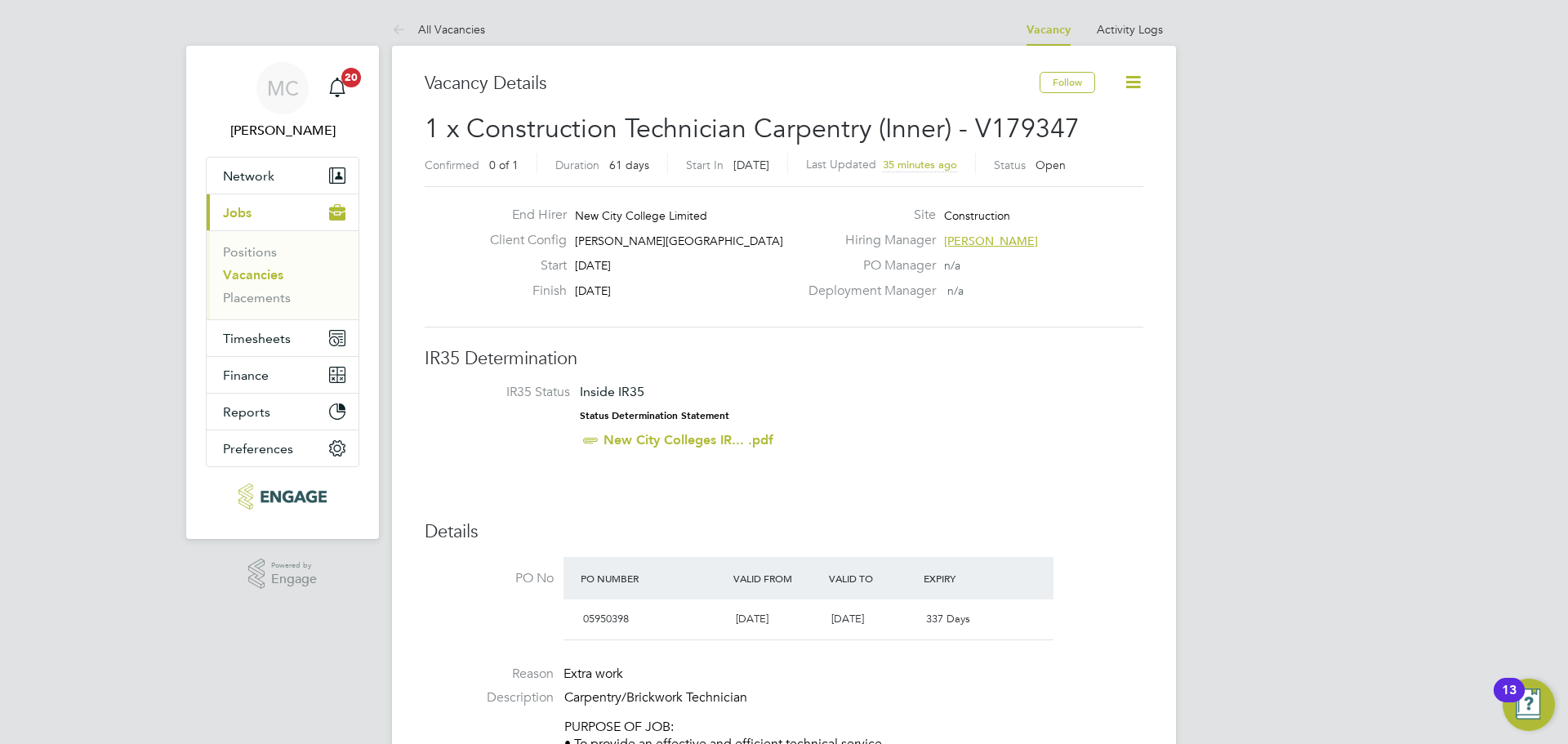
click at [1027, 244] on div "Hiring Manager Nathan Morris" at bounding box center [974, 244] width 351 height 25
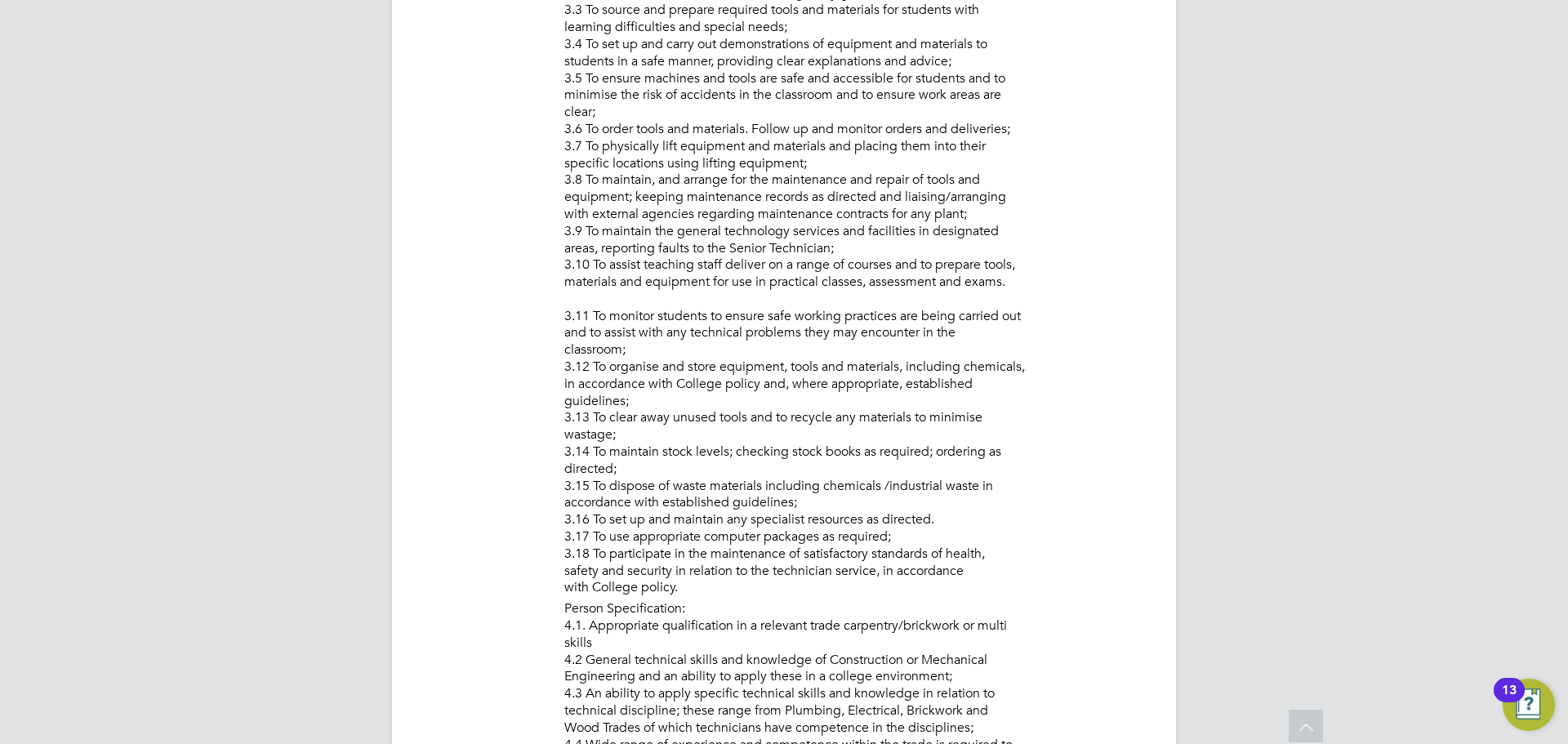
scroll to position [1224, 0]
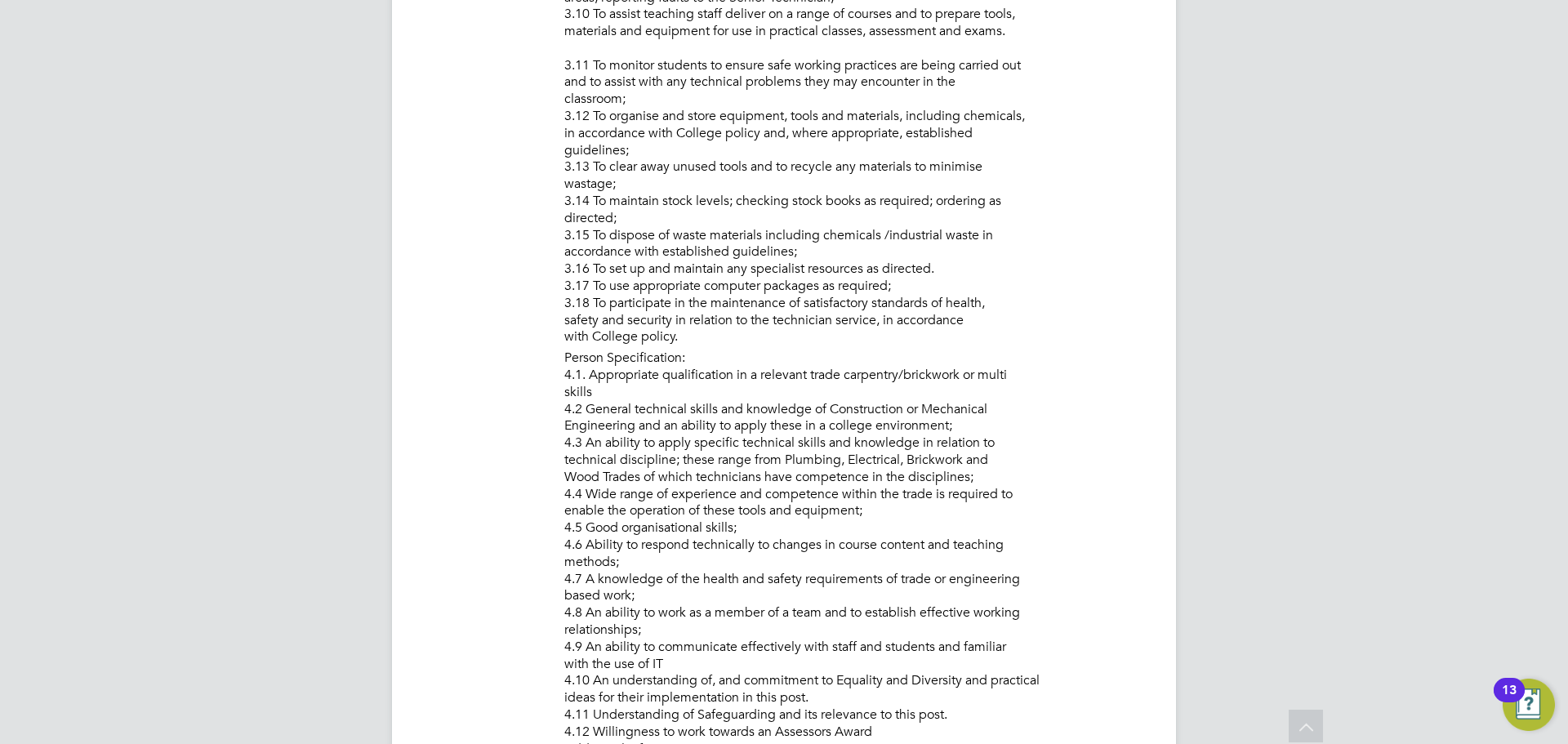
scroll to position [1224, 0]
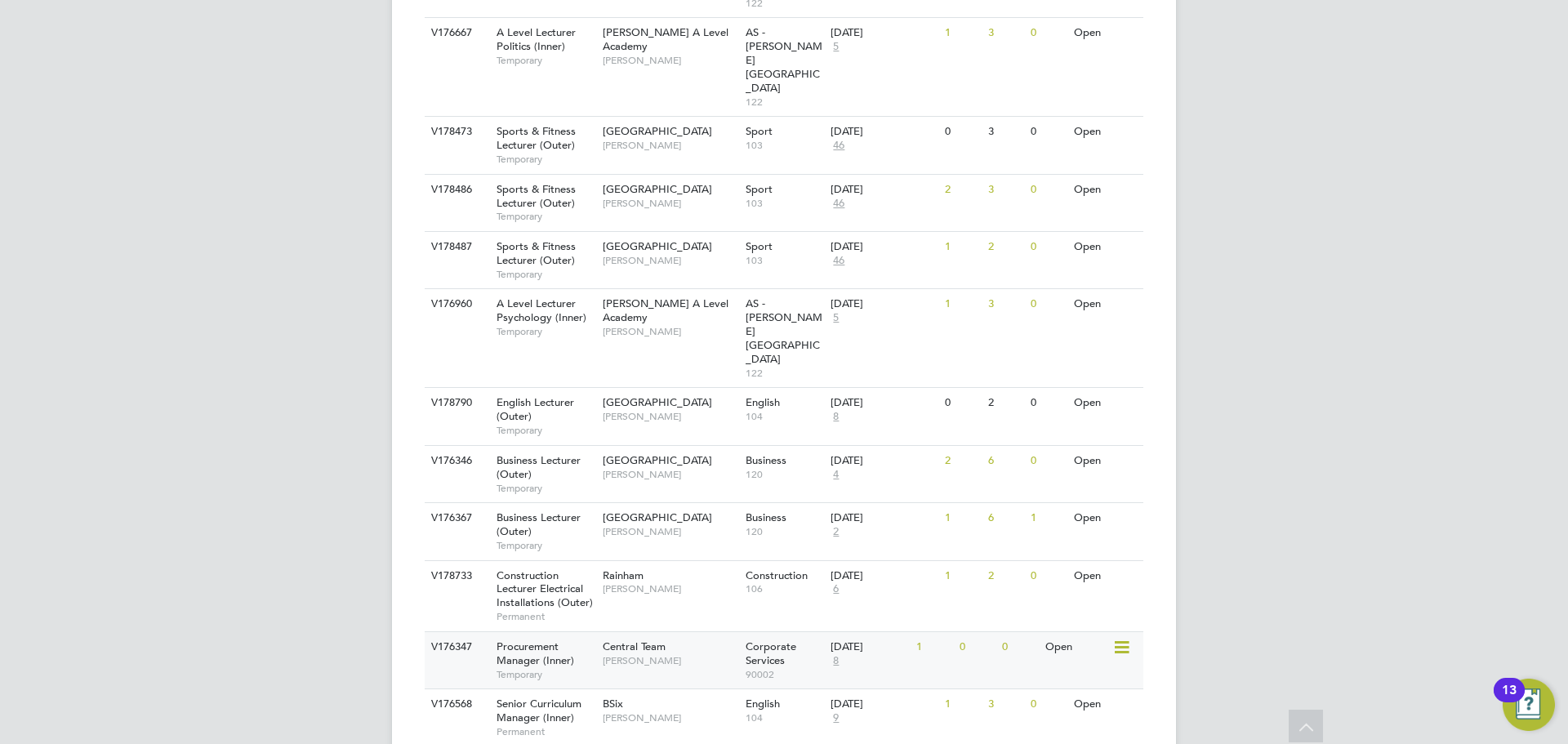
scroll to position [1626, 0]
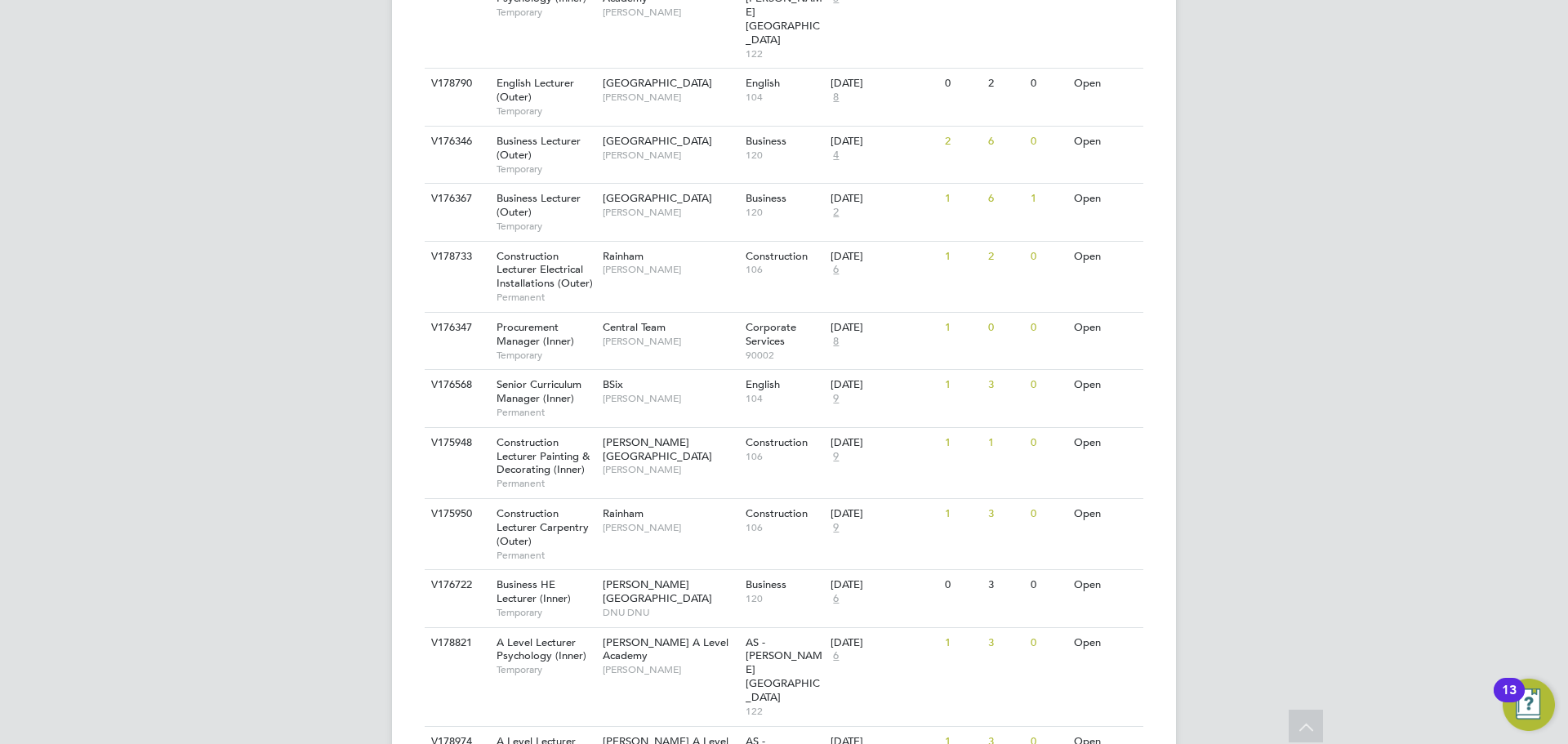
scroll to position [2306, 0]
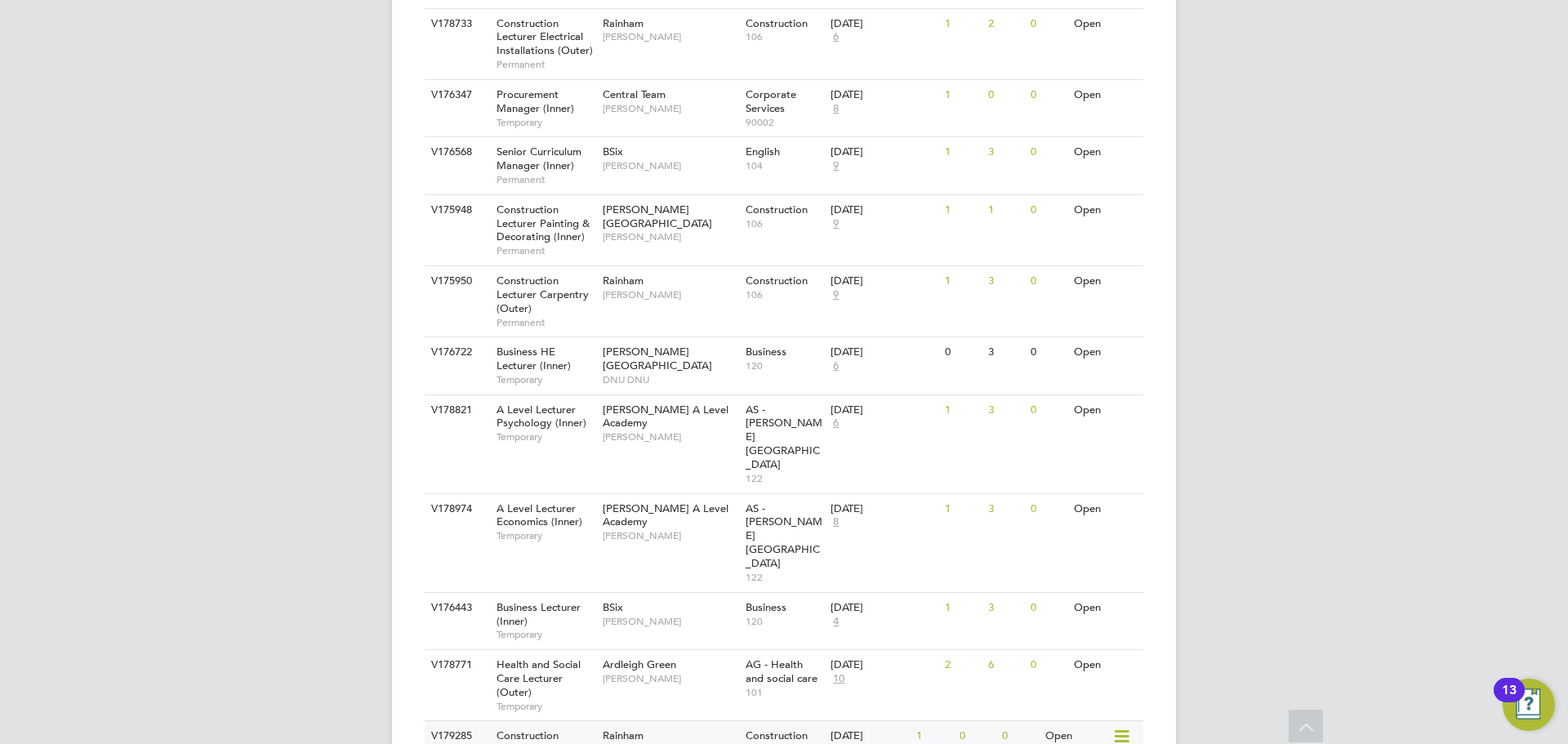
scroll to position [2061, 0]
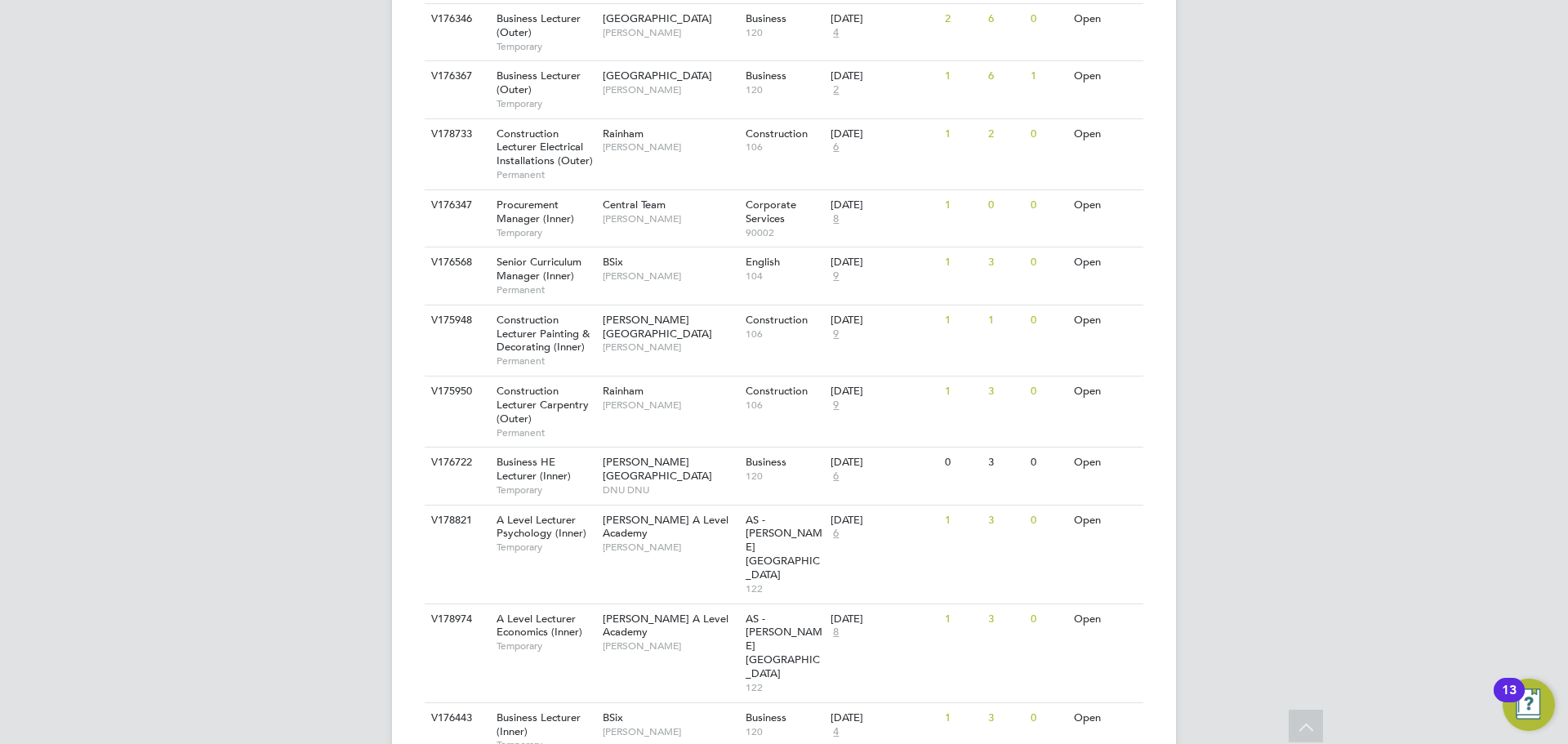
scroll to position [1979, 0]
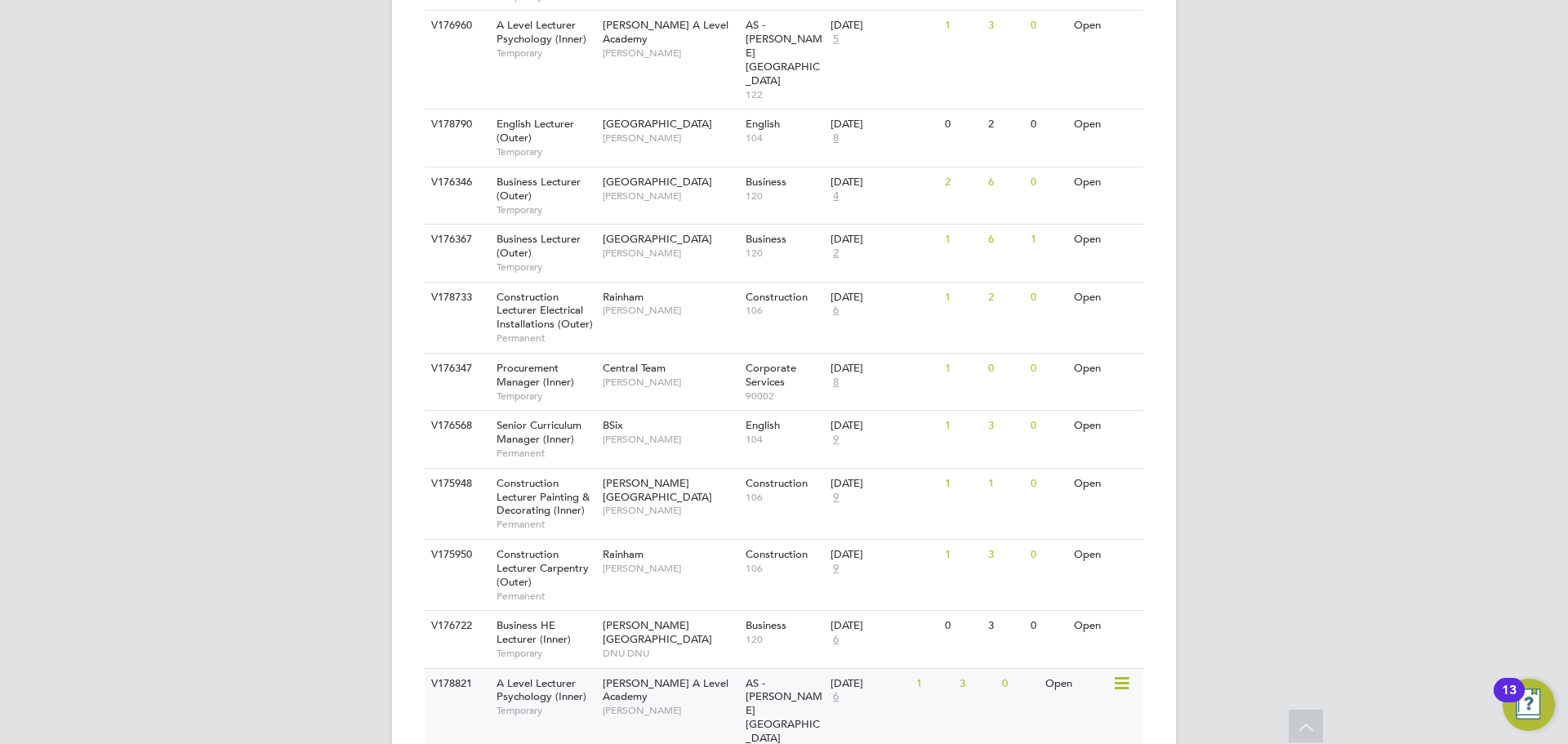
scroll to position [1816, 0]
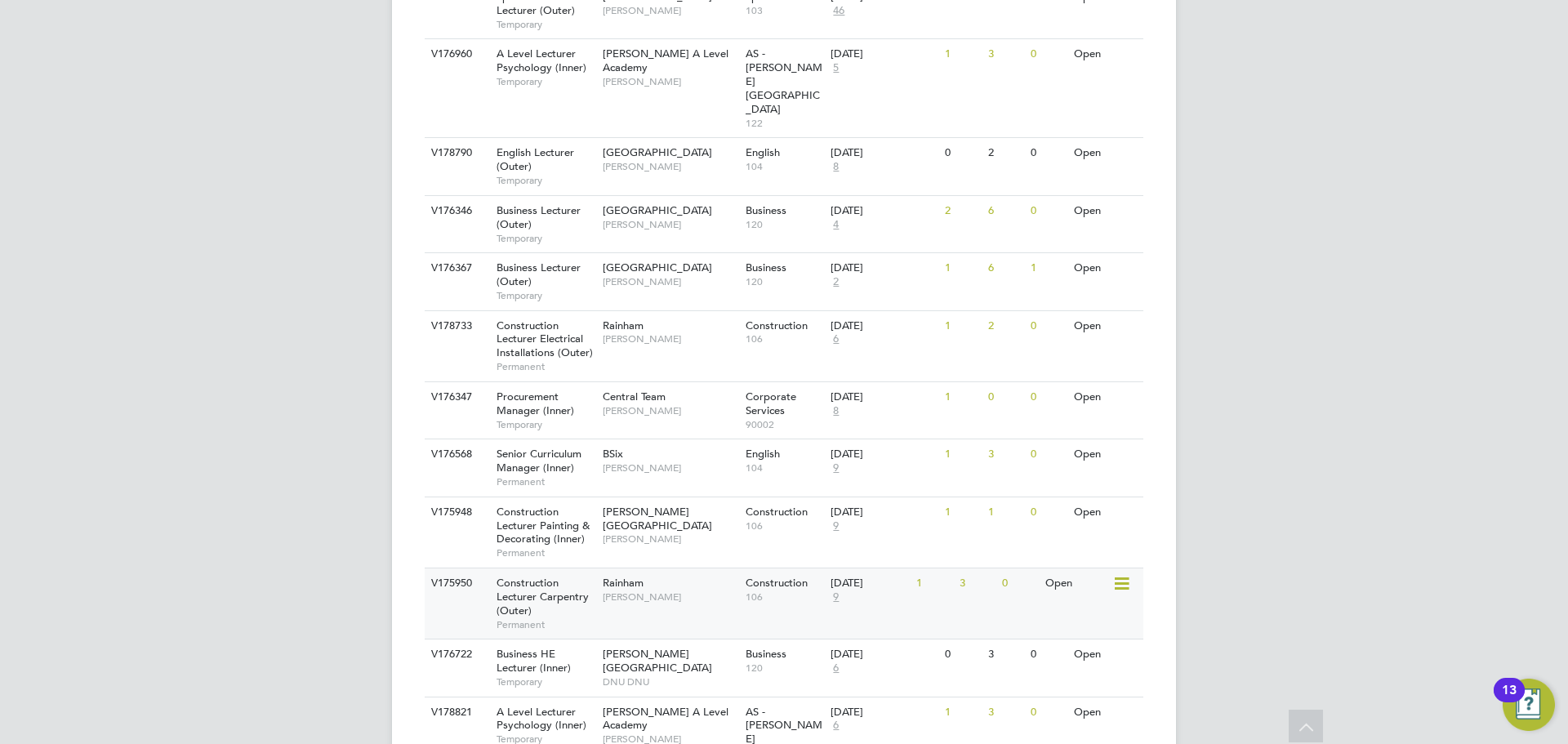
click at [931, 568] on div "V175950 Construction Lecturer Carpentry (Outer) Permanent Rainham [PERSON_NAME]…" at bounding box center [784, 603] width 719 height 71
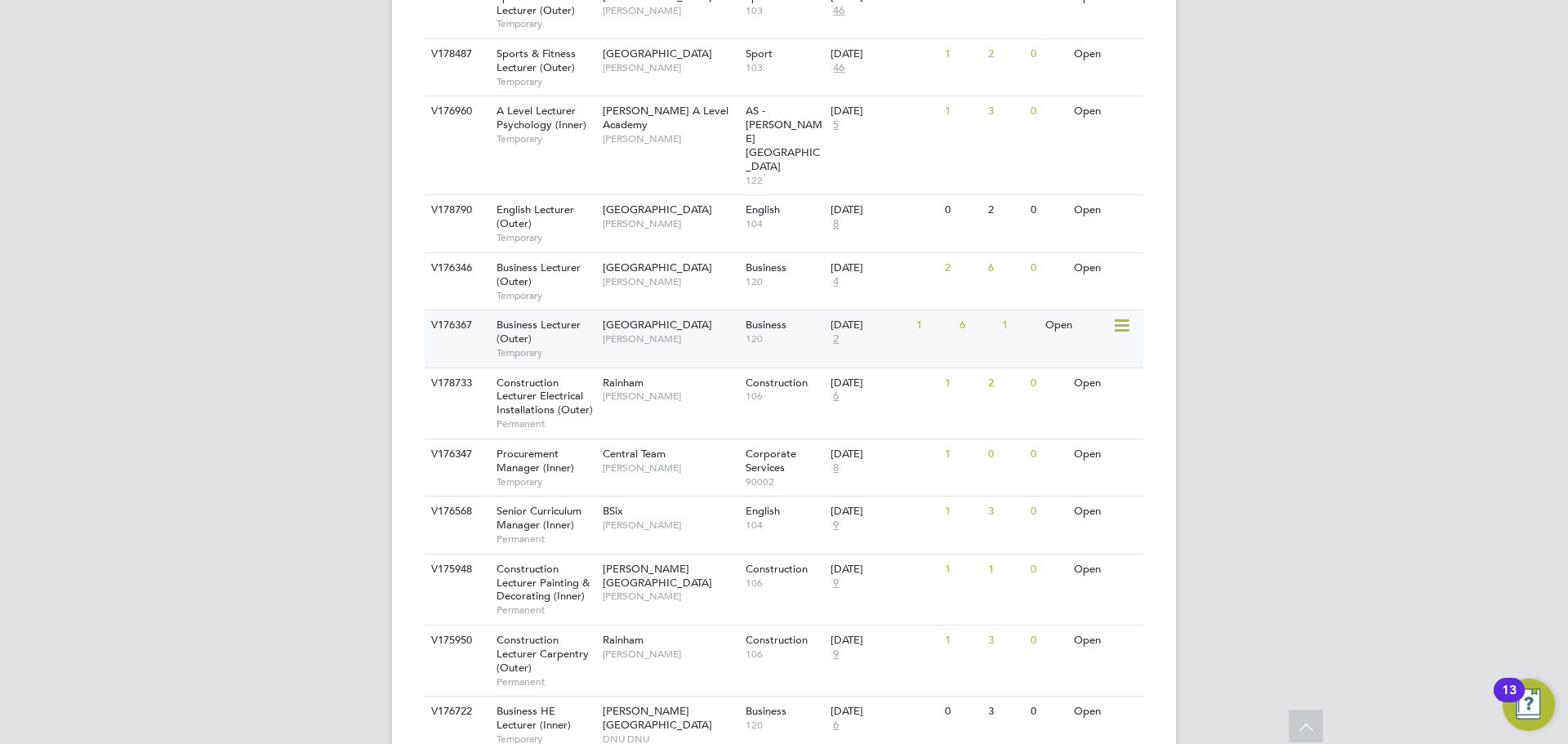
scroll to position [1734, 0]
